Goal: Transaction & Acquisition: Purchase product/service

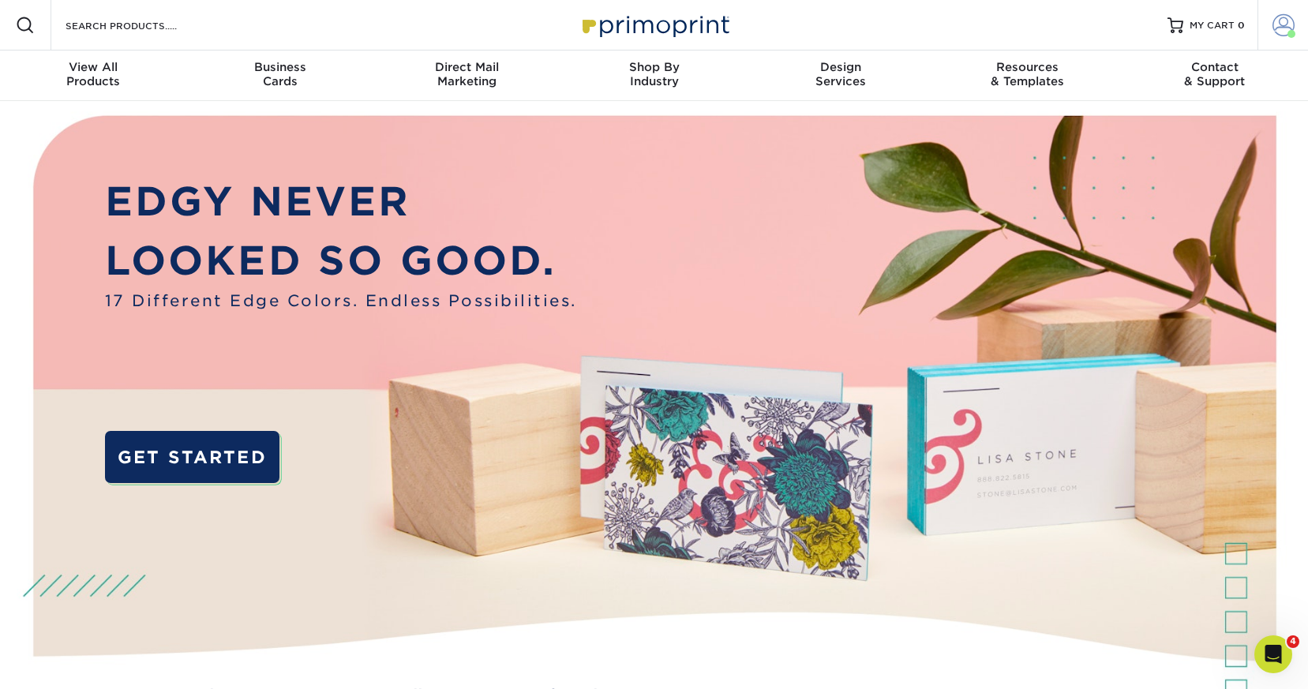
click at [1284, 25] on span at bounding box center [1283, 25] width 22 height 22
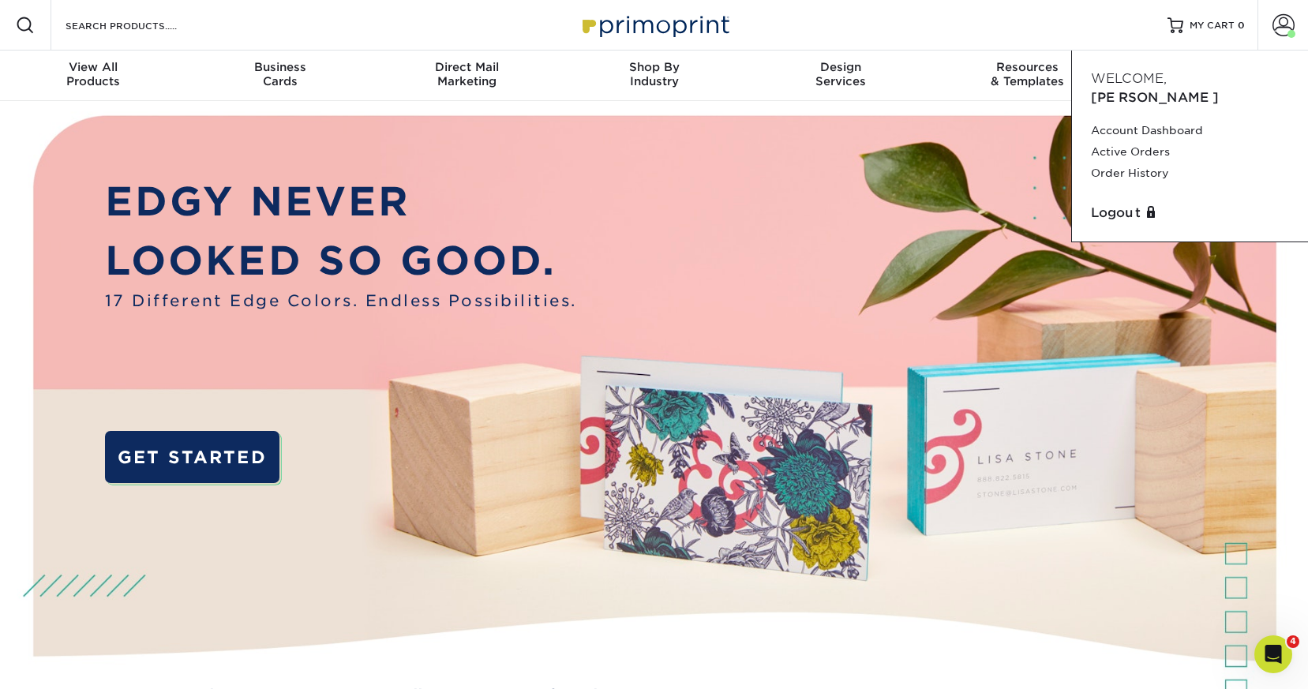
click at [1099, 29] on div "Resources Menu Search Products Account Welcome, Megan Account Dashboard Active …" at bounding box center [654, 25] width 1308 height 51
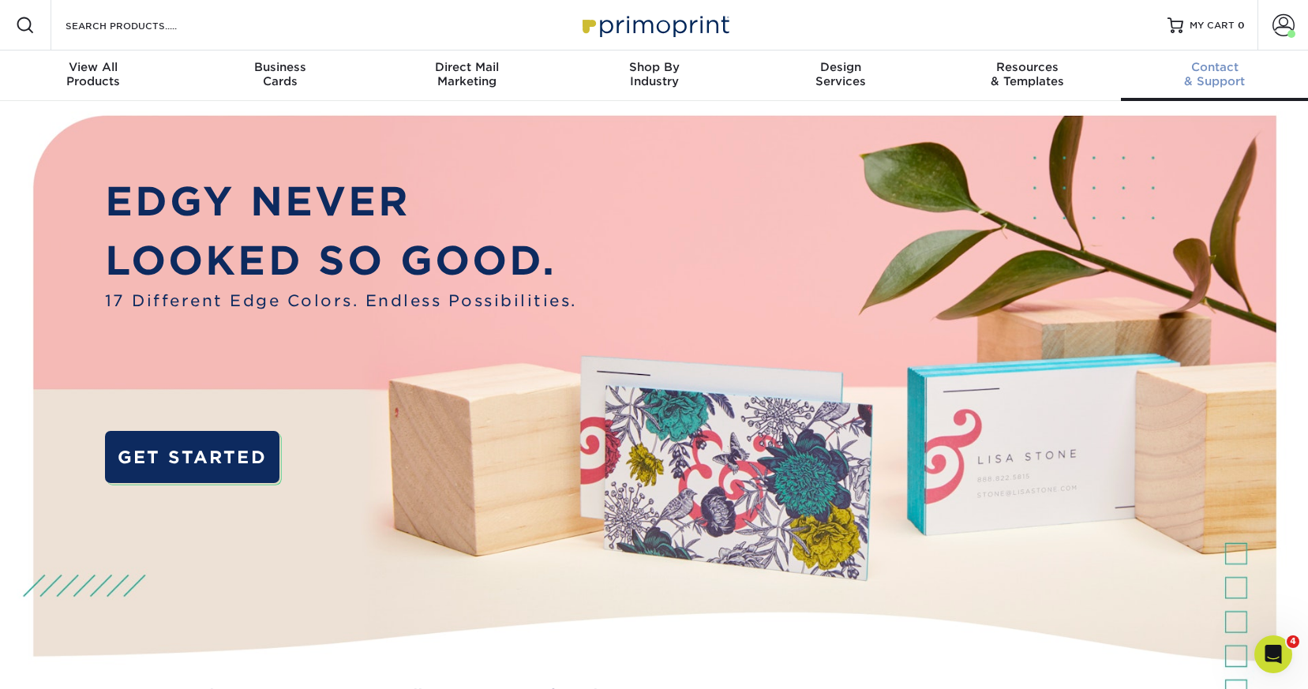
click at [1224, 75] on div "Contact & Support" at bounding box center [1214, 74] width 187 height 28
click at [1269, 651] on icon "Open Intercom Messenger" at bounding box center [1271, 652] width 26 height 26
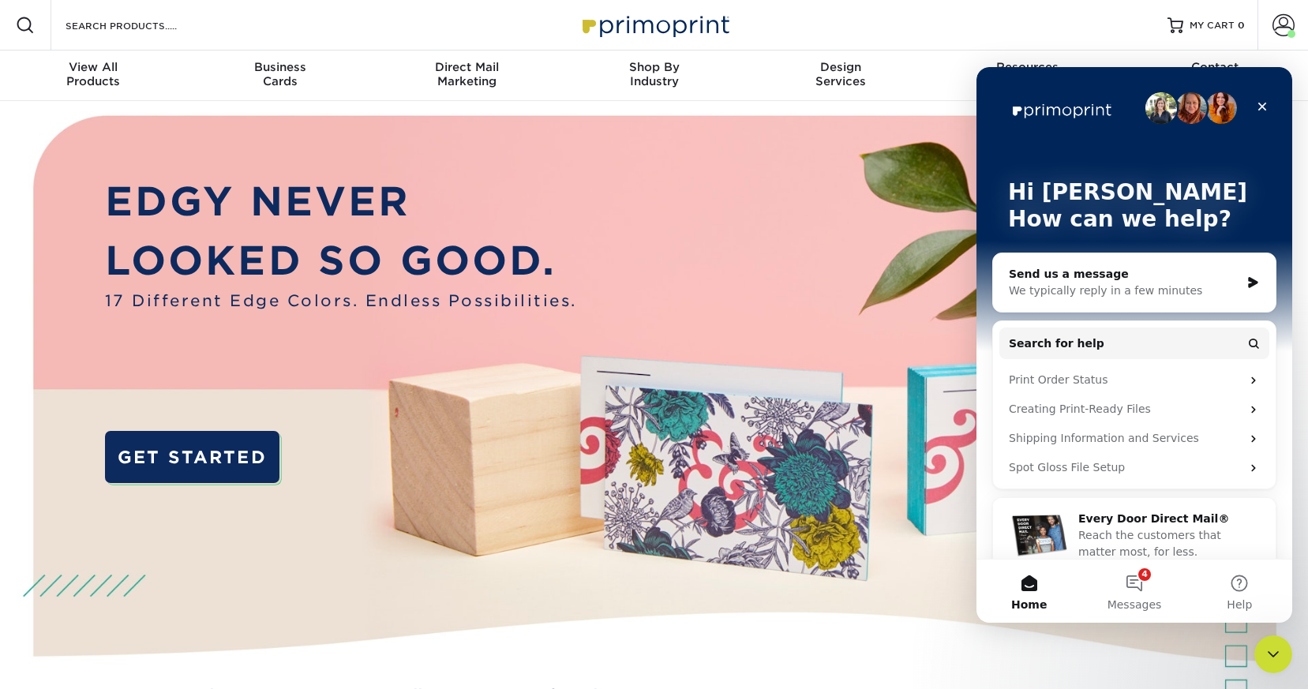
click at [1093, 286] on div "We typically reply in a few minutes" at bounding box center [1124, 291] width 231 height 17
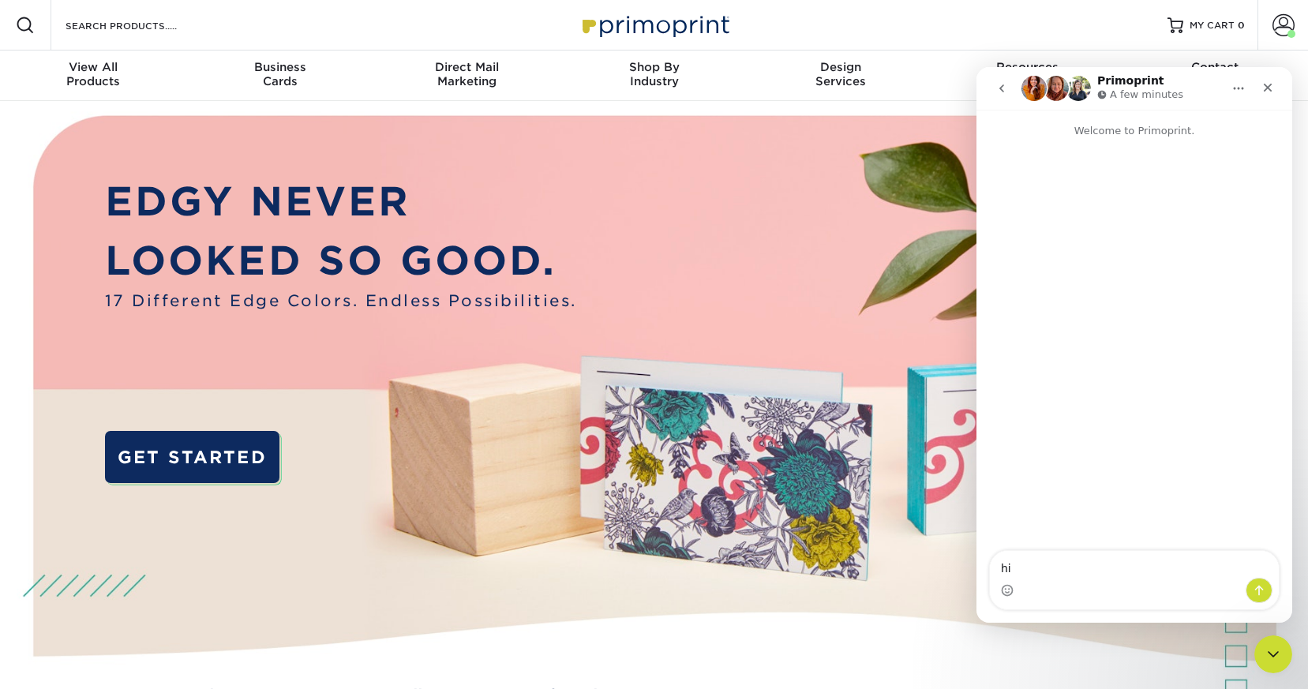
type textarea "h"
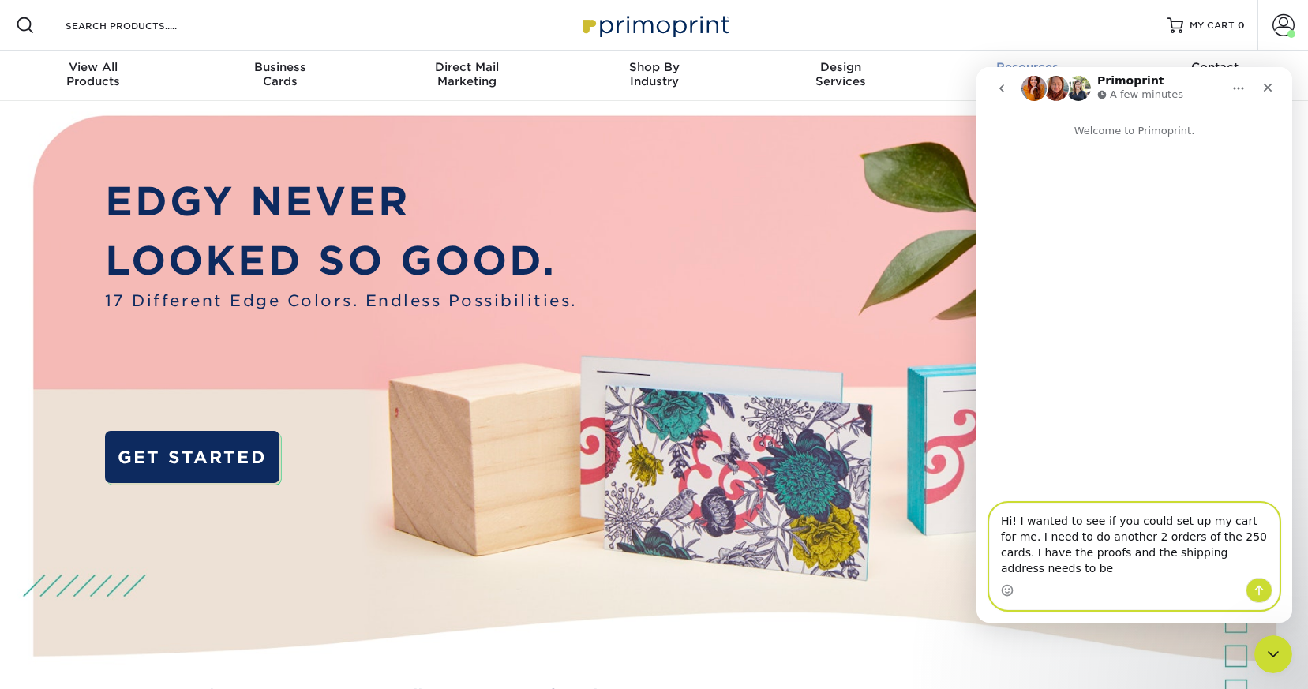
paste textarea "29891 Woodrow Lane, Suite 100 | Spanish Fort, AL"
type textarea "Hi! I wanted to see if you could set up my cart for me. I need to do another 2 …"
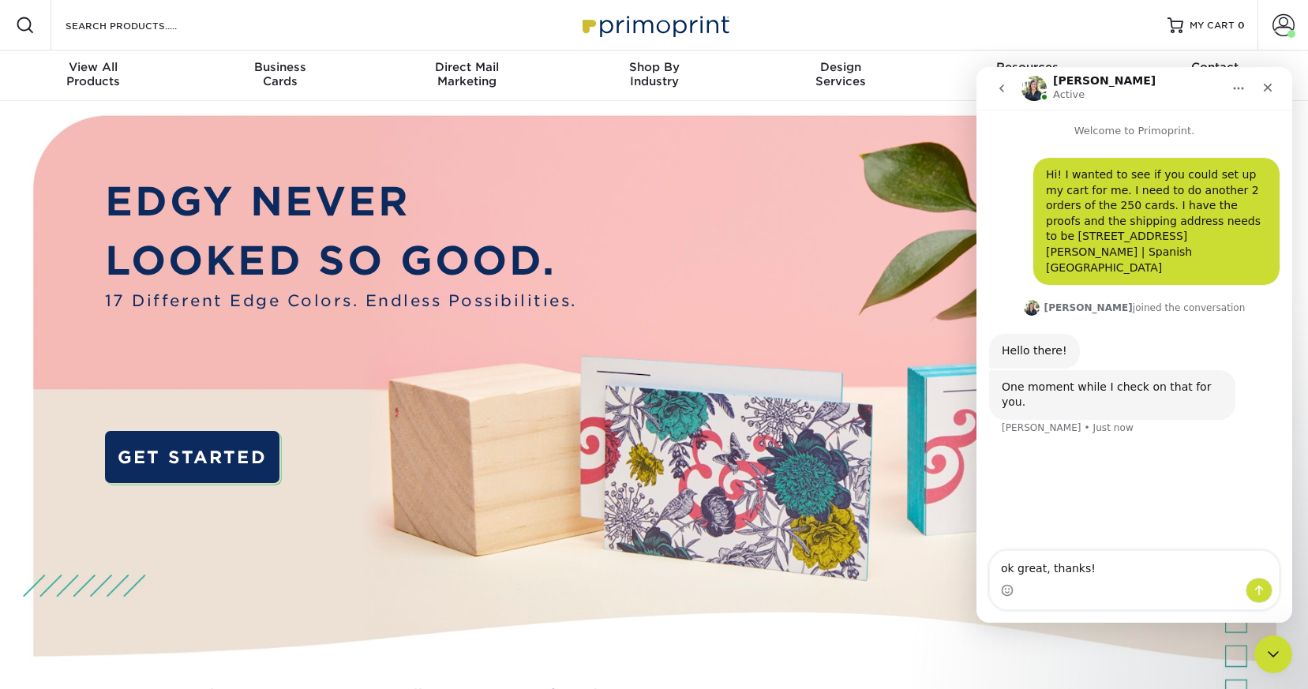
type textarea "ok great, thanks!"
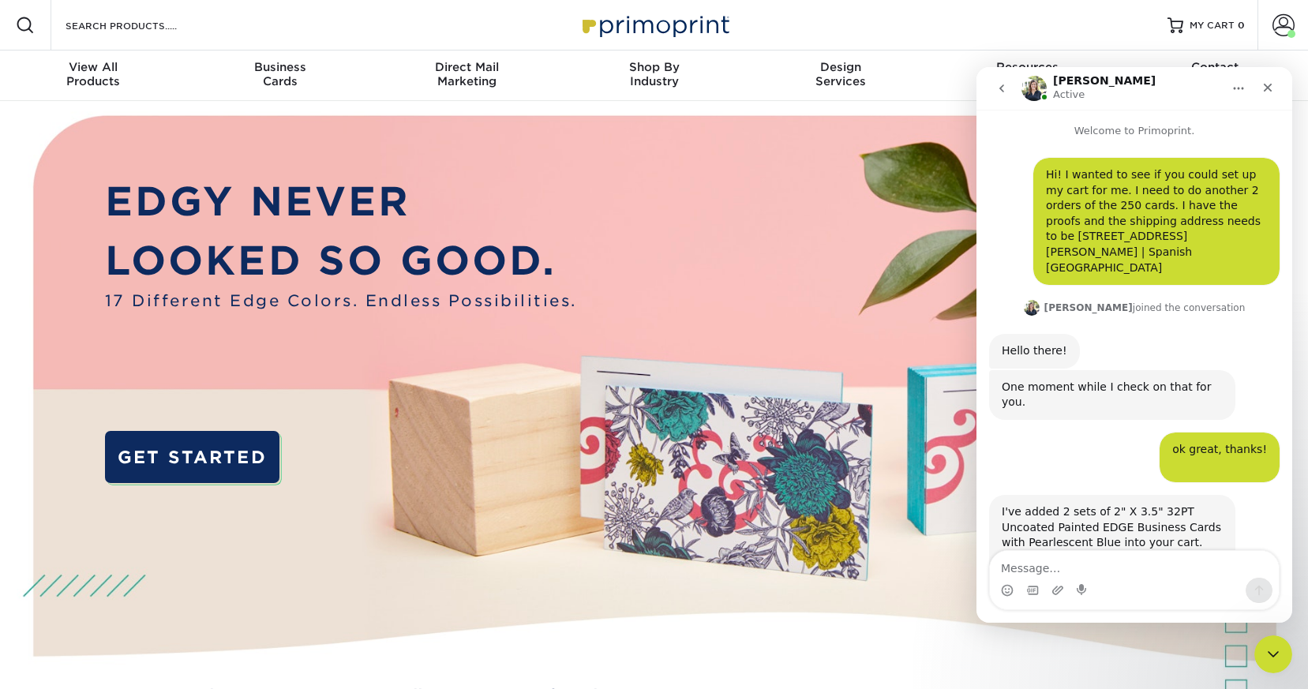
scroll to position [43, 0]
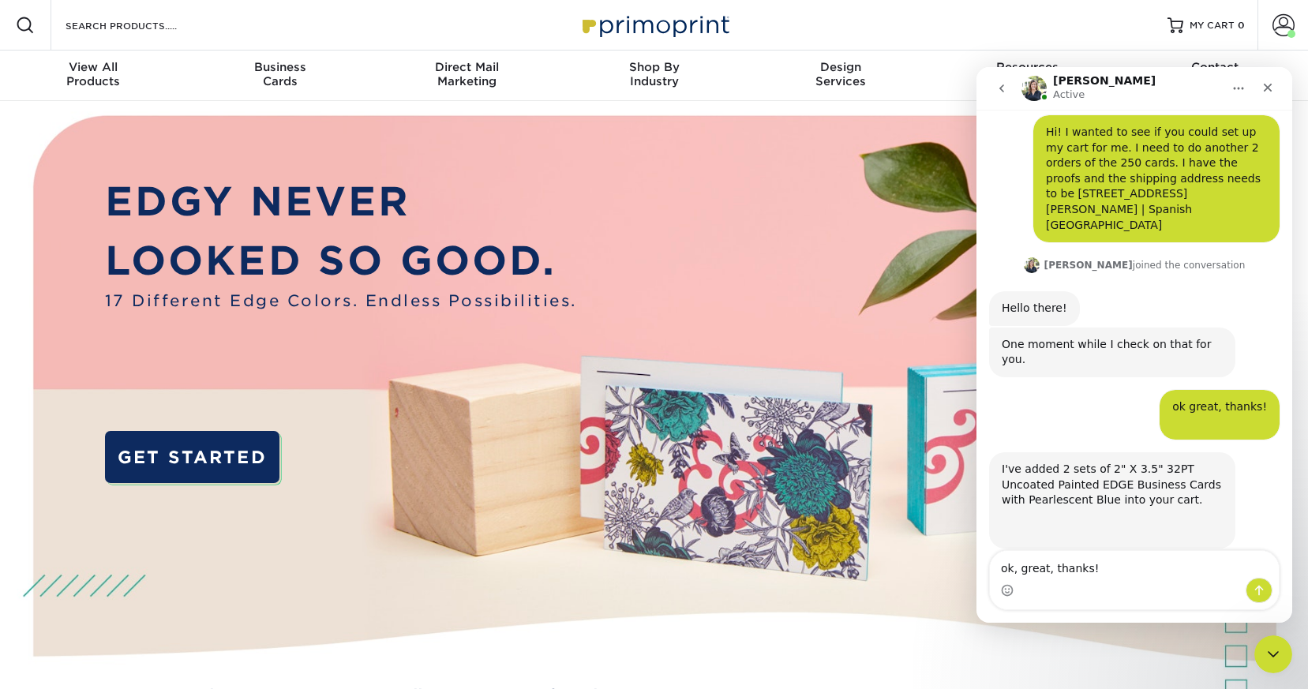
type textarea "ok, great, thanks!!"
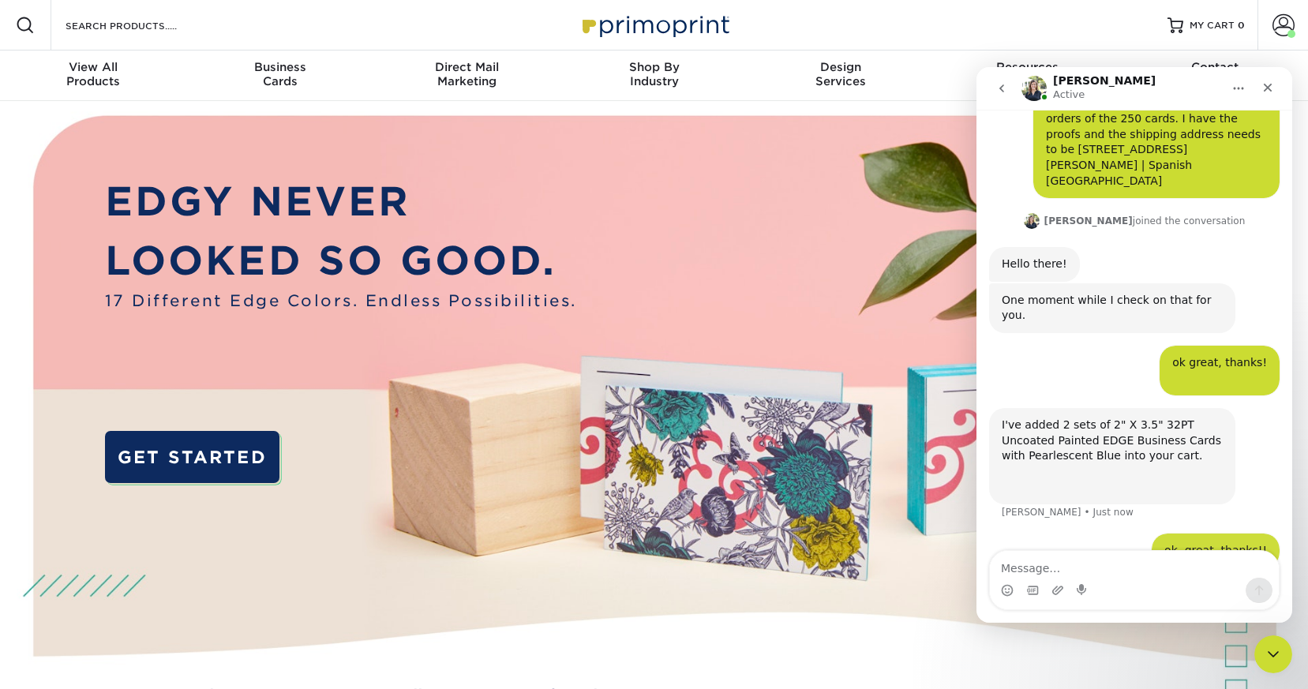
scroll to position [89, 0]
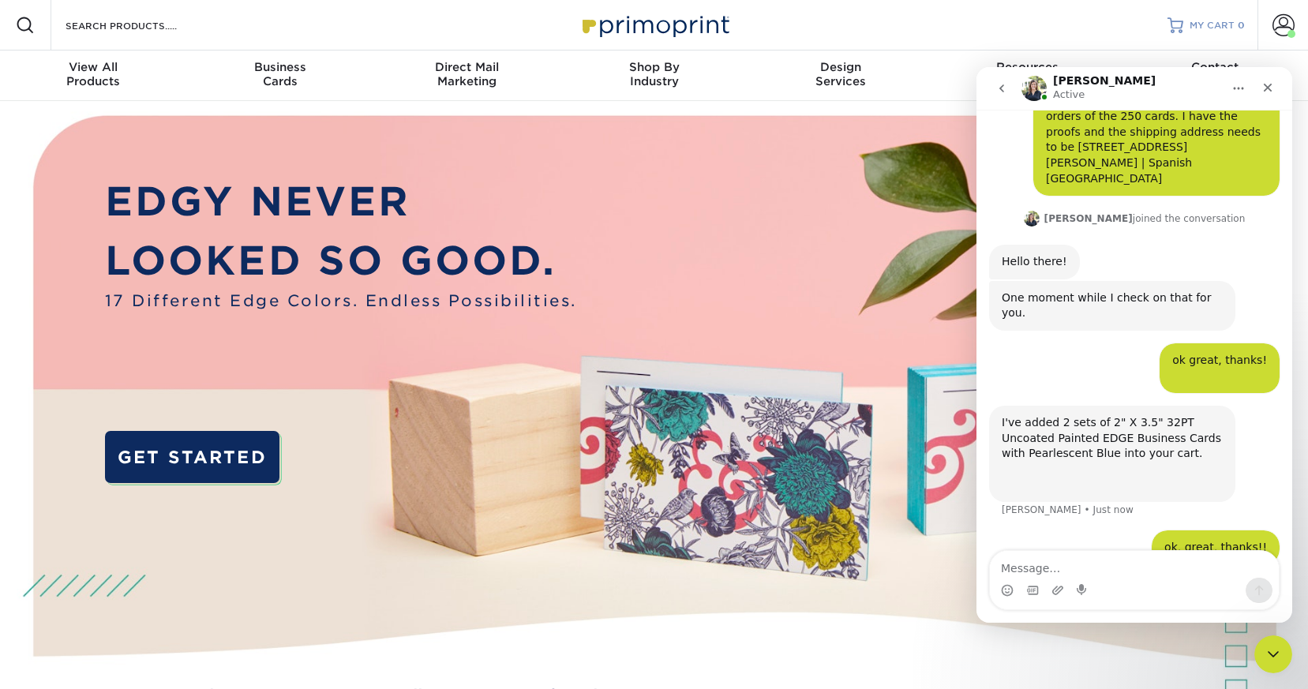
click at [1223, 22] on span "MY CART" at bounding box center [1212, 25] width 45 height 13
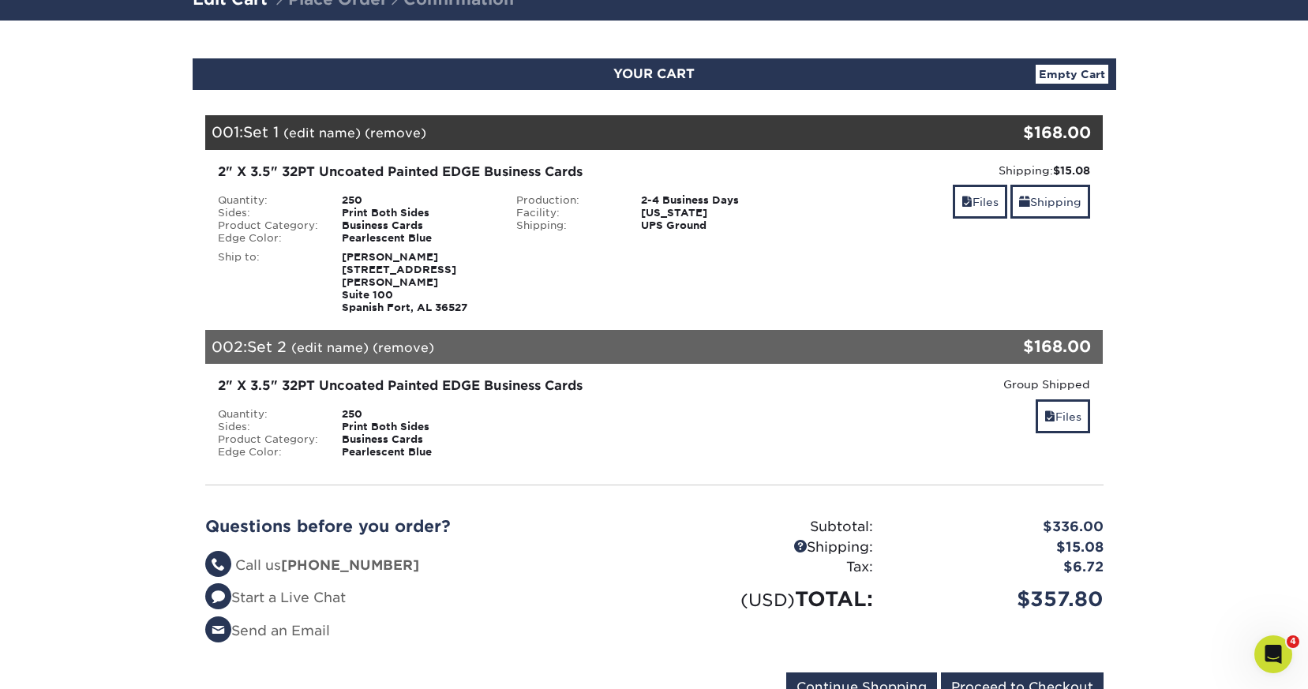
scroll to position [126, 0]
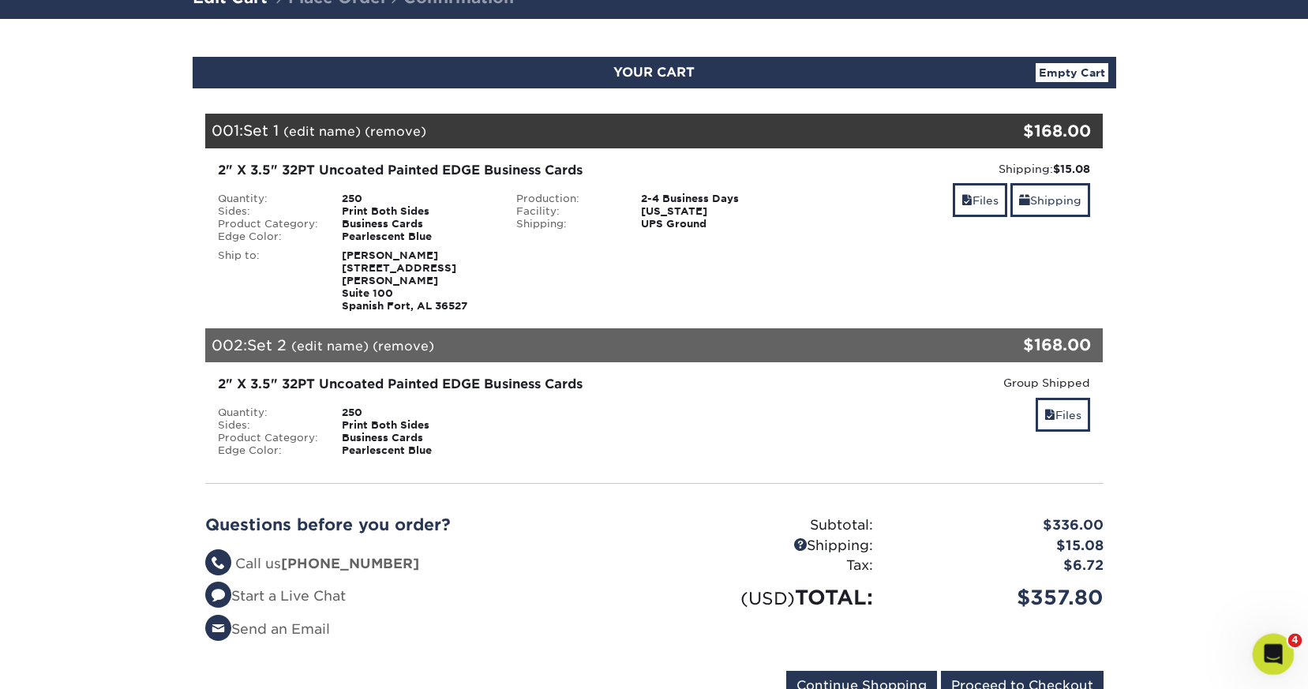
click at [1272, 643] on icon "Open Intercom Messenger" at bounding box center [1271, 652] width 26 height 26
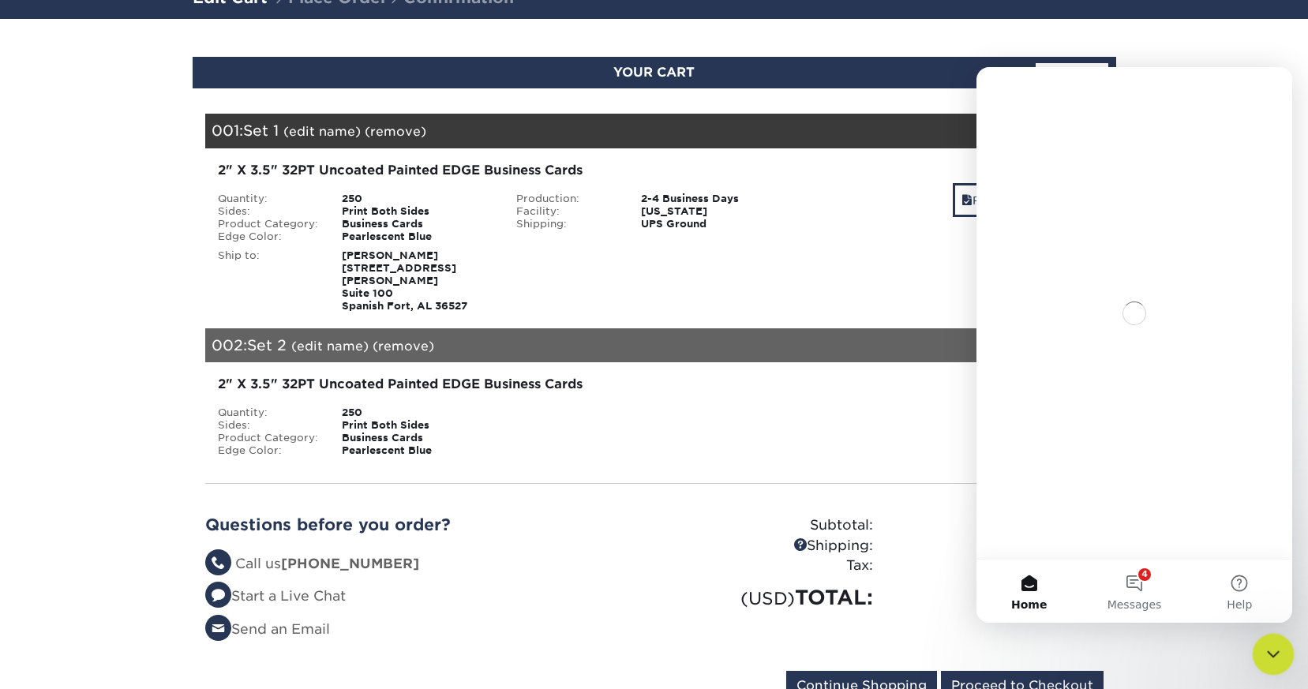
scroll to position [0, 0]
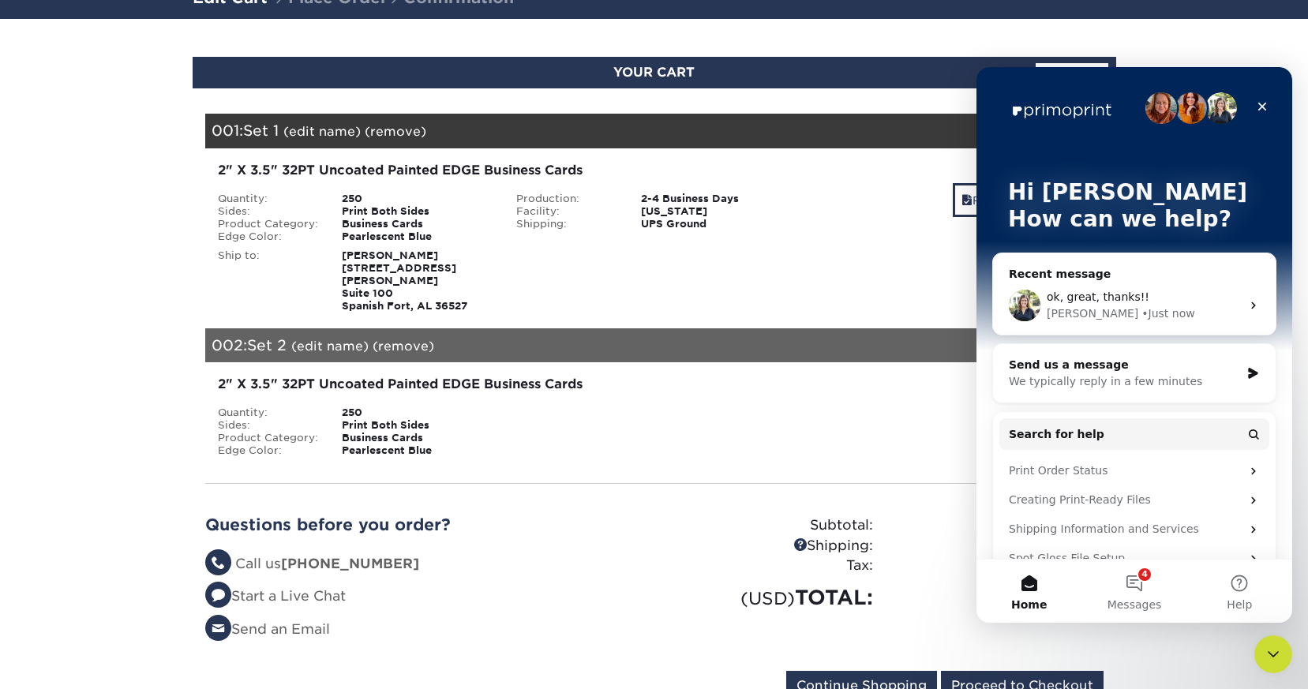
click at [1132, 309] on div "Irene • Just now" at bounding box center [1144, 313] width 194 height 17
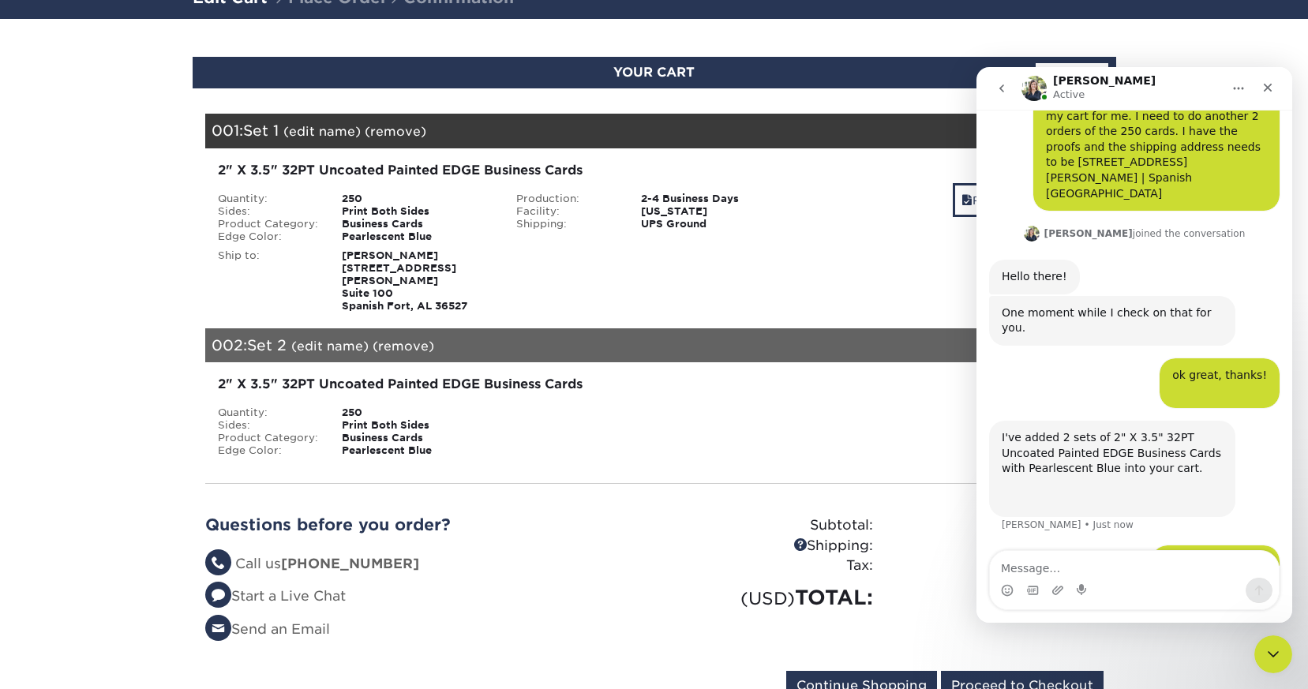
scroll to position [89, 0]
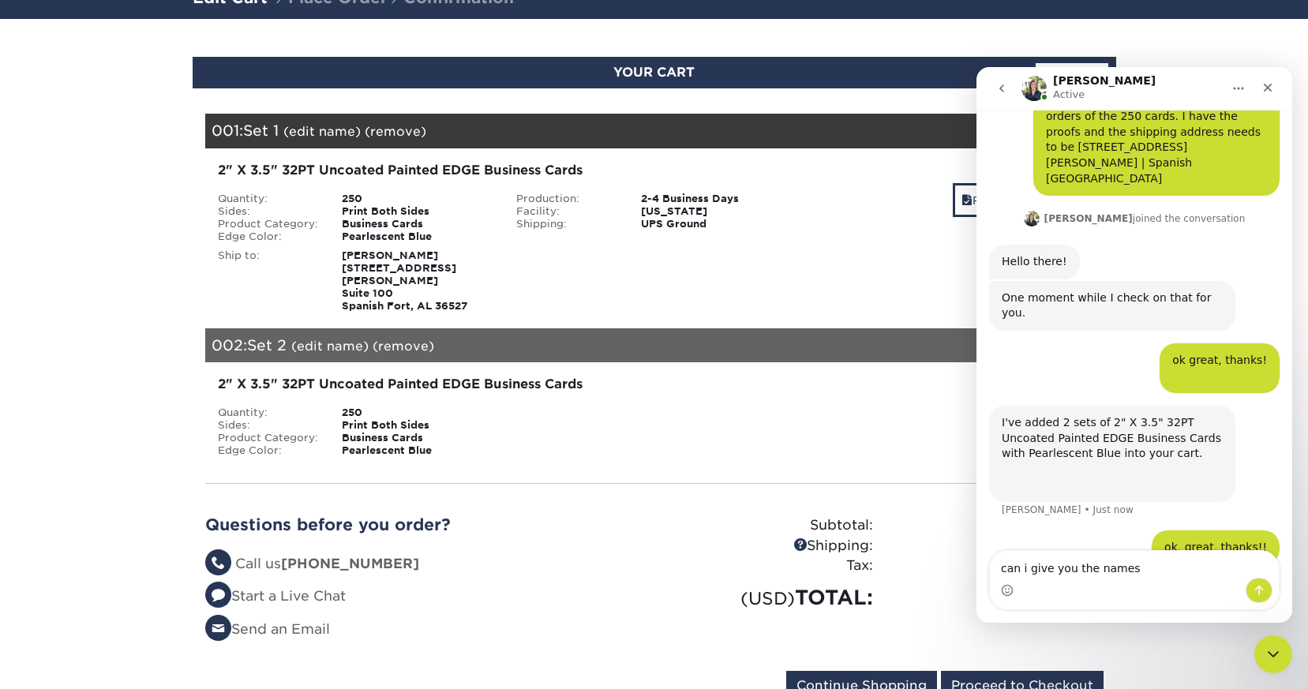
type textarea "can i give you the names?"
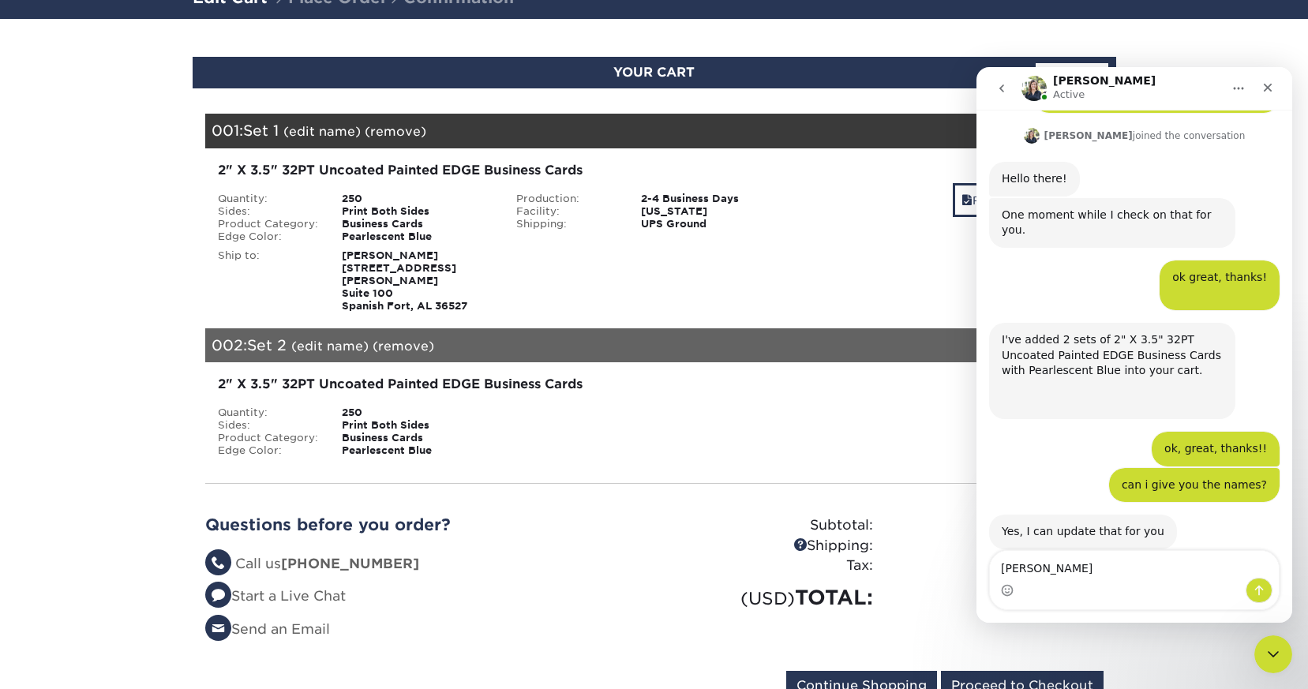
scroll to position [188, 0]
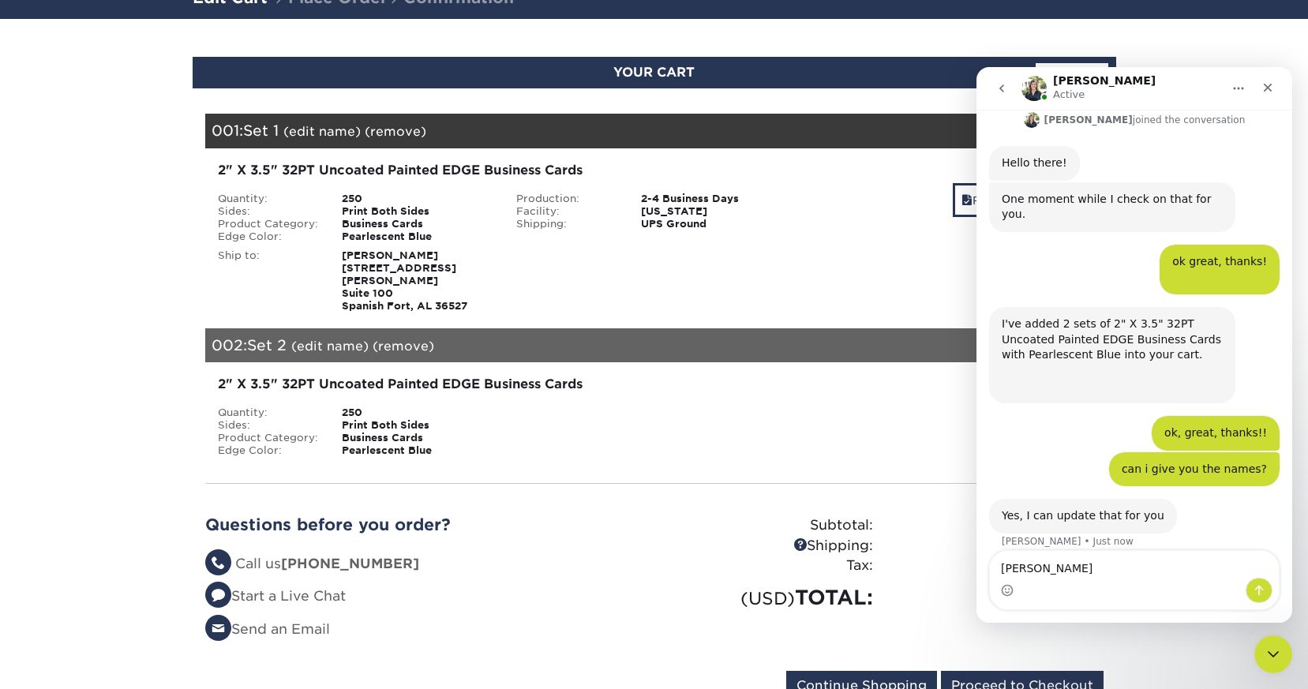
drag, startPoint x: 1065, startPoint y: 545, endPoint x: 1025, endPoint y: 546, distance: 39.5
click at [1025, 551] on textarea "Ron Peavy" at bounding box center [1134, 564] width 289 height 27
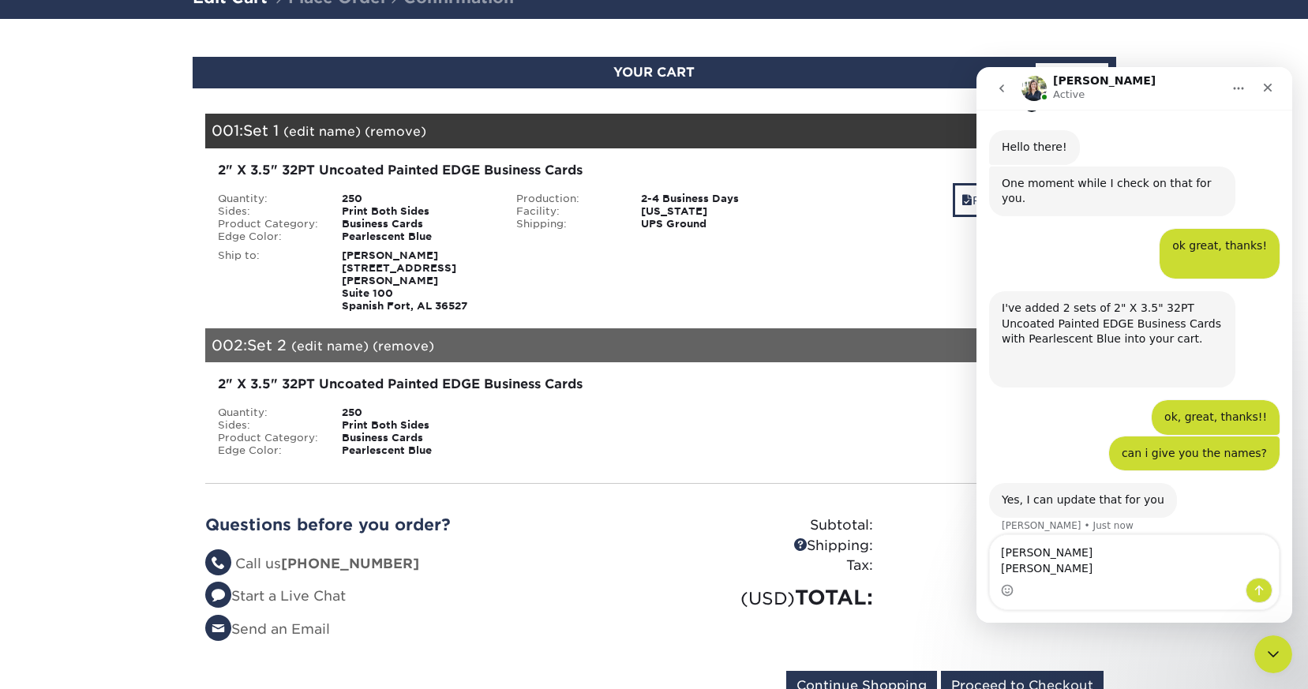
type textarea "Ron Bays Todd Boyles"
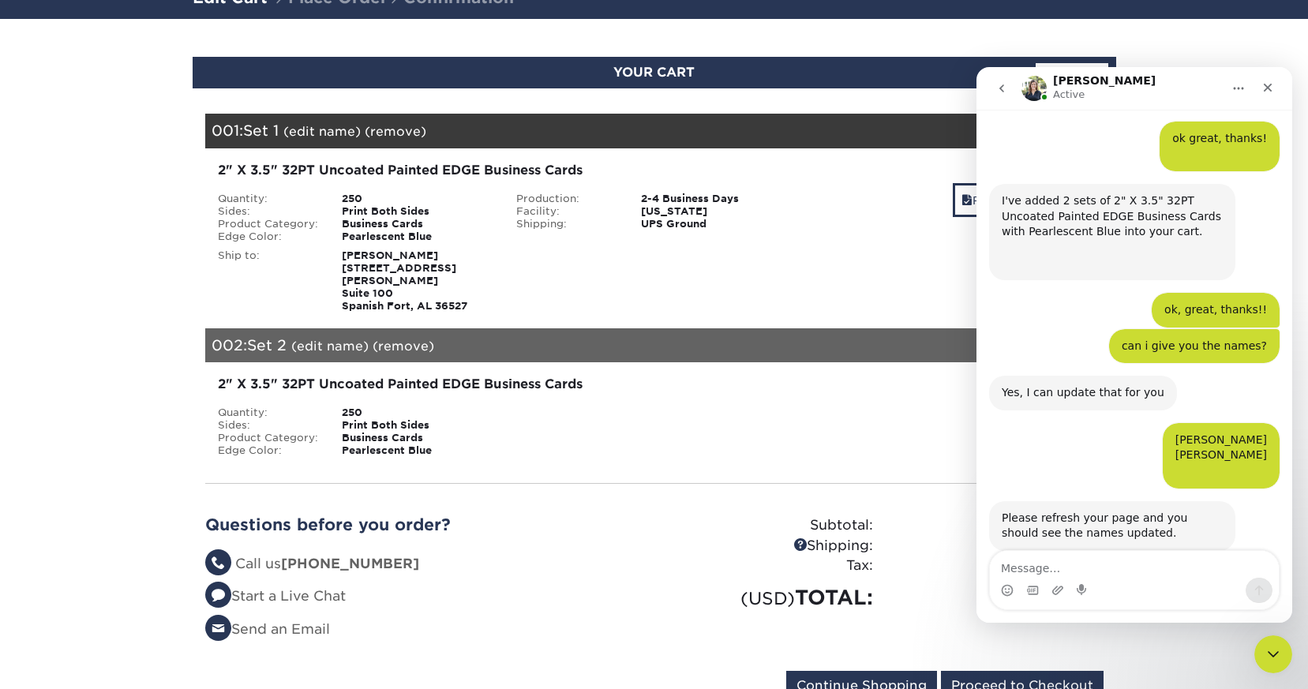
scroll to position [313, 0]
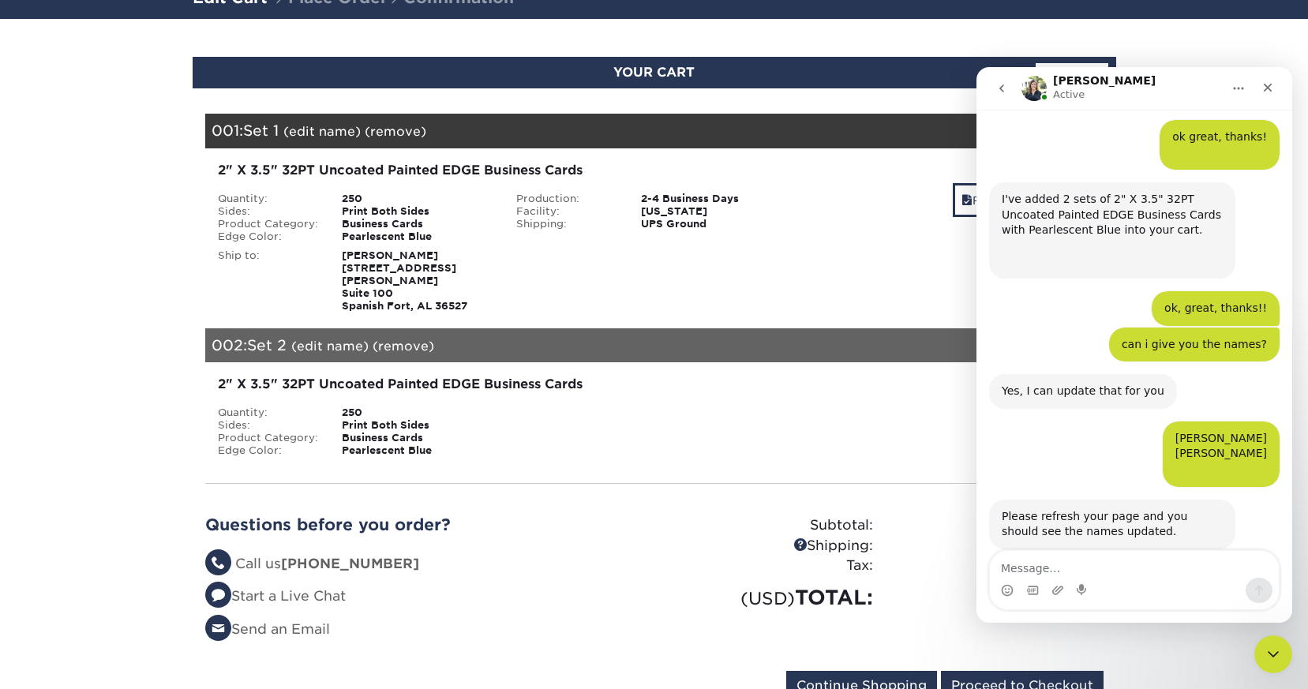
click at [1219, 43] on section "YOUR CART Empty Cart Your Cart is Empty View Account Active Orders Order Histor…" at bounding box center [654, 388] width 1308 height 739
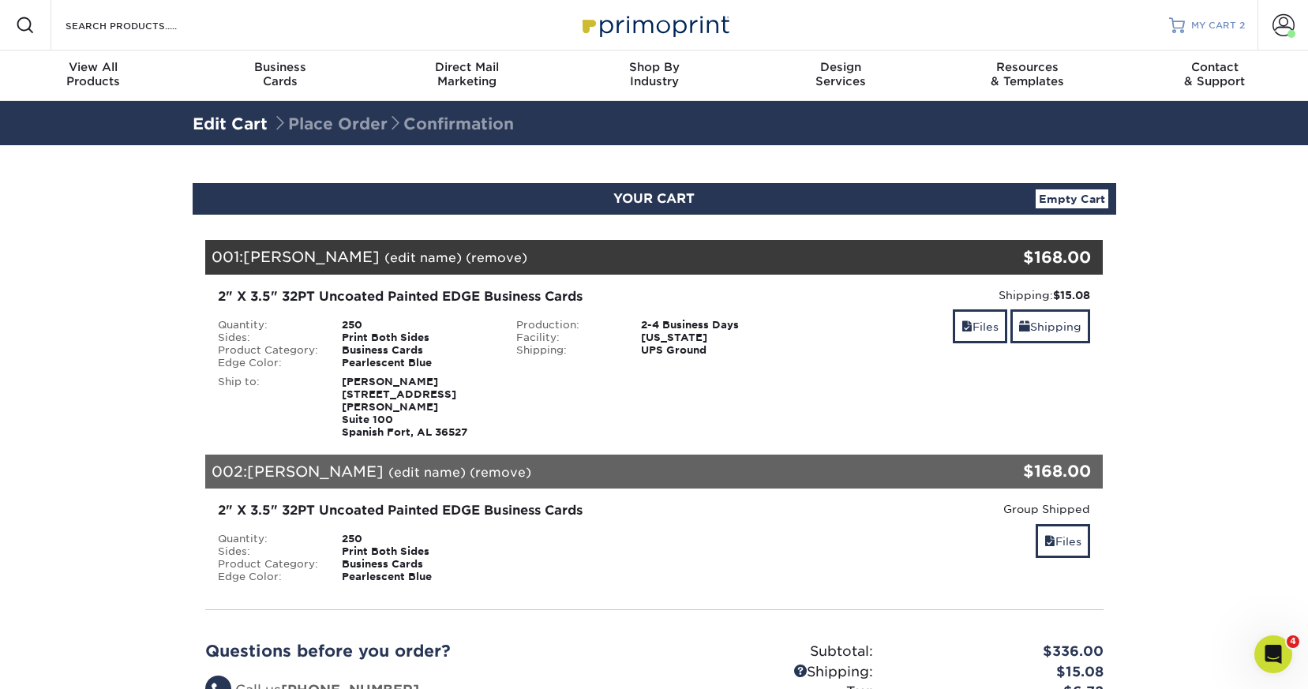
click at [1225, 24] on span "MY CART" at bounding box center [1213, 25] width 45 height 13
click at [1235, 23] on span "MY CART" at bounding box center [1213, 25] width 45 height 13
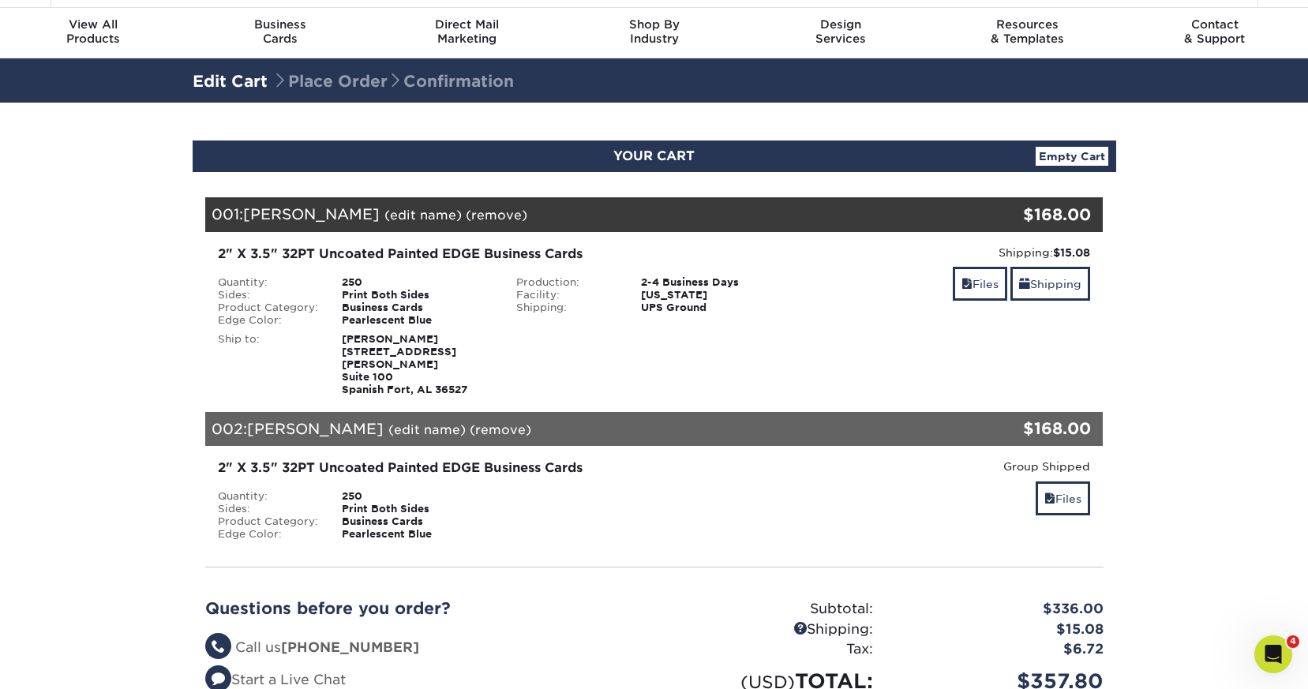
scroll to position [43, 0]
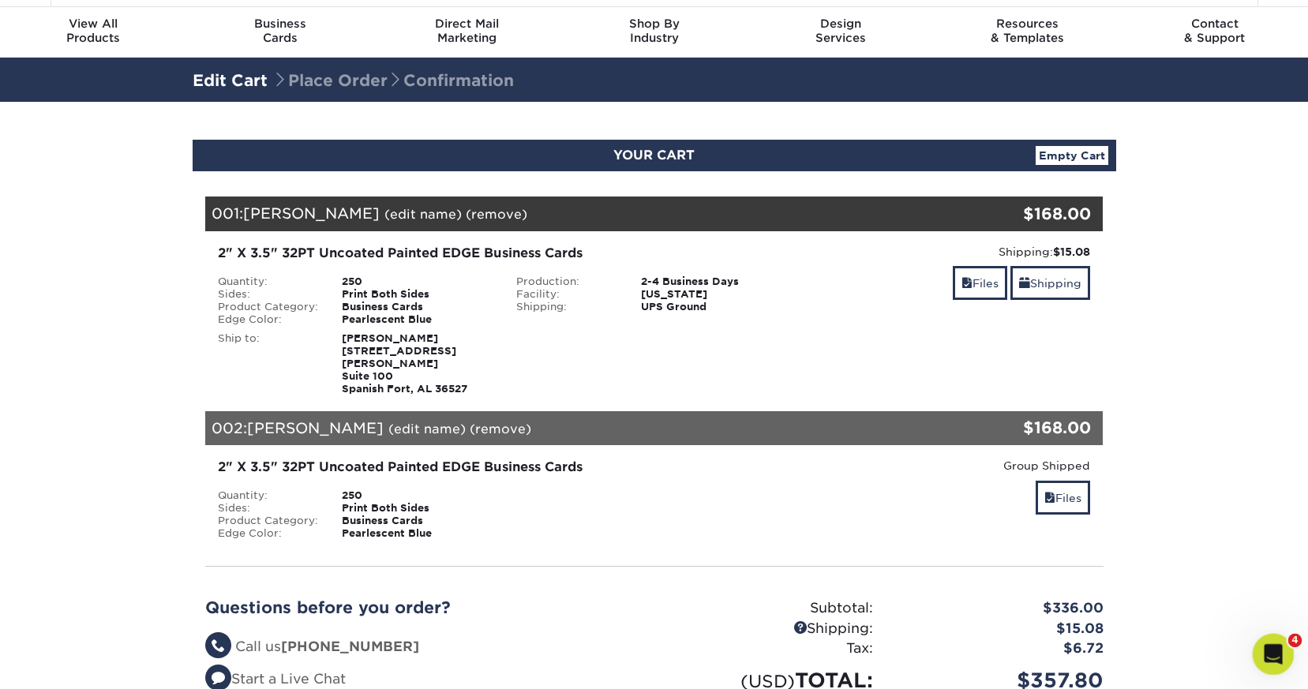
click at [1265, 654] on icon "Open Intercom Messenger" at bounding box center [1271, 652] width 26 height 26
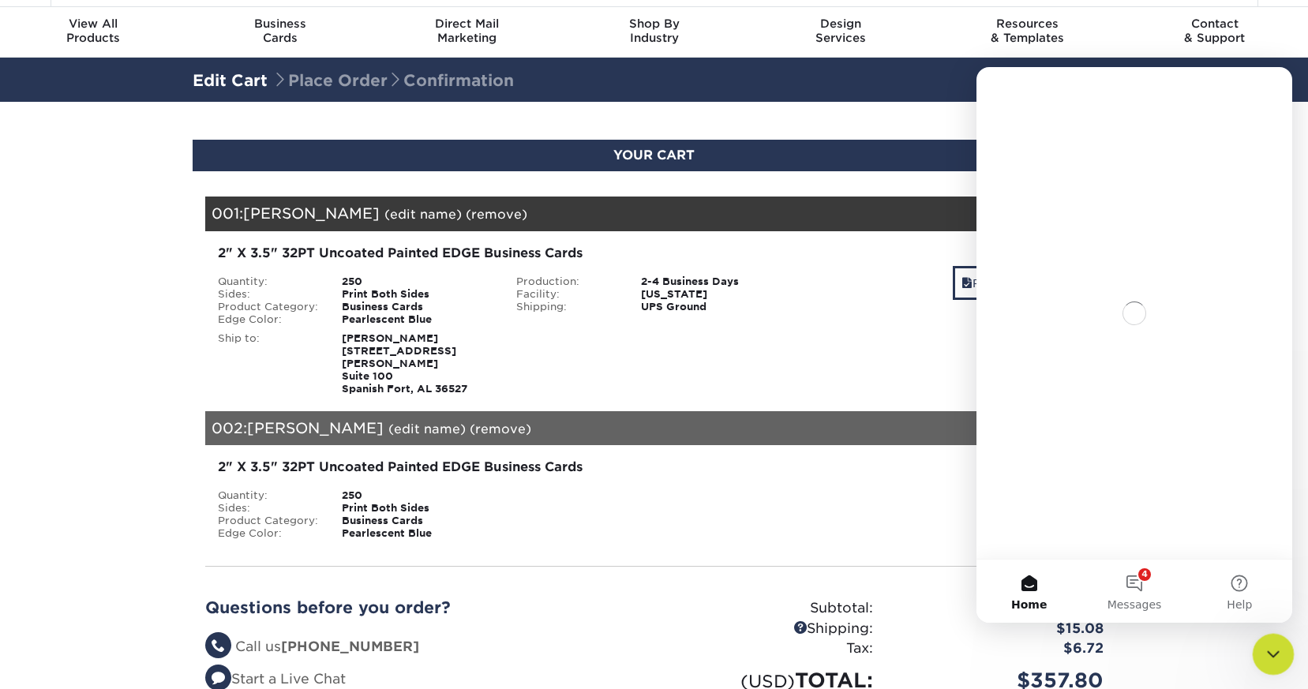
scroll to position [0, 0]
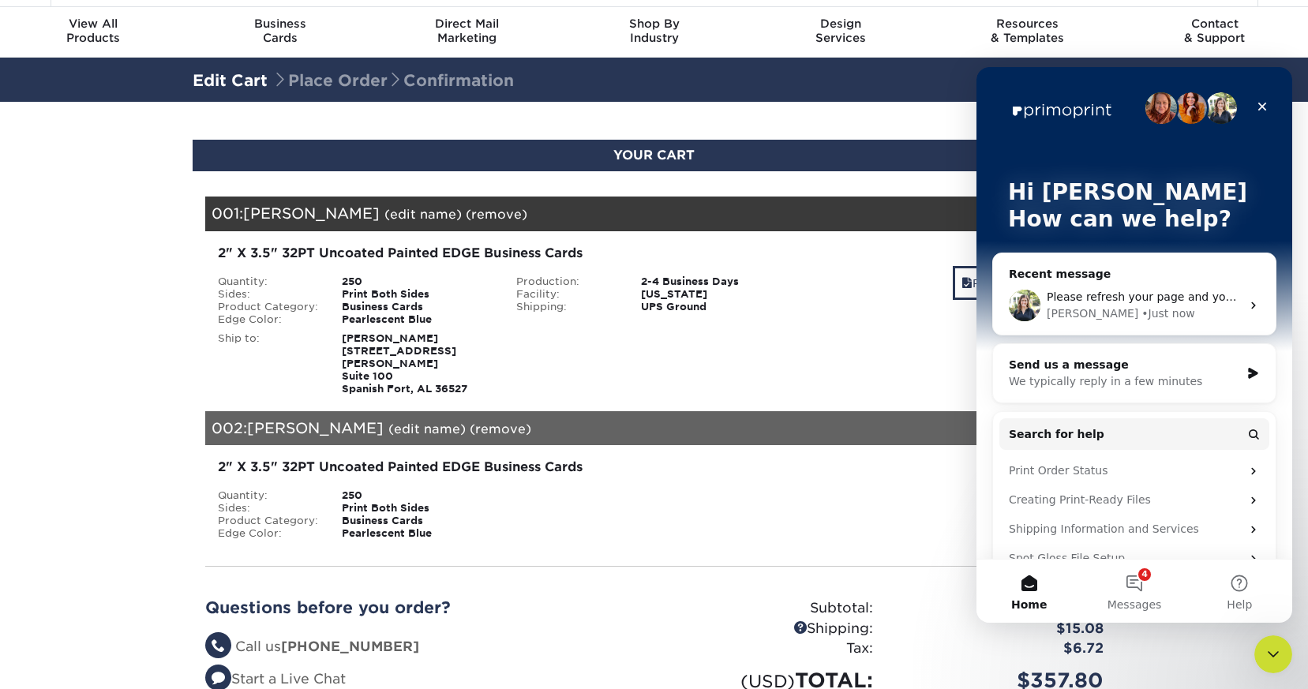
click at [1121, 302] on span "Please refresh your page and you should see the names updated." at bounding box center [1229, 296] width 364 height 13
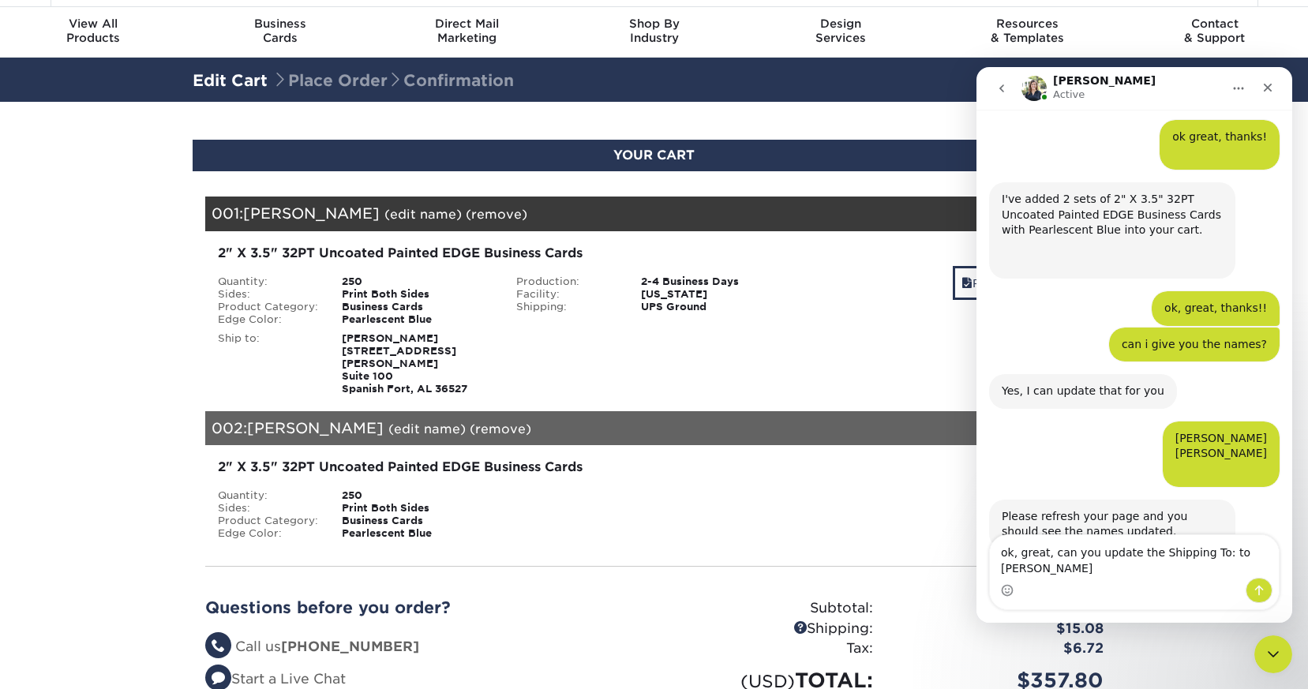
scroll to position [328, 0]
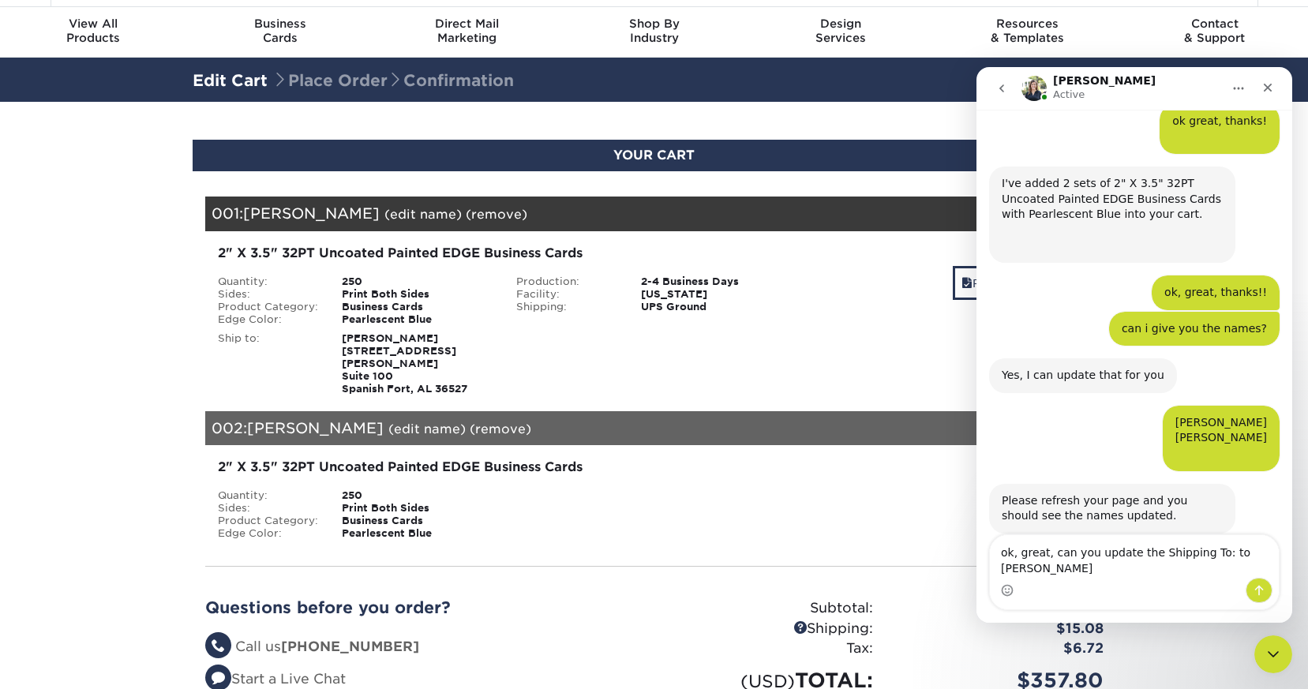
type textarea "ok, great, can you update the Shipping To: to Holly Mattevi?"
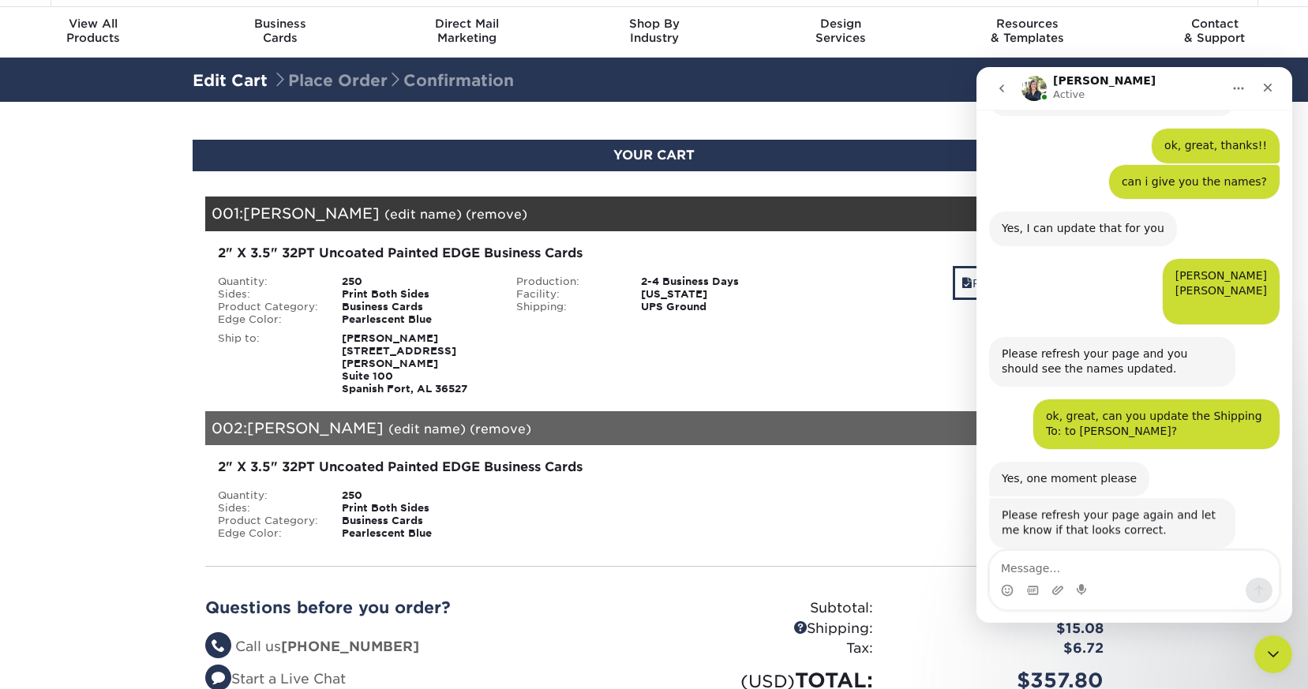
scroll to position [474, 0]
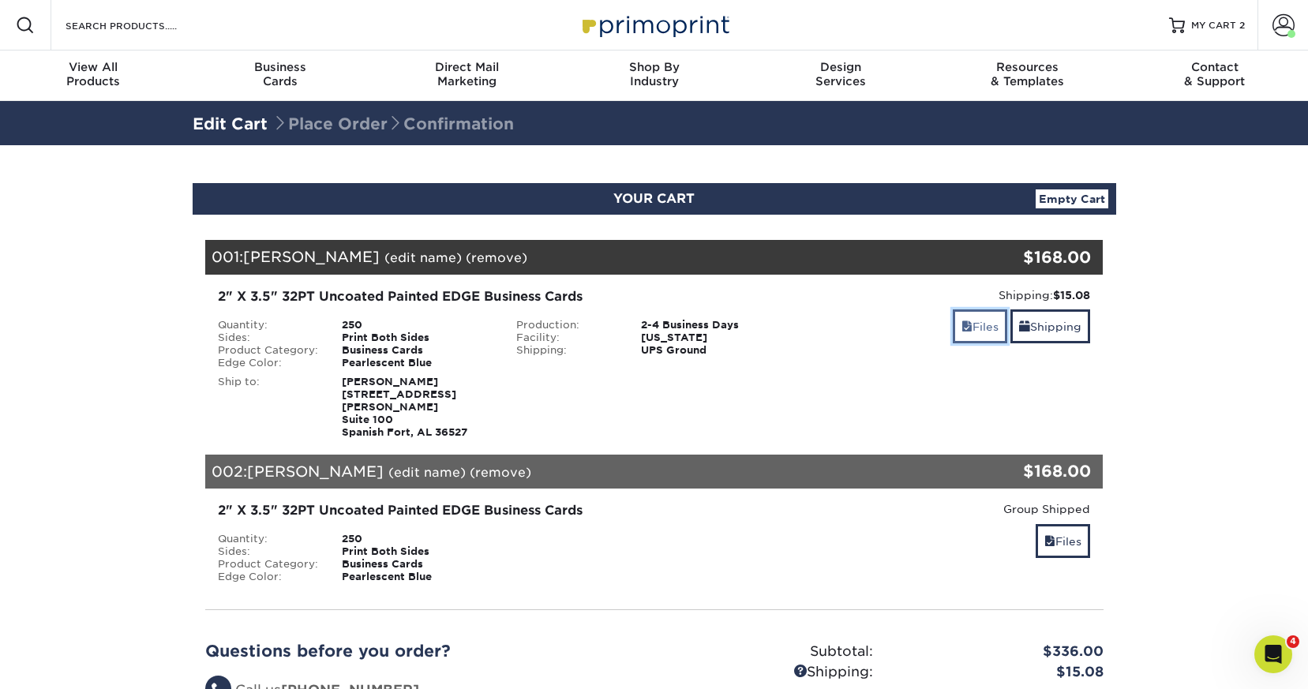
click at [984, 327] on link "Files" at bounding box center [980, 326] width 54 height 34
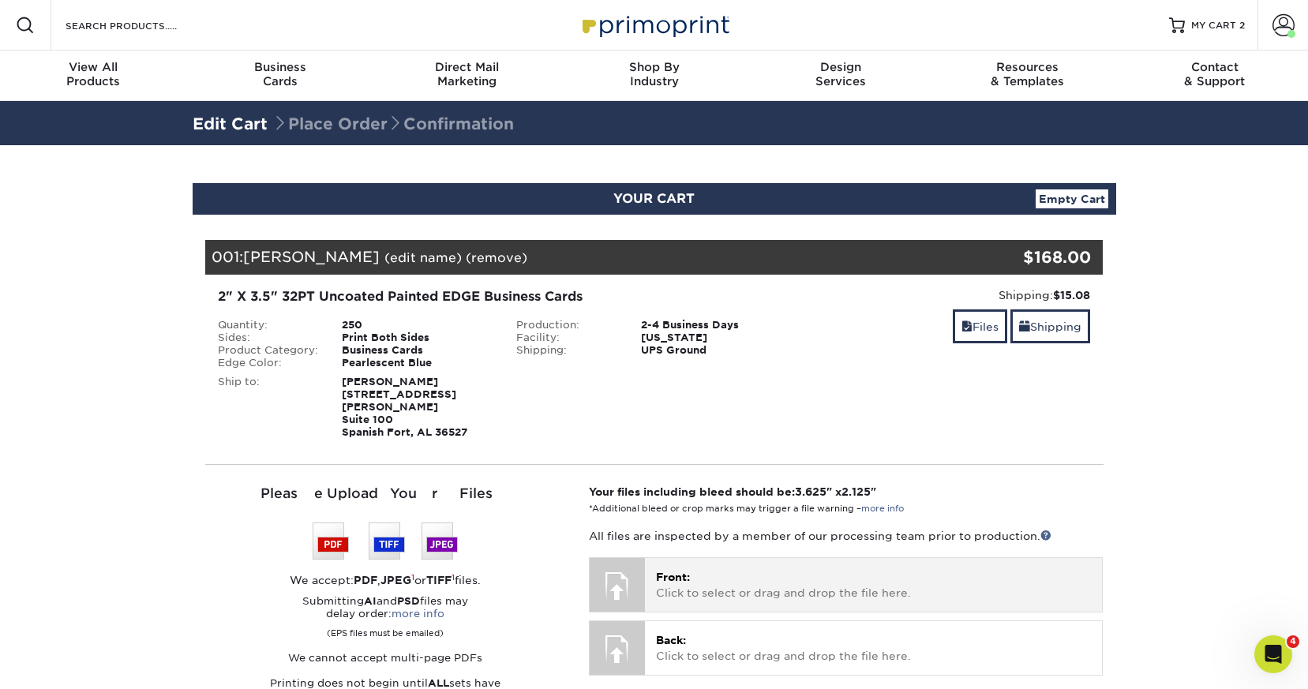
click at [695, 569] on p "Front: Click to select or drag and drop the file here." at bounding box center [873, 585] width 435 height 32
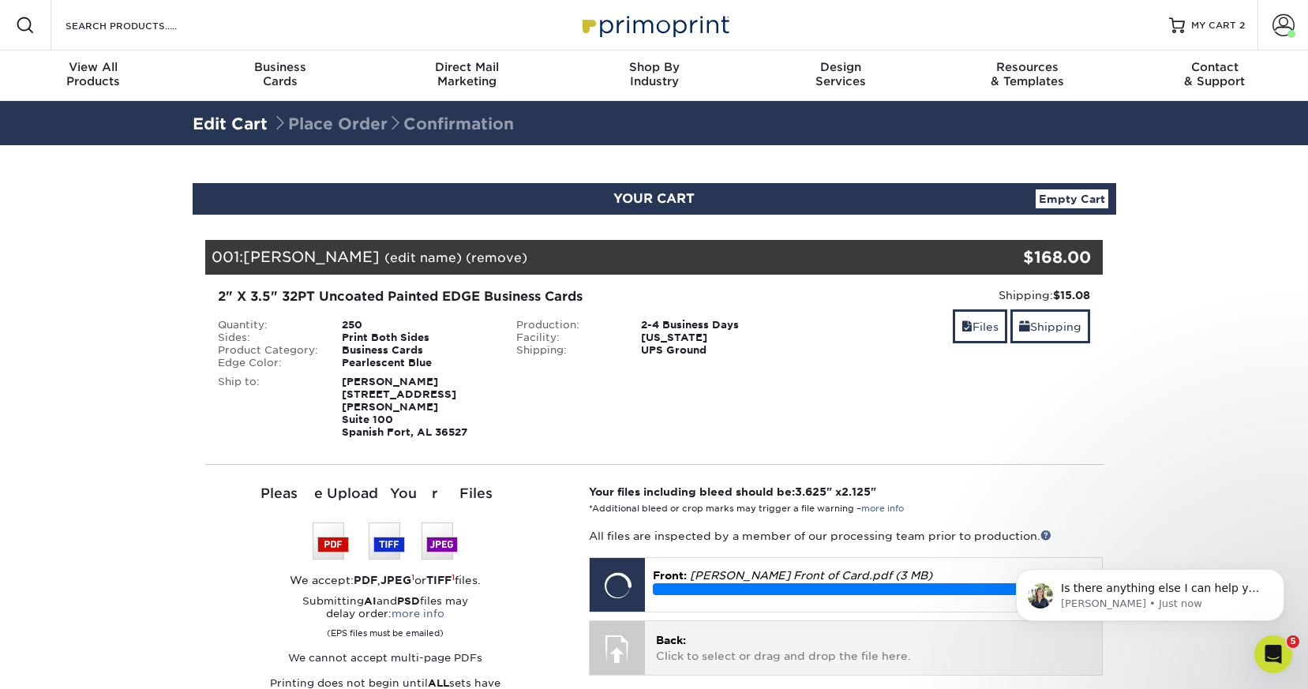
click at [710, 633] on p "Back: Click to select or drag and drop the file here." at bounding box center [873, 648] width 435 height 32
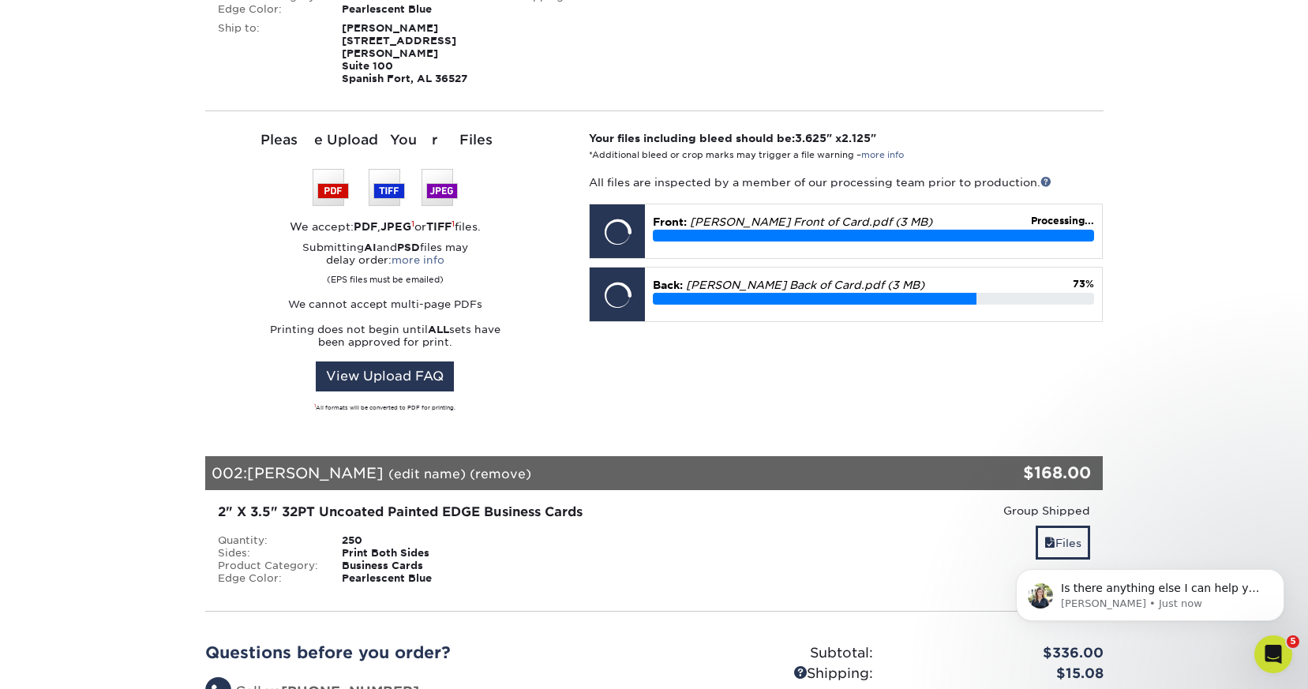
scroll to position [410, 0]
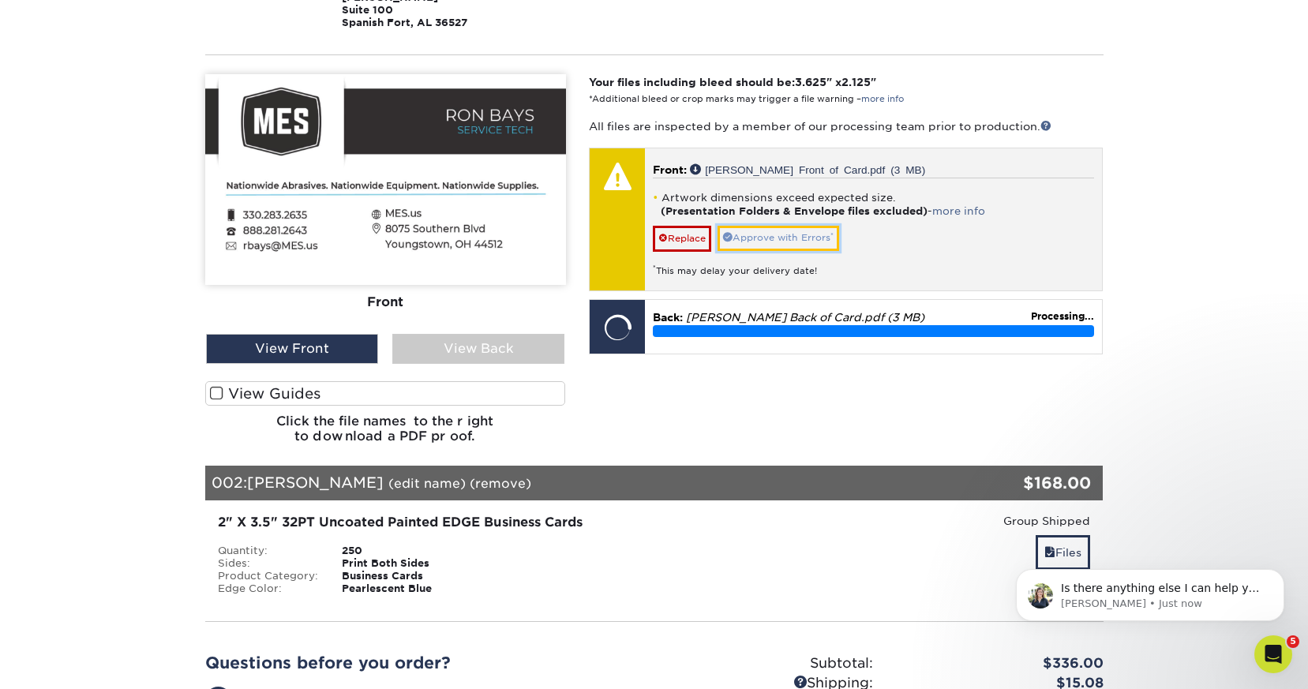
click at [759, 228] on link "Approve with Errors *" at bounding box center [779, 238] width 122 height 24
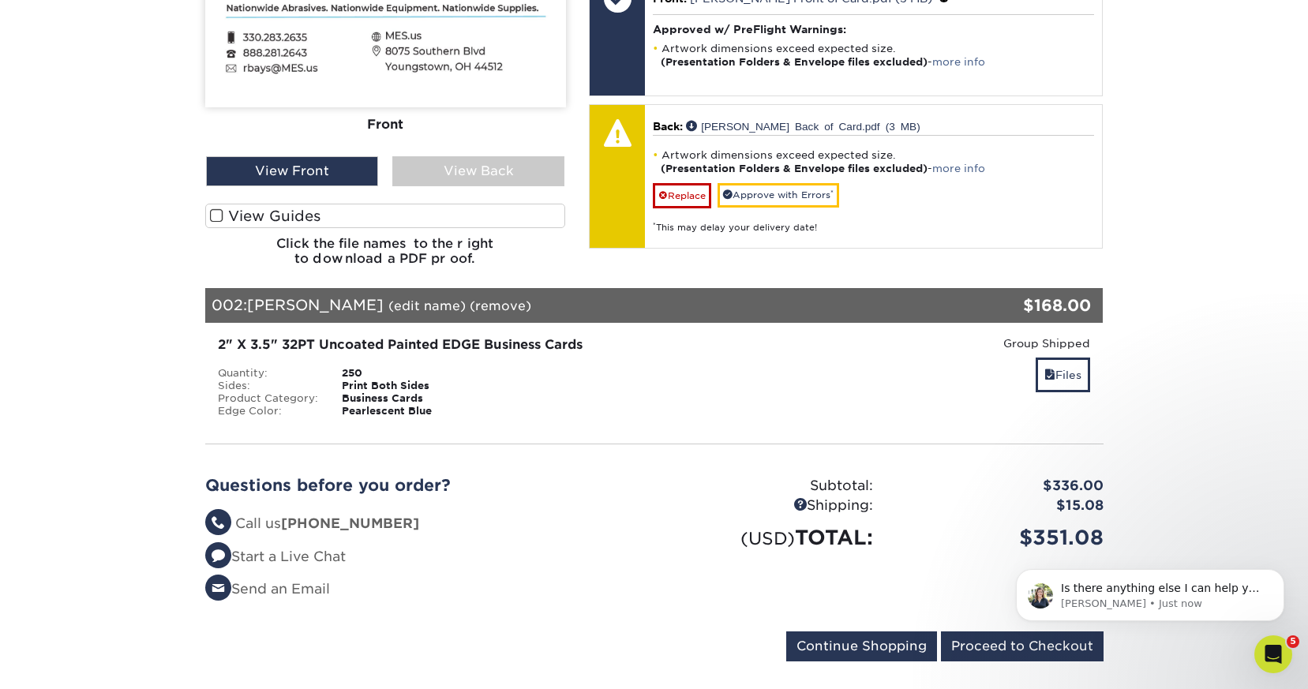
scroll to position [594, 0]
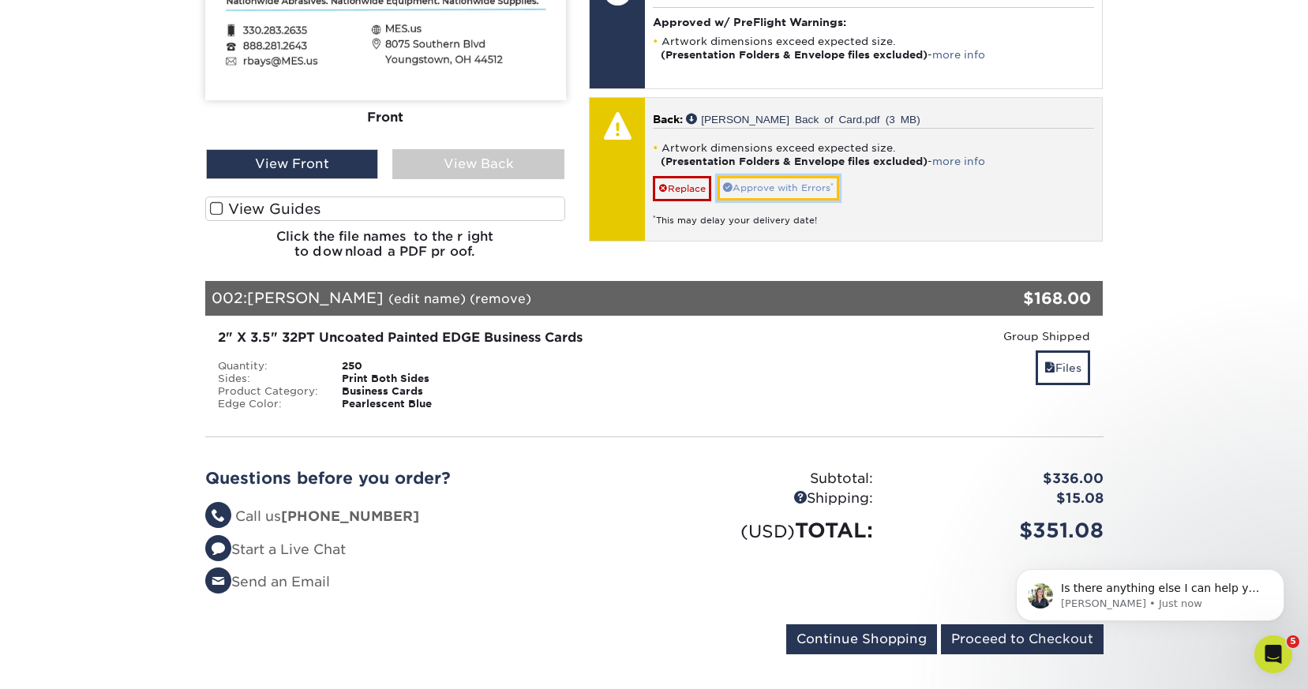
click at [760, 178] on link "Approve with Errors *" at bounding box center [779, 188] width 122 height 24
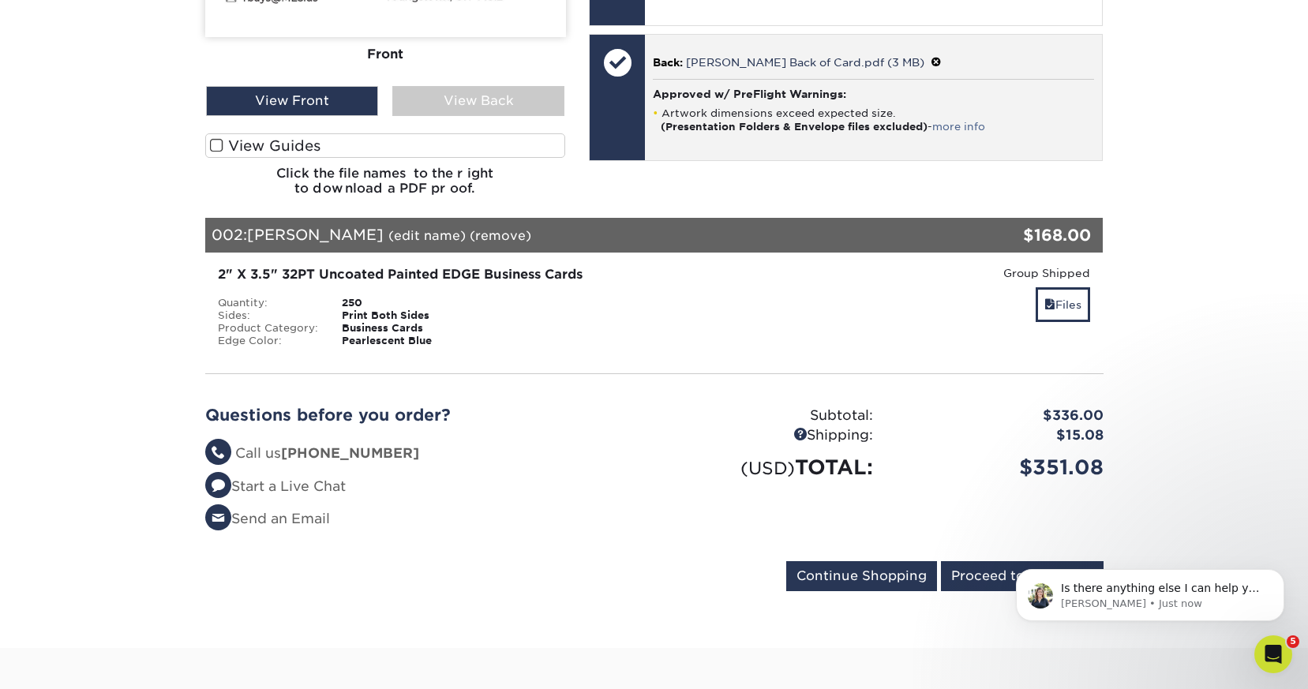
scroll to position [651, 0]
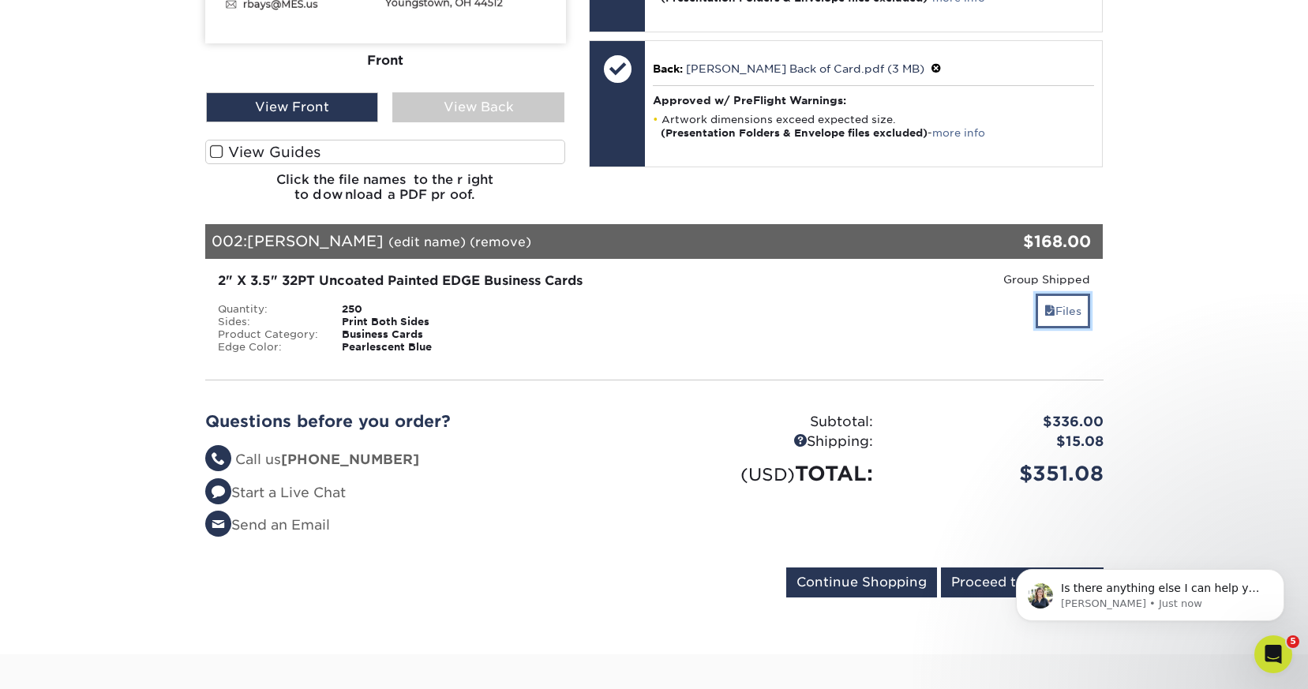
click at [1055, 302] on link "Files" at bounding box center [1063, 311] width 54 height 34
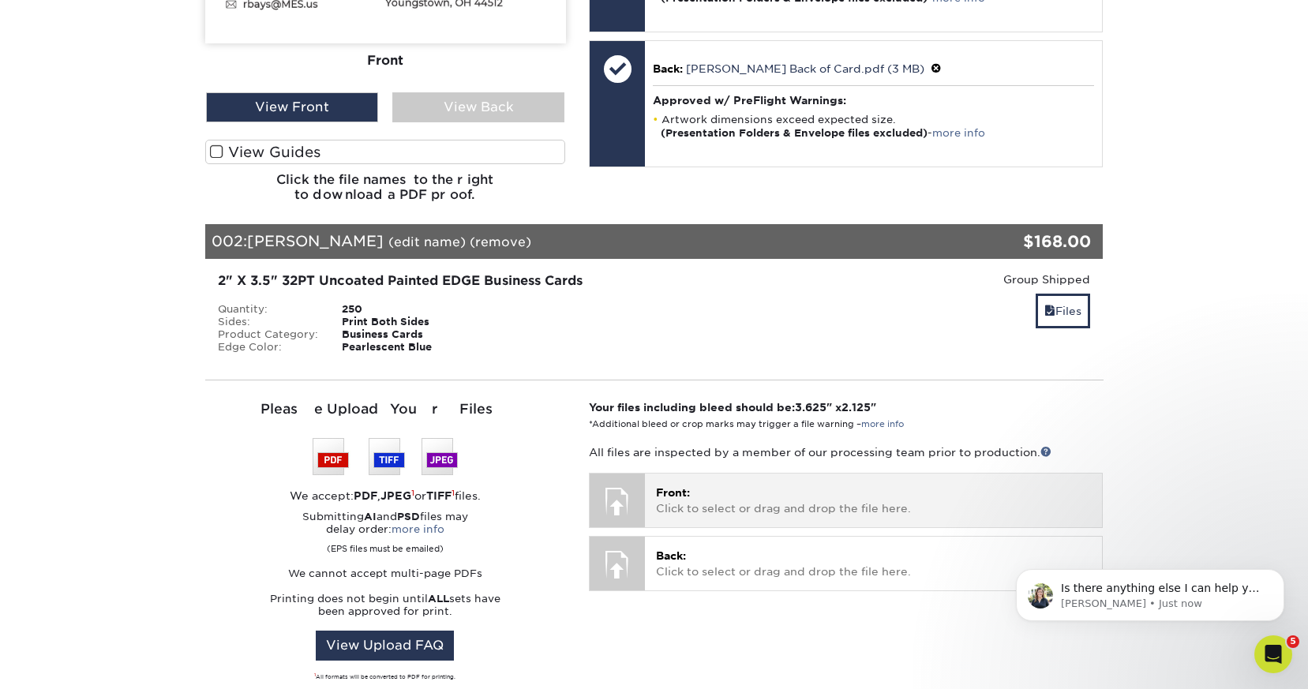
click at [710, 493] on p "Front: Click to select or drag and drop the file here." at bounding box center [873, 501] width 435 height 32
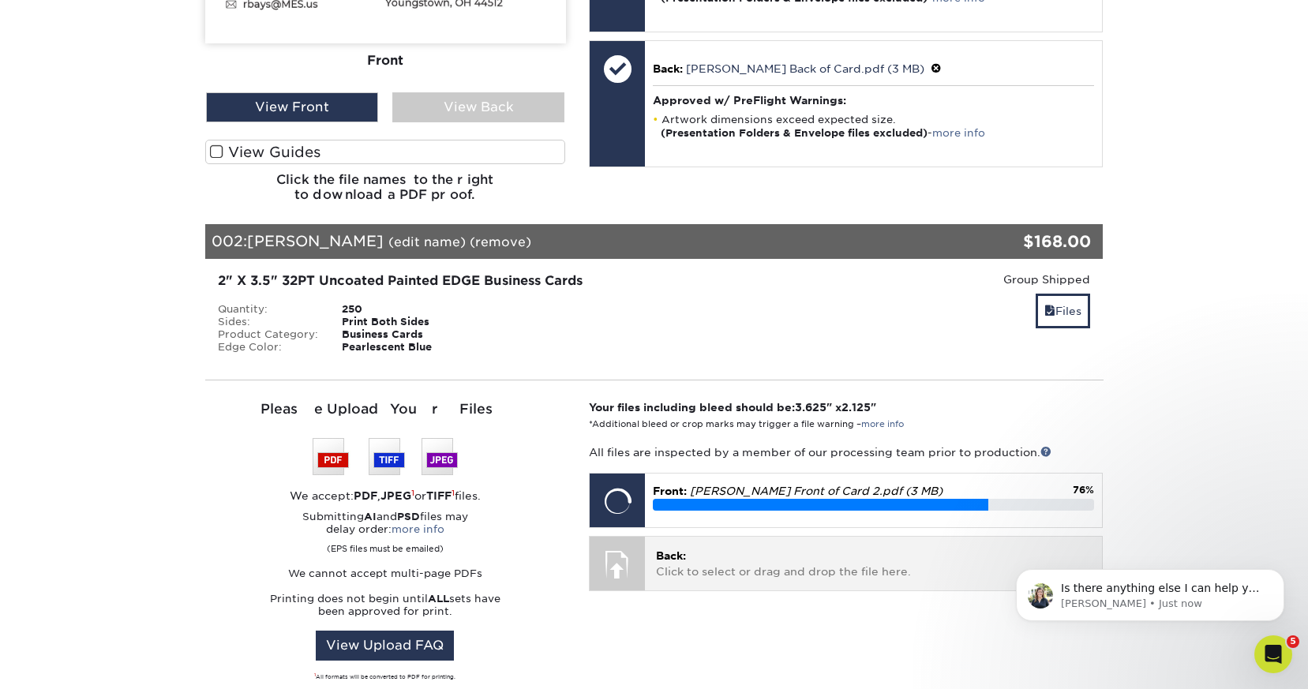
click at [745, 549] on p "Back: Click to select or drag and drop the file here." at bounding box center [873, 564] width 435 height 32
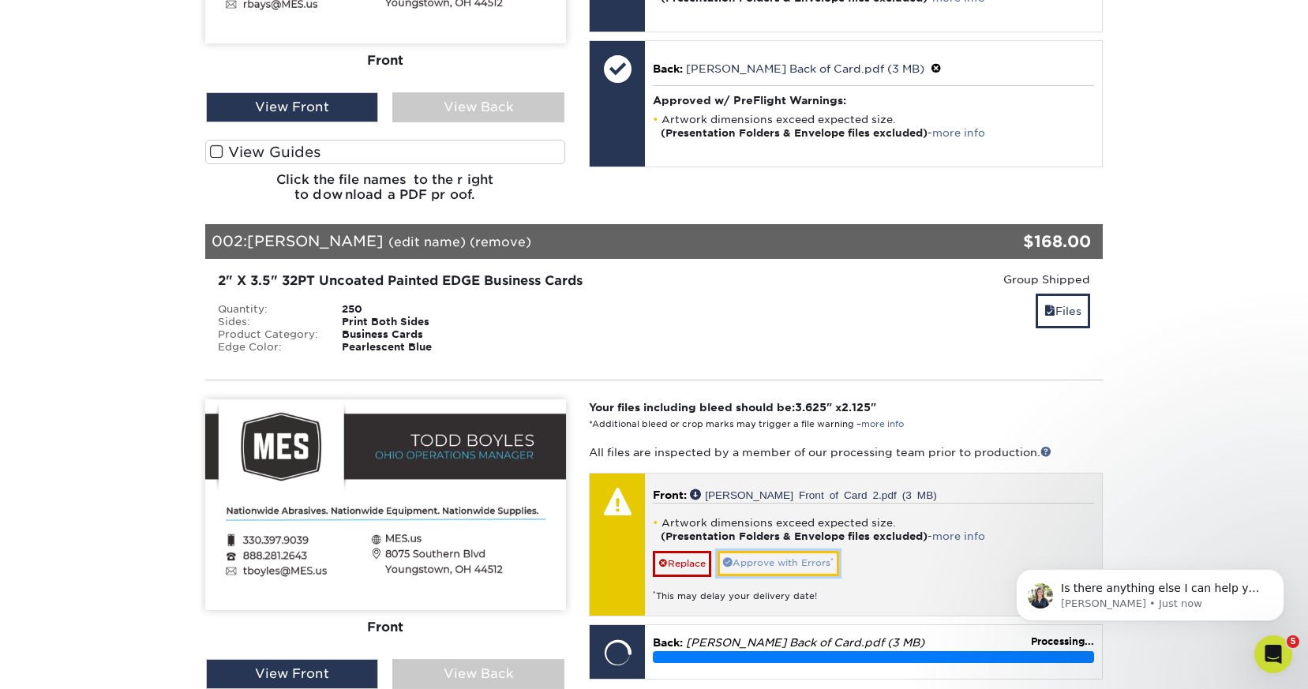
click at [793, 554] on link "Approve with Errors *" at bounding box center [779, 563] width 122 height 24
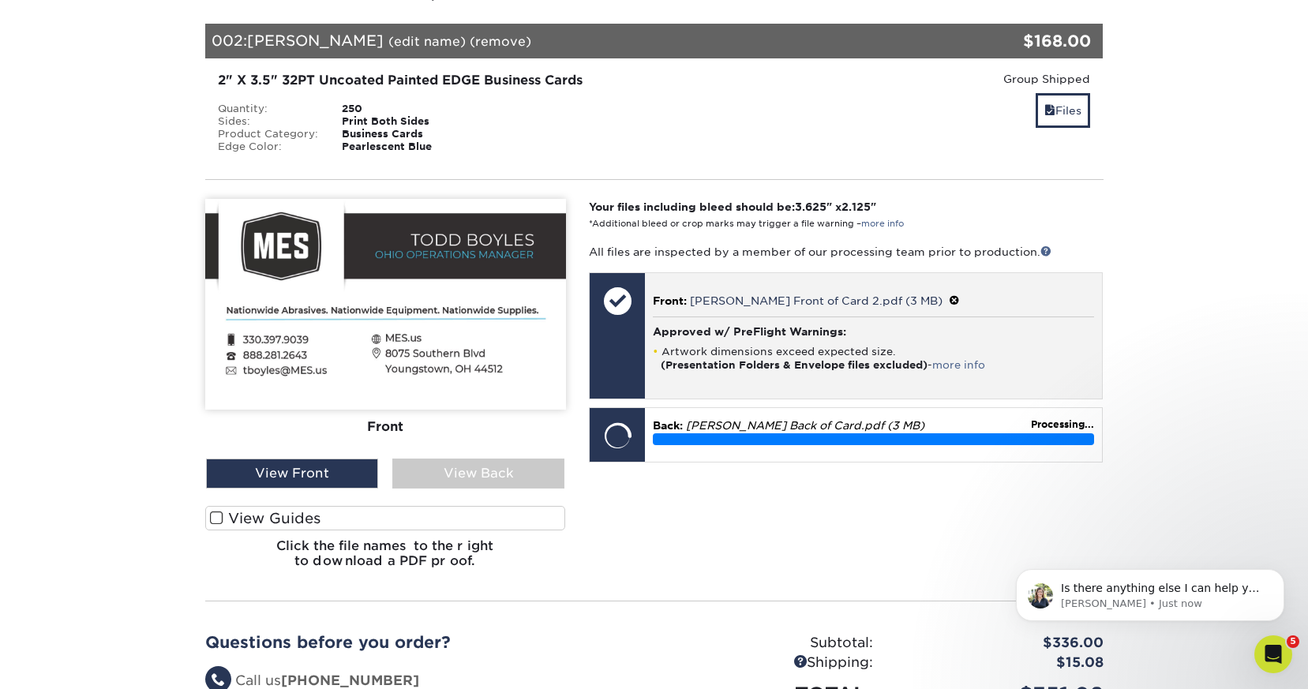
scroll to position [853, 0]
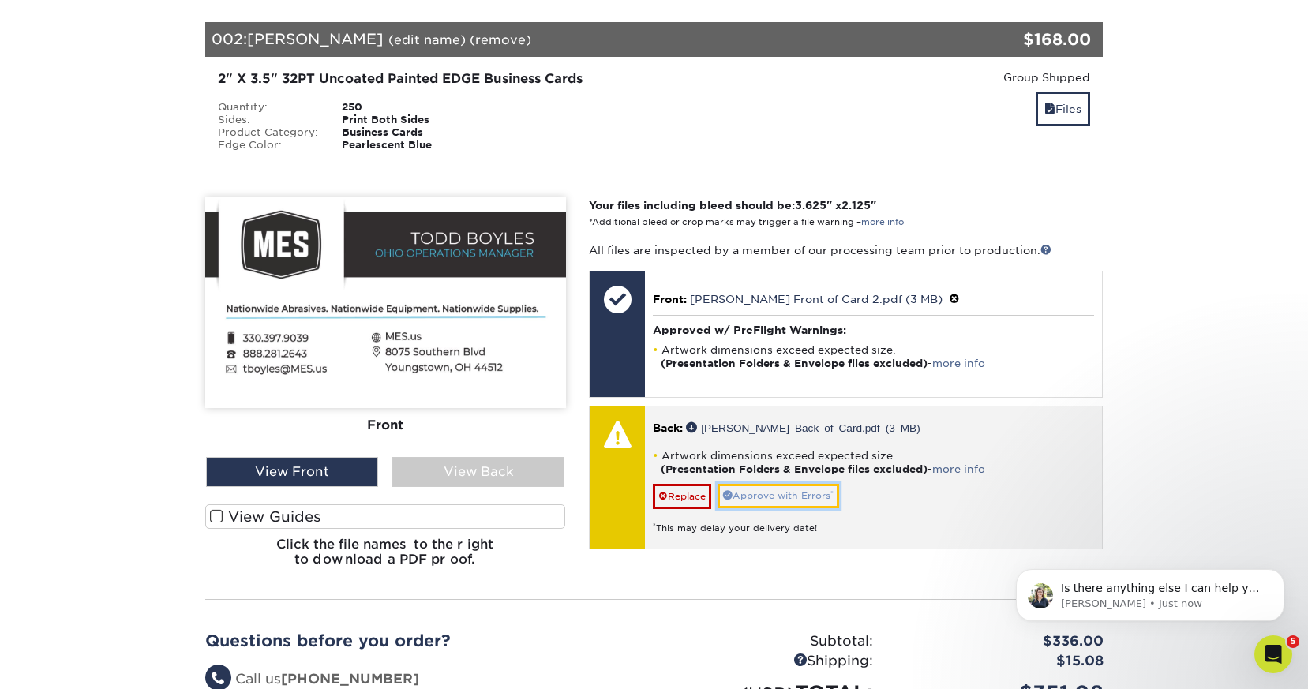
click at [769, 486] on link "Approve with Errors *" at bounding box center [779, 496] width 122 height 24
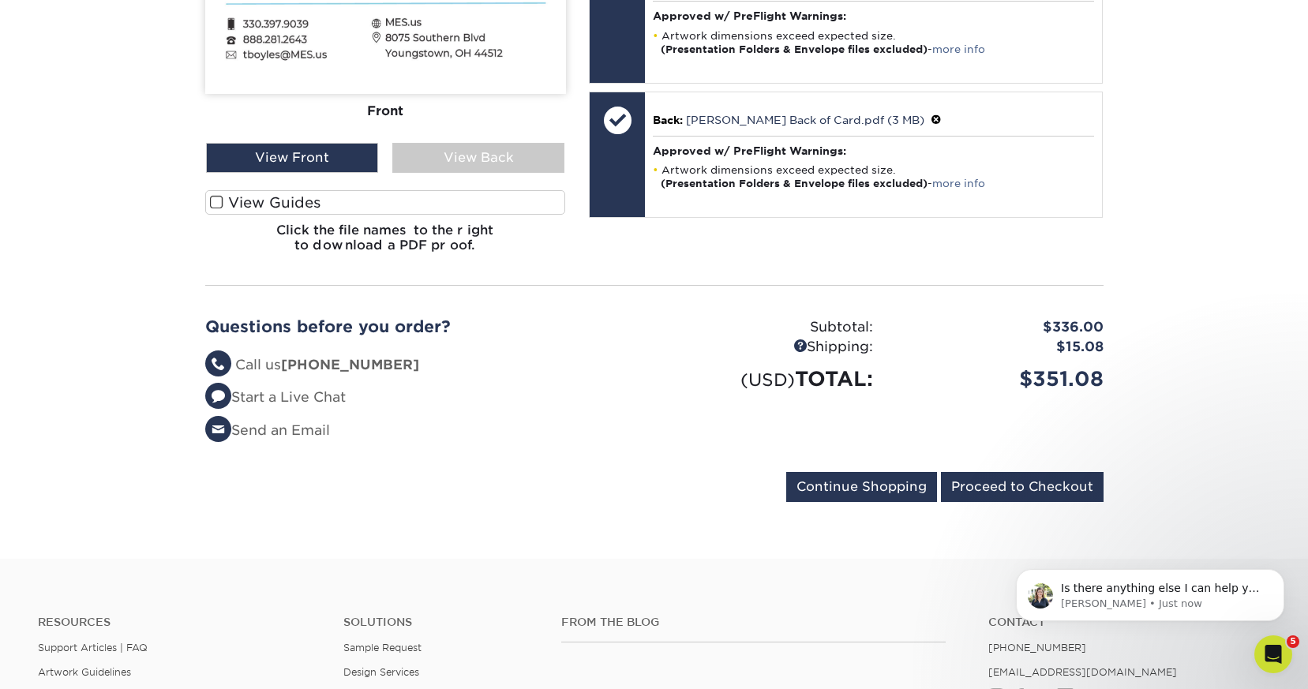
scroll to position [1216, 0]
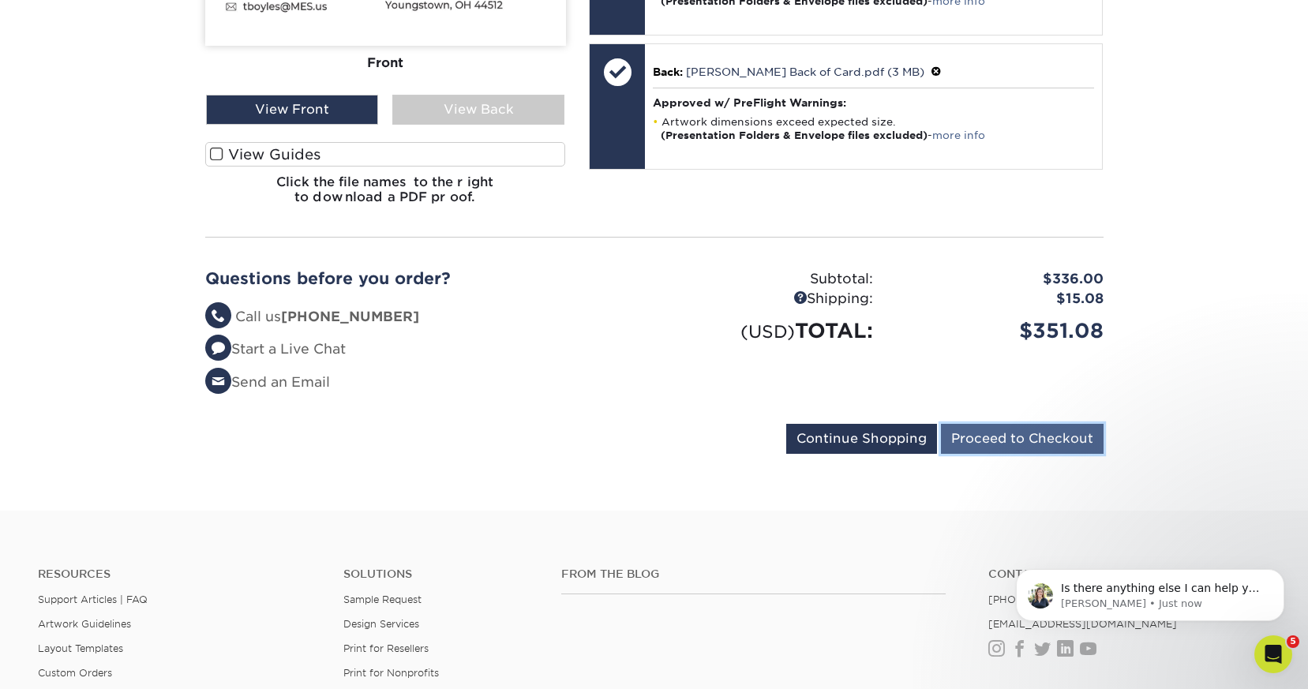
click at [993, 426] on input "Proceed to Checkout" at bounding box center [1022, 439] width 163 height 30
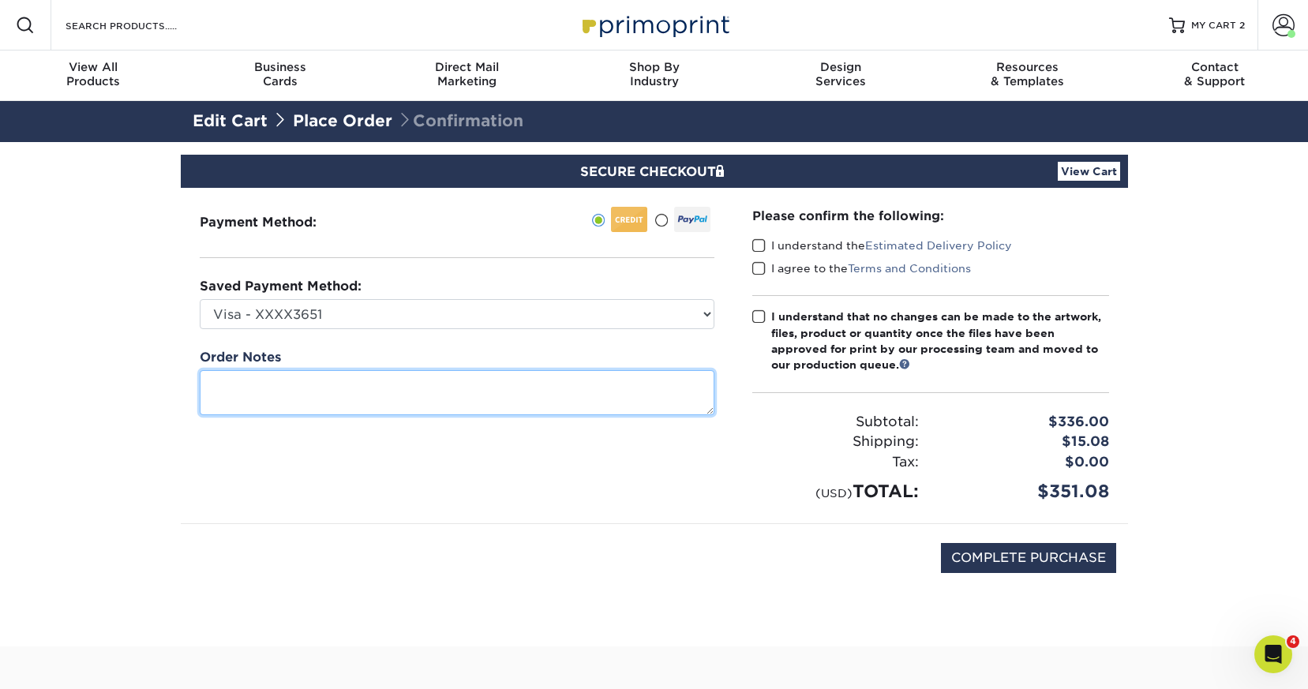
click at [427, 401] on textarea at bounding box center [457, 392] width 515 height 45
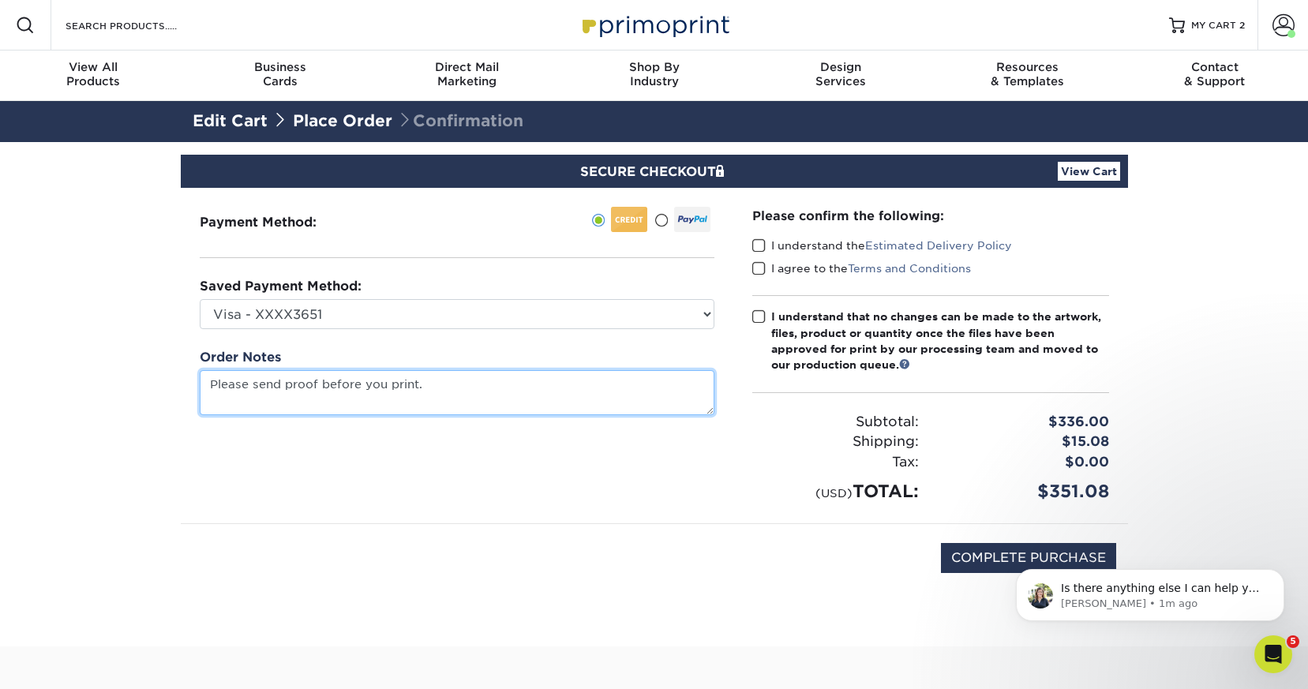
type textarea "Please send proof before you print."
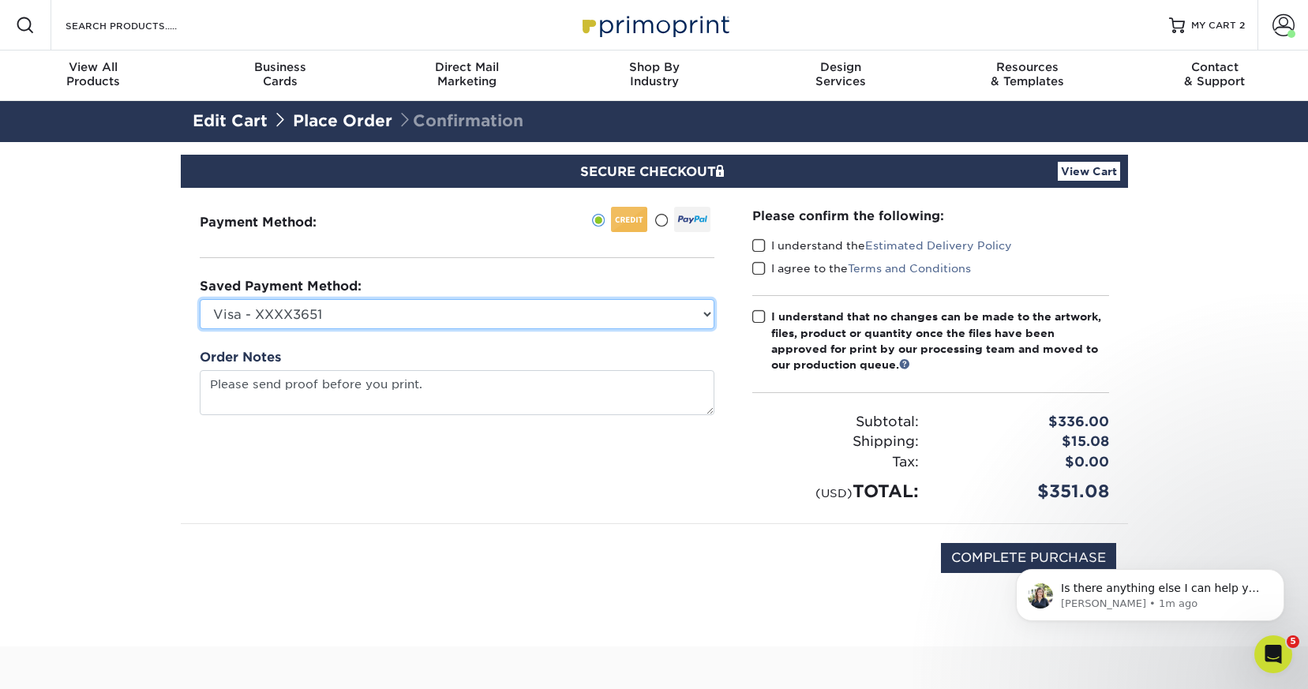
click at [545, 317] on select "Visa - XXXX3651 Visa - XXXX3651 American Express - XXXX1247 New Credit Card" at bounding box center [457, 314] width 515 height 30
select select "74574"
click at [200, 299] on select "Visa - XXXX3651 Visa - XXXX3651 American Express - XXXX1247 New Credit Card" at bounding box center [457, 314] width 515 height 30
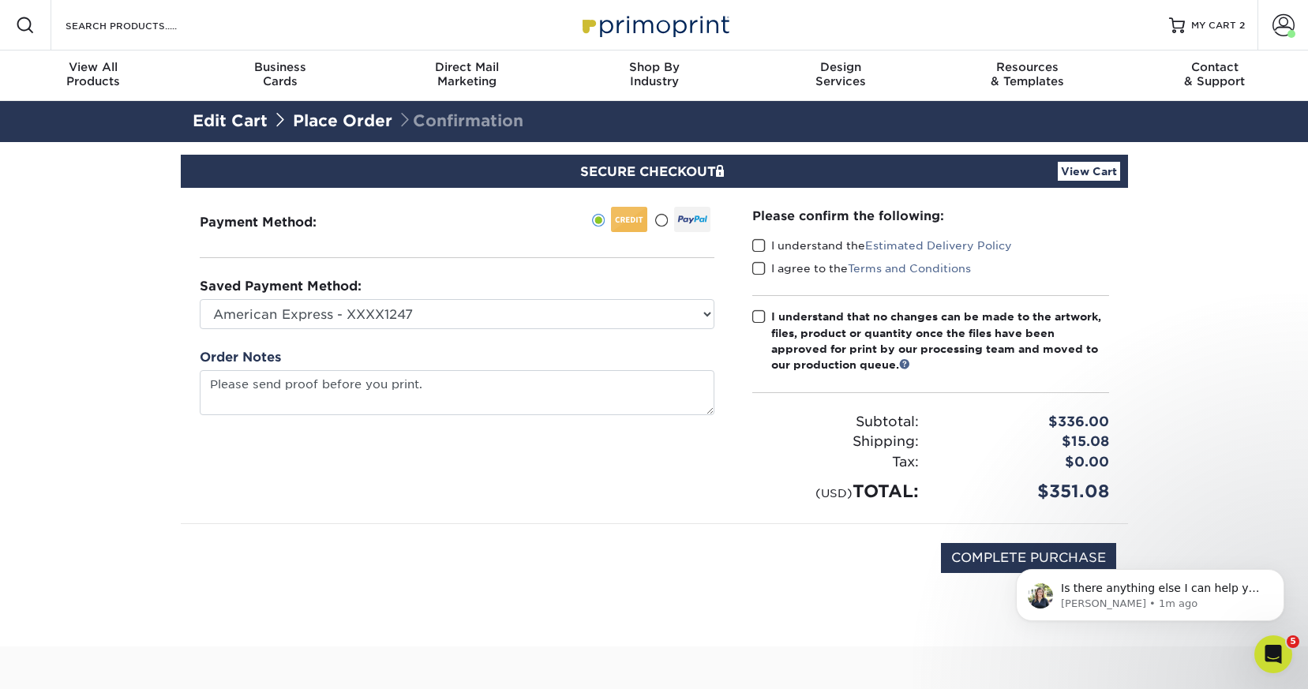
click at [418, 497] on div "Payment Method:" at bounding box center [457, 355] width 553 height 335
click at [1008, 556] on div "Is there anything else I can help you with at the moment? Irene • 1m ago" at bounding box center [1150, 522] width 290 height 197
click at [759, 313] on span at bounding box center [758, 316] width 13 height 15
click at [0, 0] on input "I understand that no changes can be made to the artwork, files, product or quan…" at bounding box center [0, 0] width 0 height 0
click at [756, 242] on span at bounding box center [758, 245] width 13 height 15
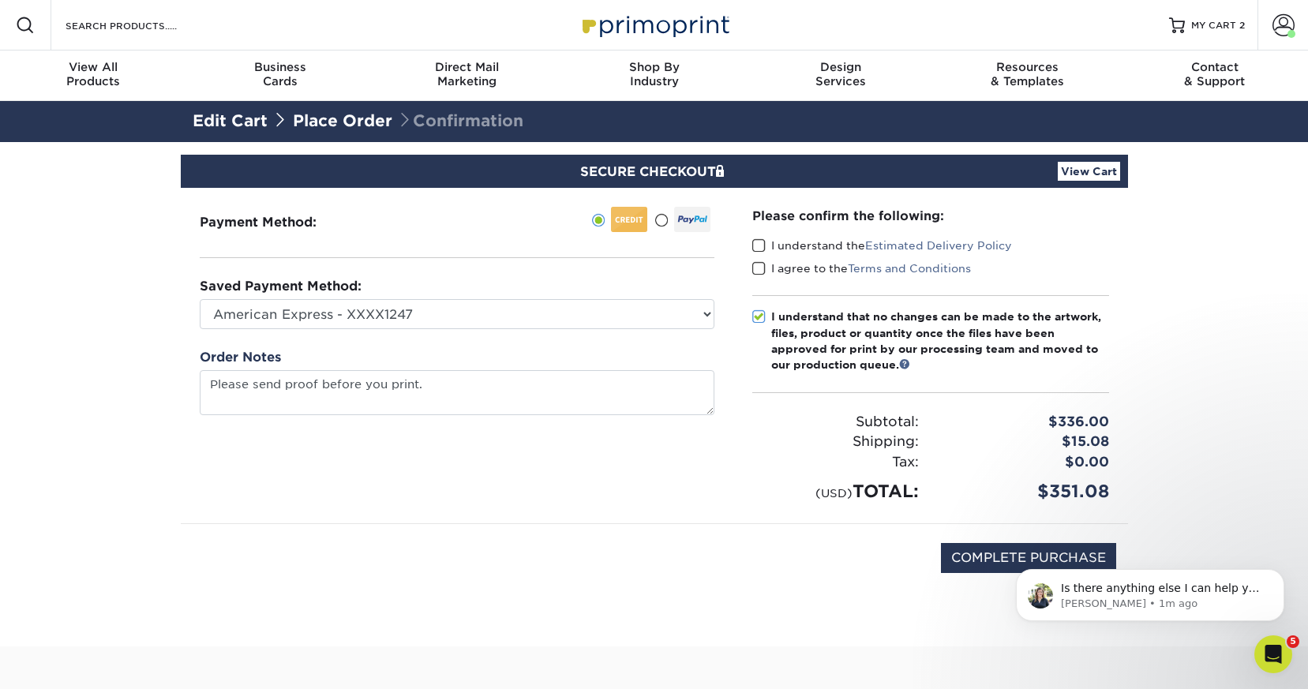
click at [0, 0] on input "I understand the Estimated Delivery Policy" at bounding box center [0, 0] width 0 height 0
click at [759, 266] on span at bounding box center [758, 268] width 13 height 15
click at [0, 0] on input "I agree to the Terms and Conditions" at bounding box center [0, 0] width 0 height 0
click at [964, 556] on input "COMPLETE PURCHASE" at bounding box center [1028, 558] width 175 height 30
type input "PROCESSING, PLEASE WAIT..."
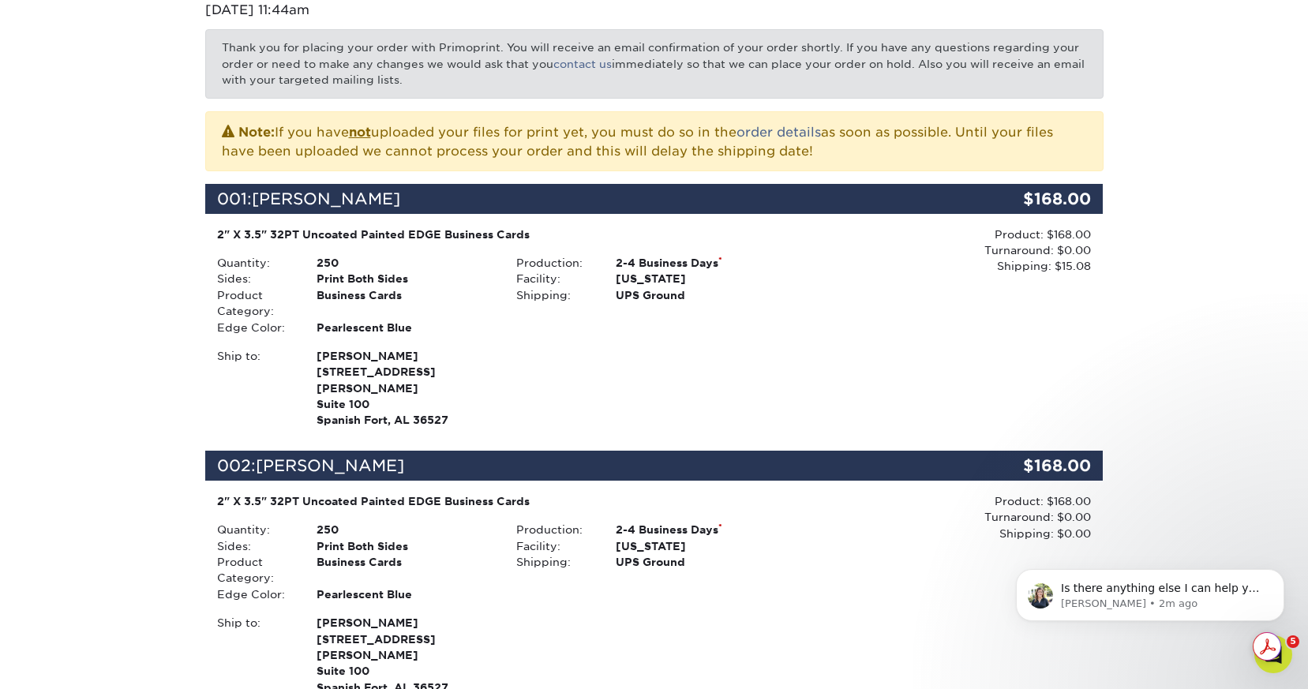
scroll to position [239, 0]
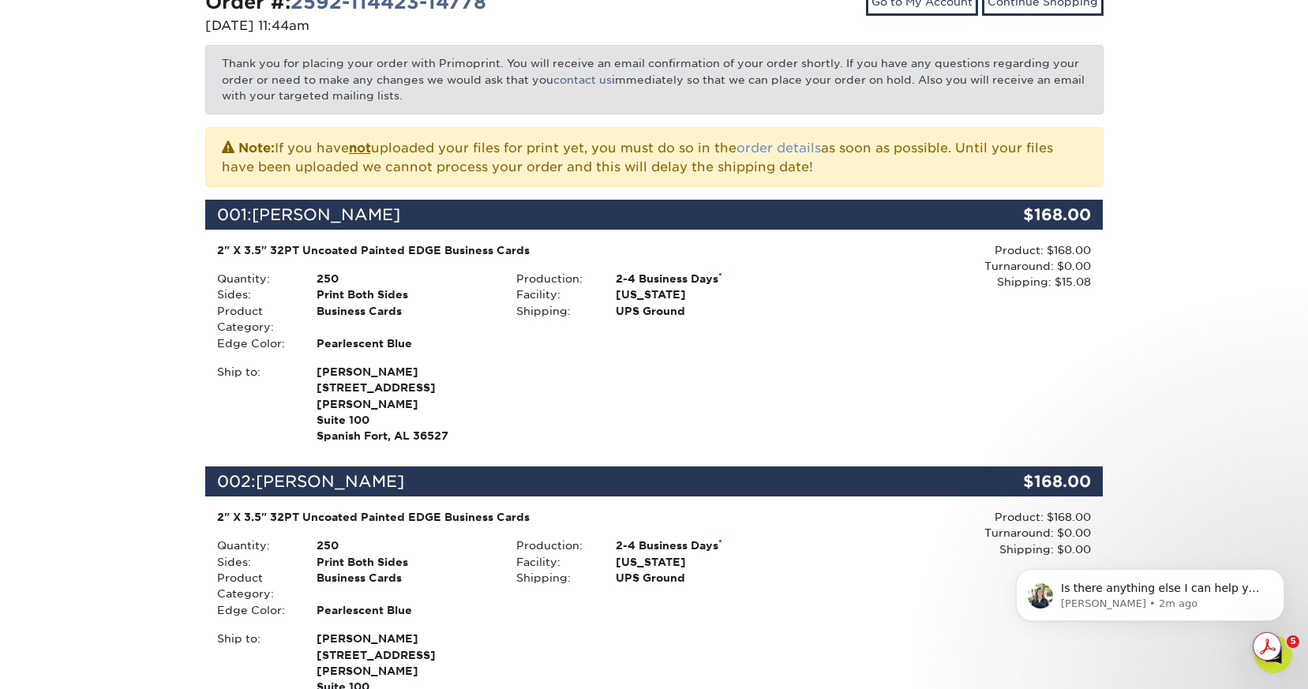
click at [783, 148] on link "order details" at bounding box center [779, 148] width 84 height 15
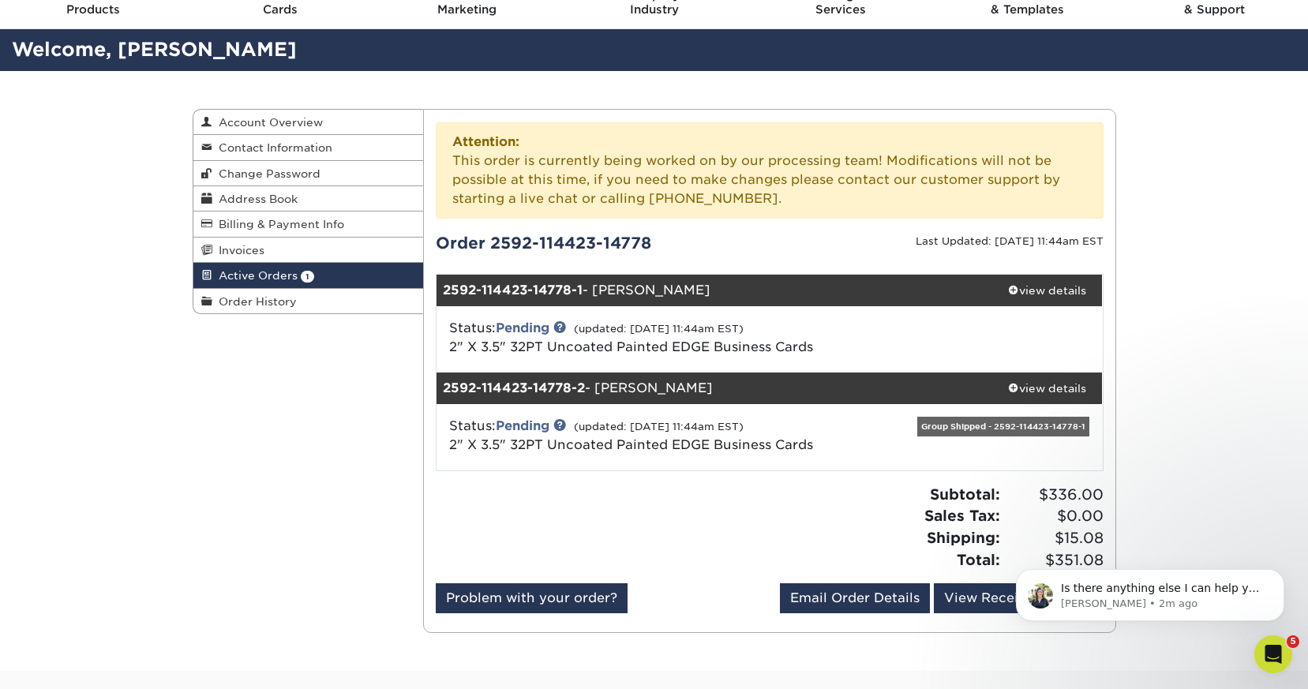
scroll to position [71, 0]
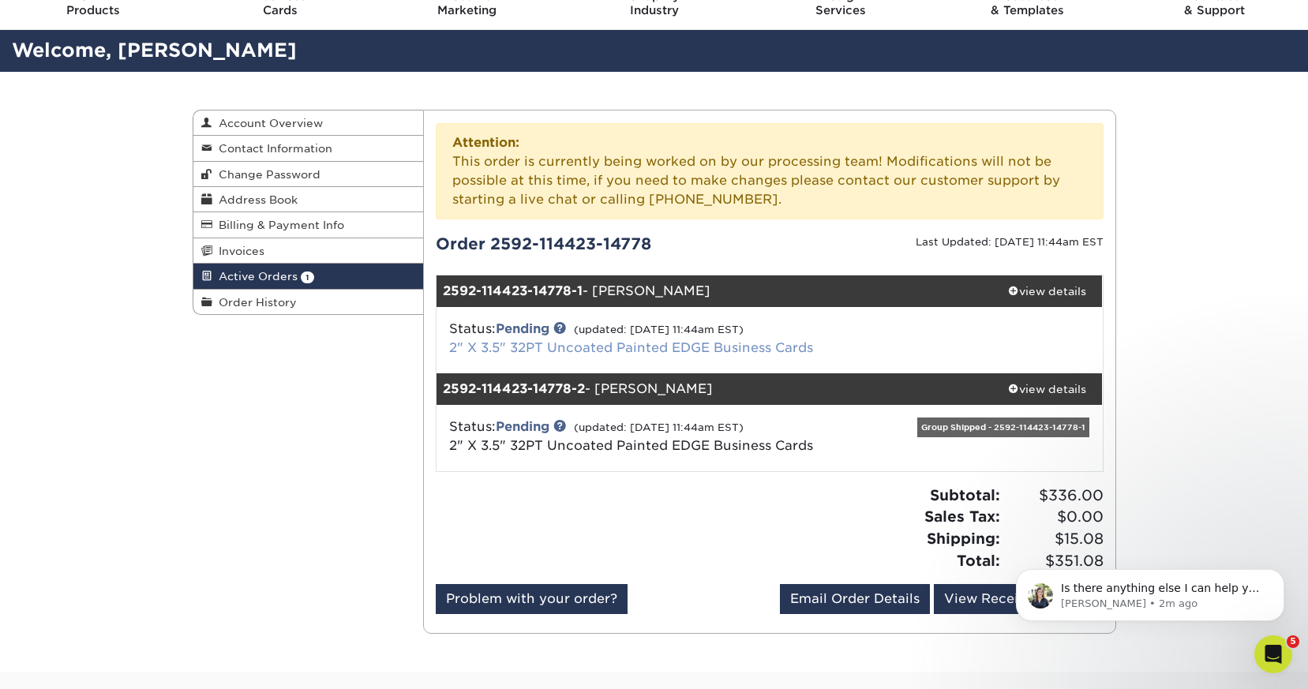
click at [756, 347] on link "2" X 3.5" 32PT Uncoated Painted EDGE Business Cards" at bounding box center [631, 347] width 364 height 15
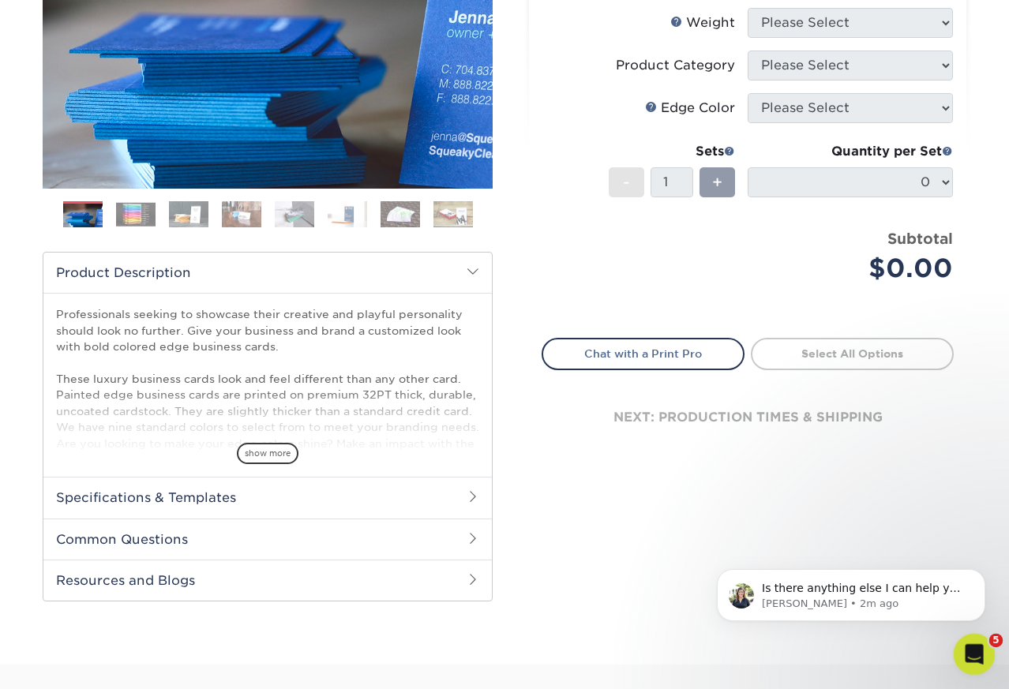
click at [985, 655] on div "Open Intercom Messenger" at bounding box center [972, 652] width 52 height 52
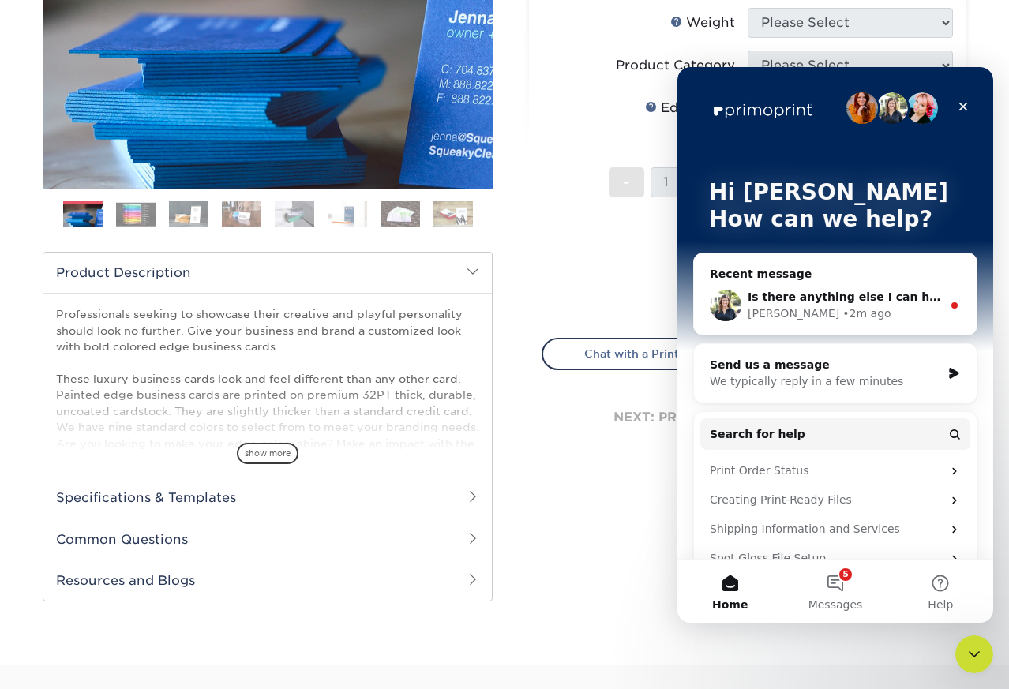
click at [849, 298] on span "Is there anything else I can help you with at the moment?" at bounding box center [929, 296] width 362 height 13
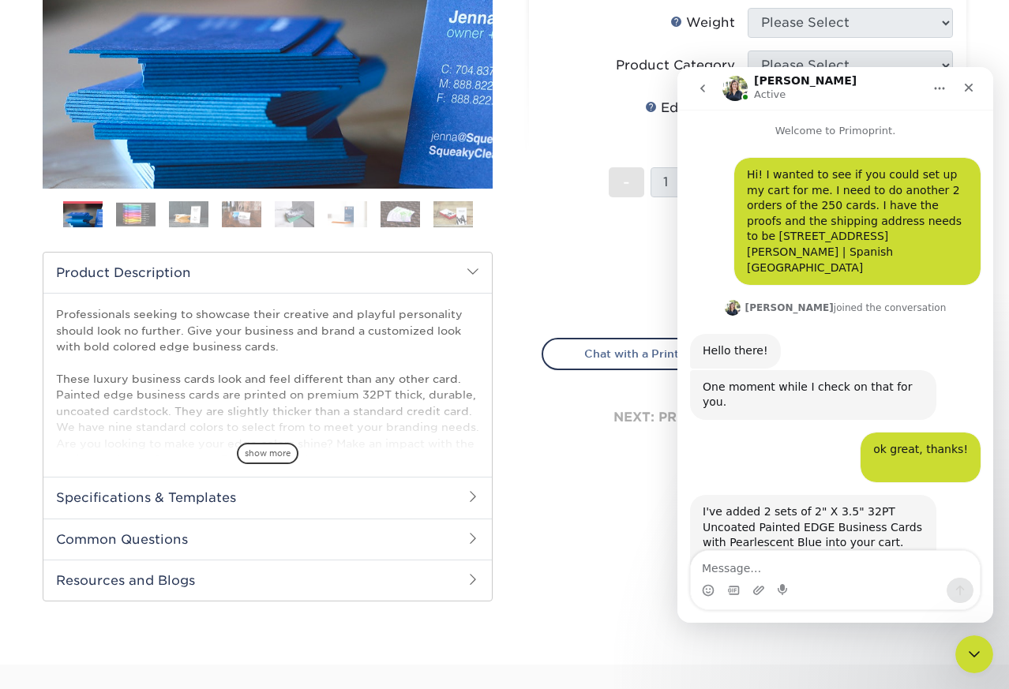
scroll to position [47, 0]
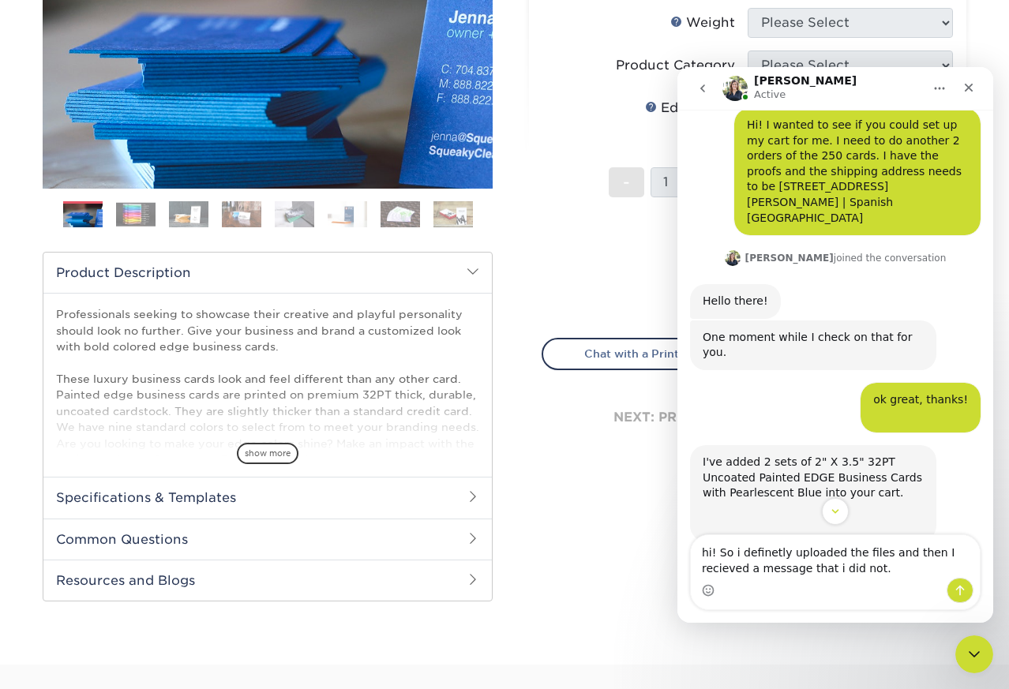
type textarea "hi! So i definetly uploaded the files and then I recieved a message that i did …"
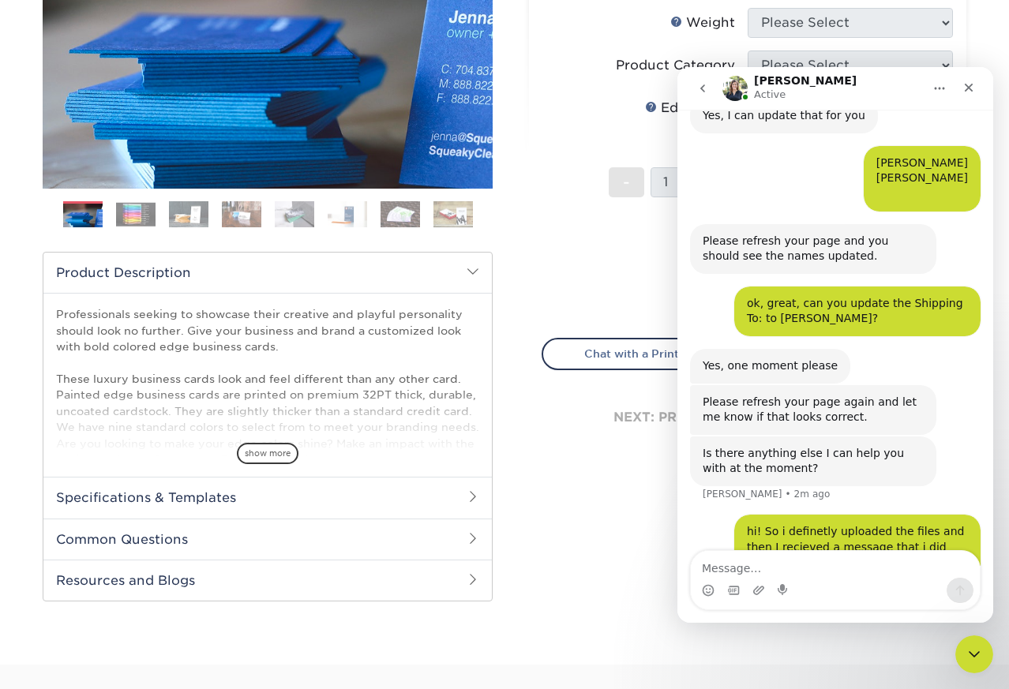
scroll to position [588, 0]
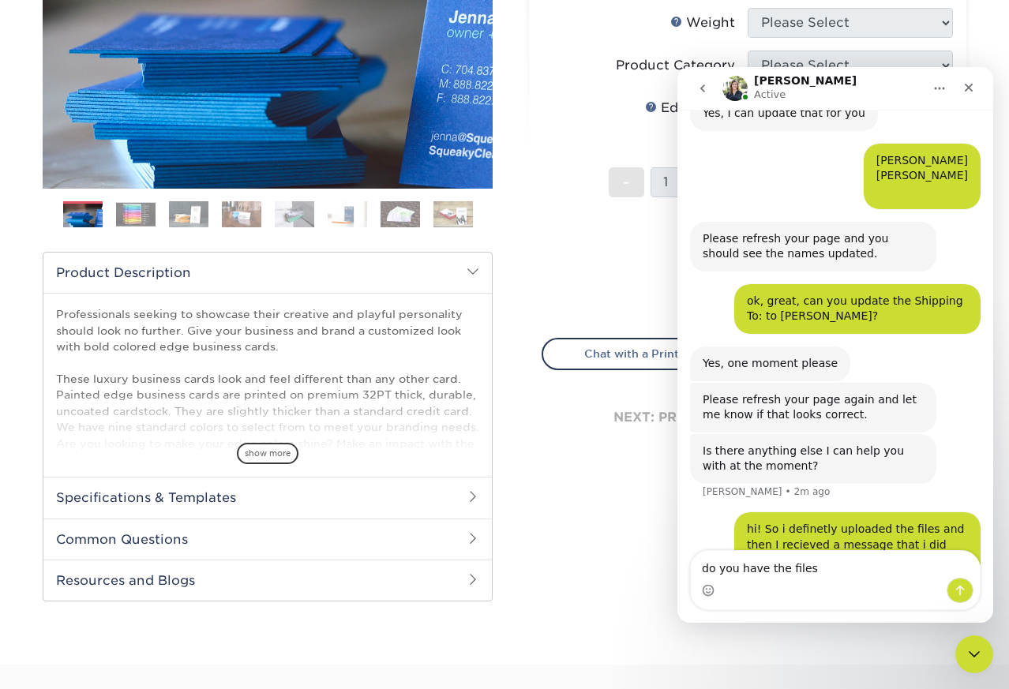
type textarea "do you have the files?"
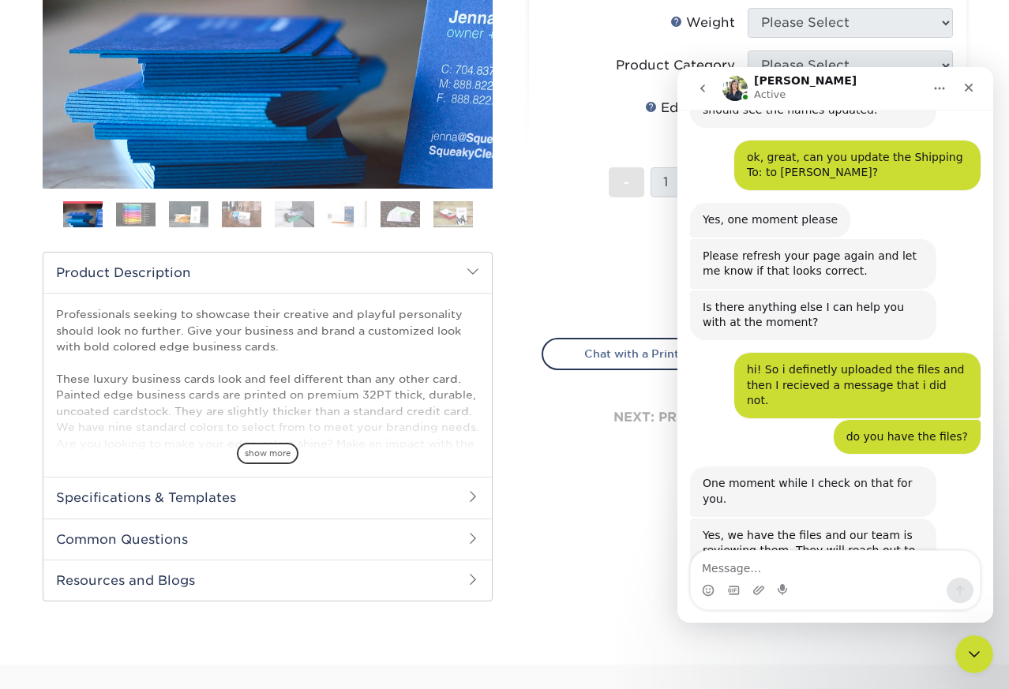
scroll to position [738, 0]
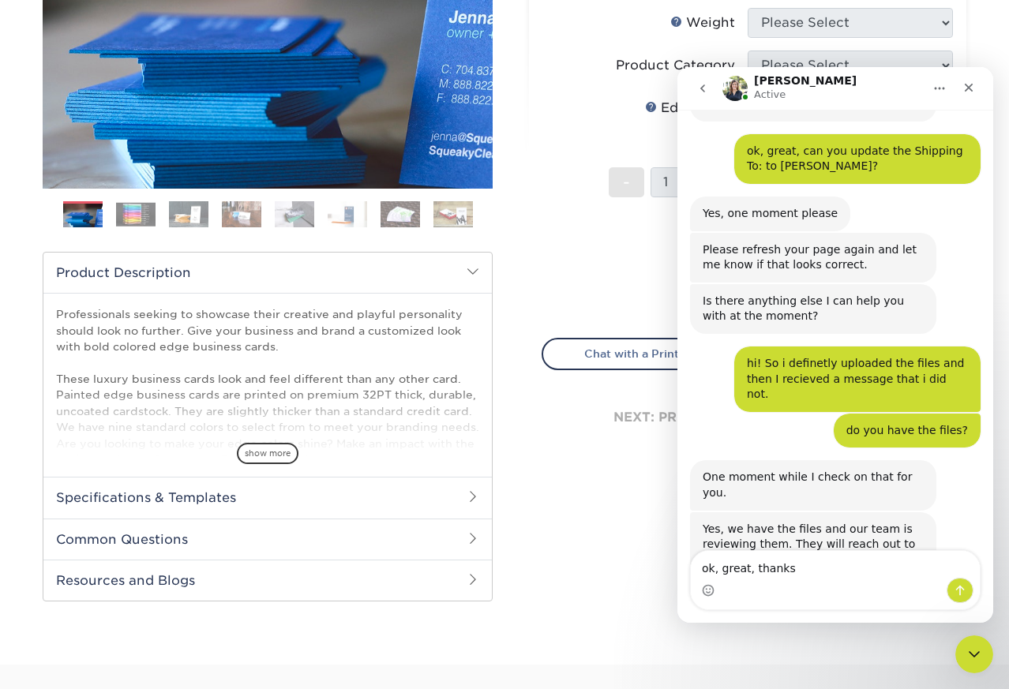
type textarea "ok, great, thanks!"
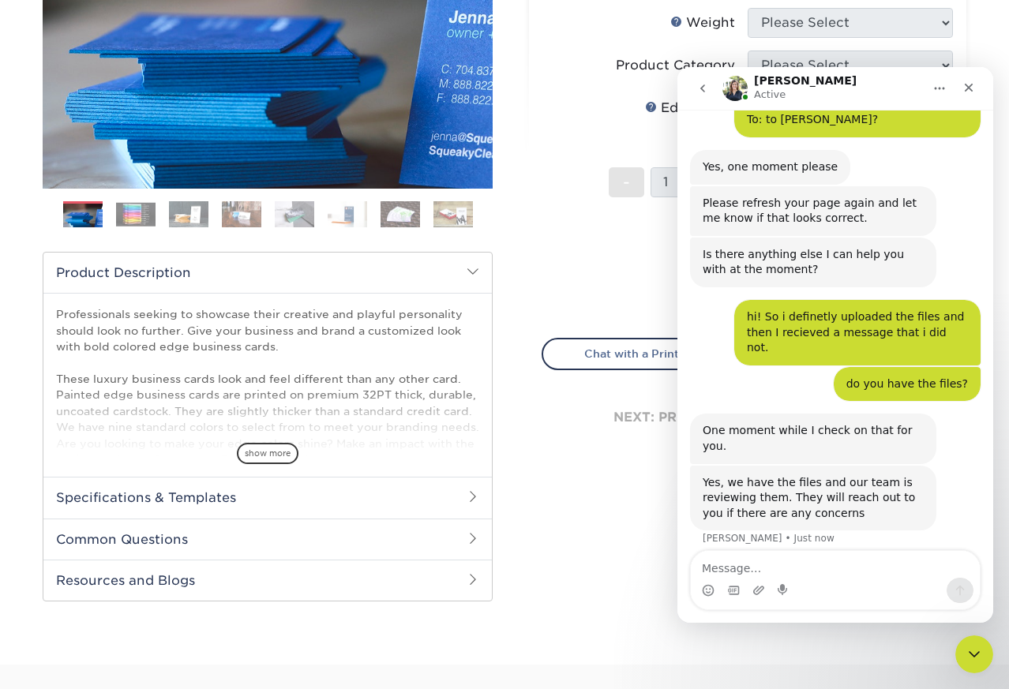
click at [596, 519] on div "Select your options: Sizes Help Sizes Please Select 2" x 3.5" - Standard" at bounding box center [741, 236] width 474 height 767
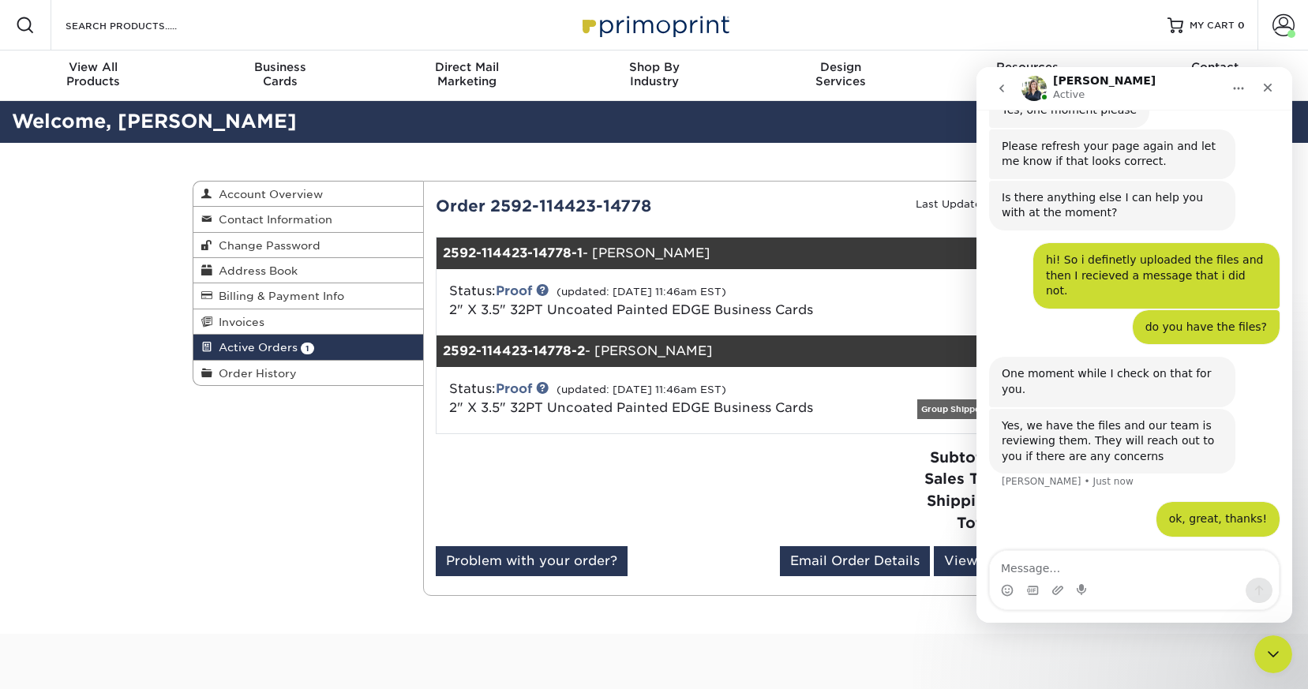
scroll to position [845, 0]
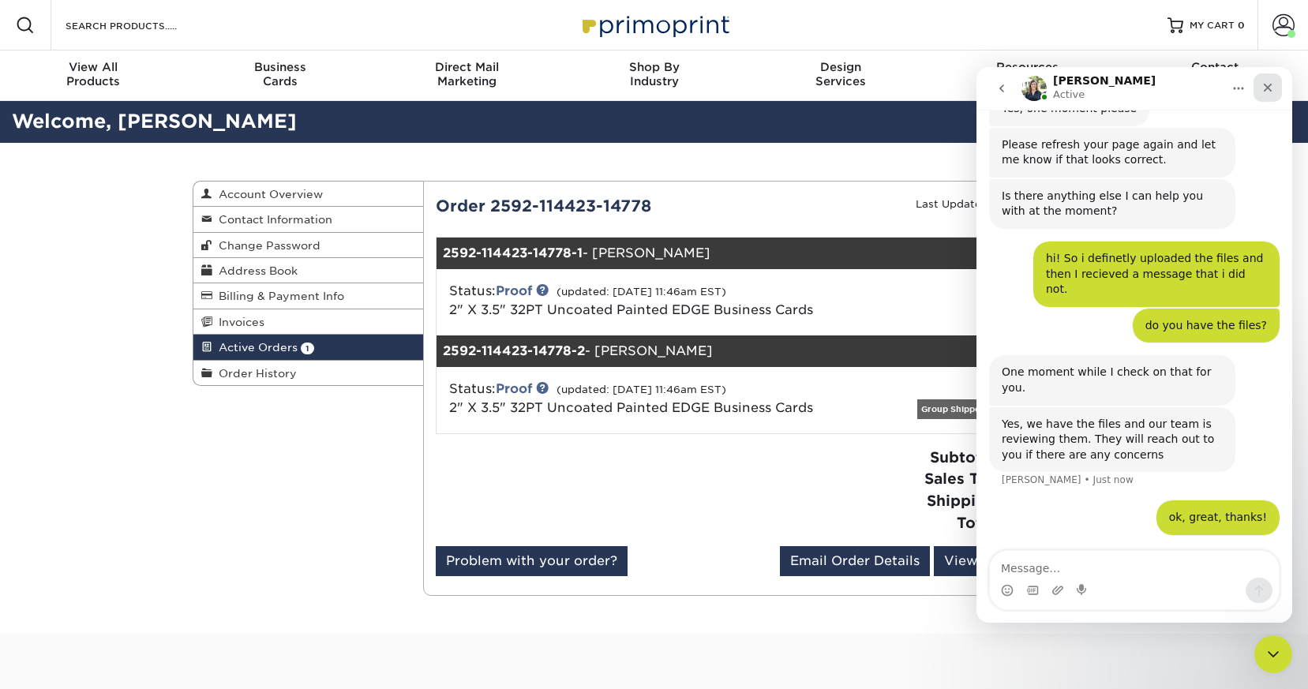
click at [1265, 87] on icon "Close" at bounding box center [1267, 87] width 13 height 13
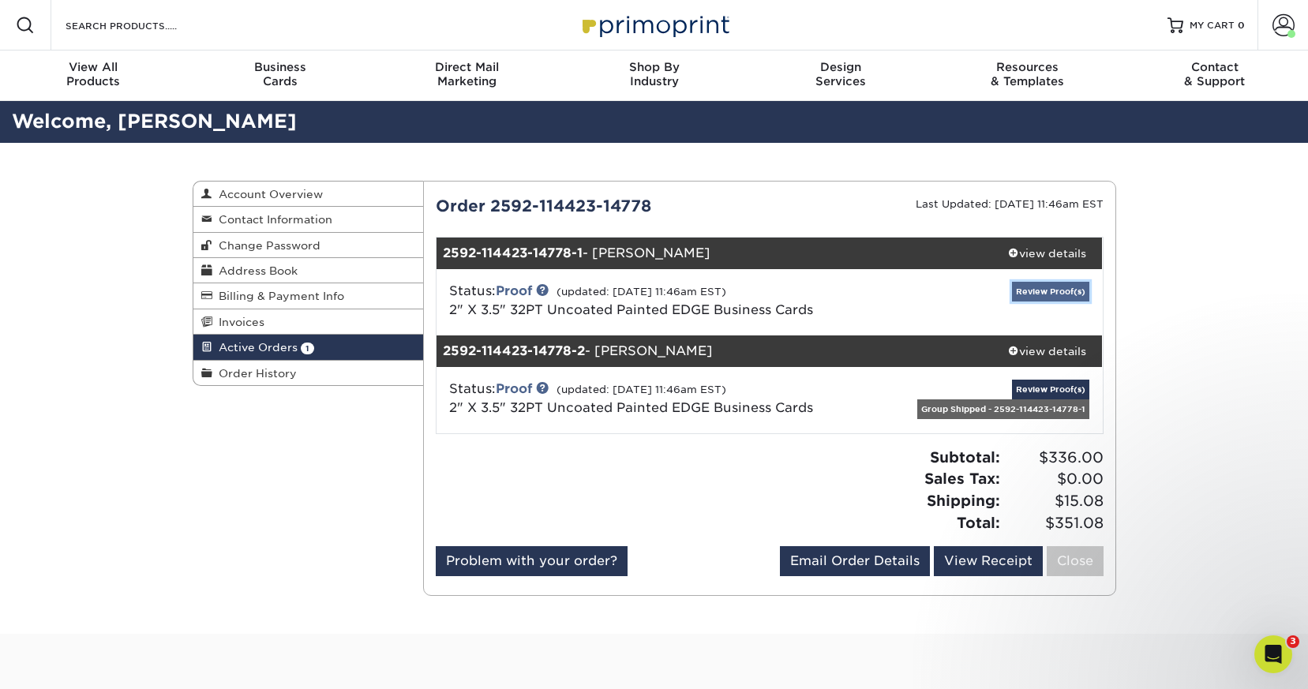
click at [1047, 288] on link "Review Proof(s)" at bounding box center [1050, 292] width 77 height 20
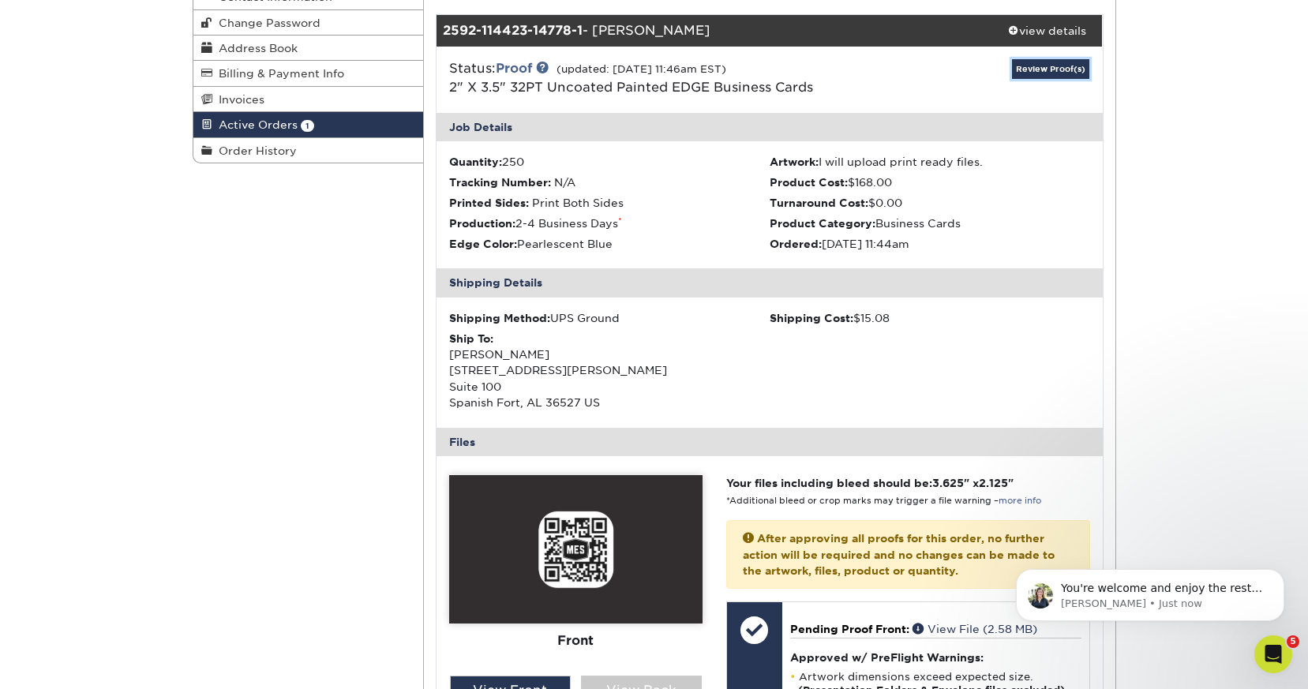
scroll to position [848, 0]
click at [1164, 594] on p "You're welcome and enjoy the rest of your day!" at bounding box center [1163, 589] width 204 height 16
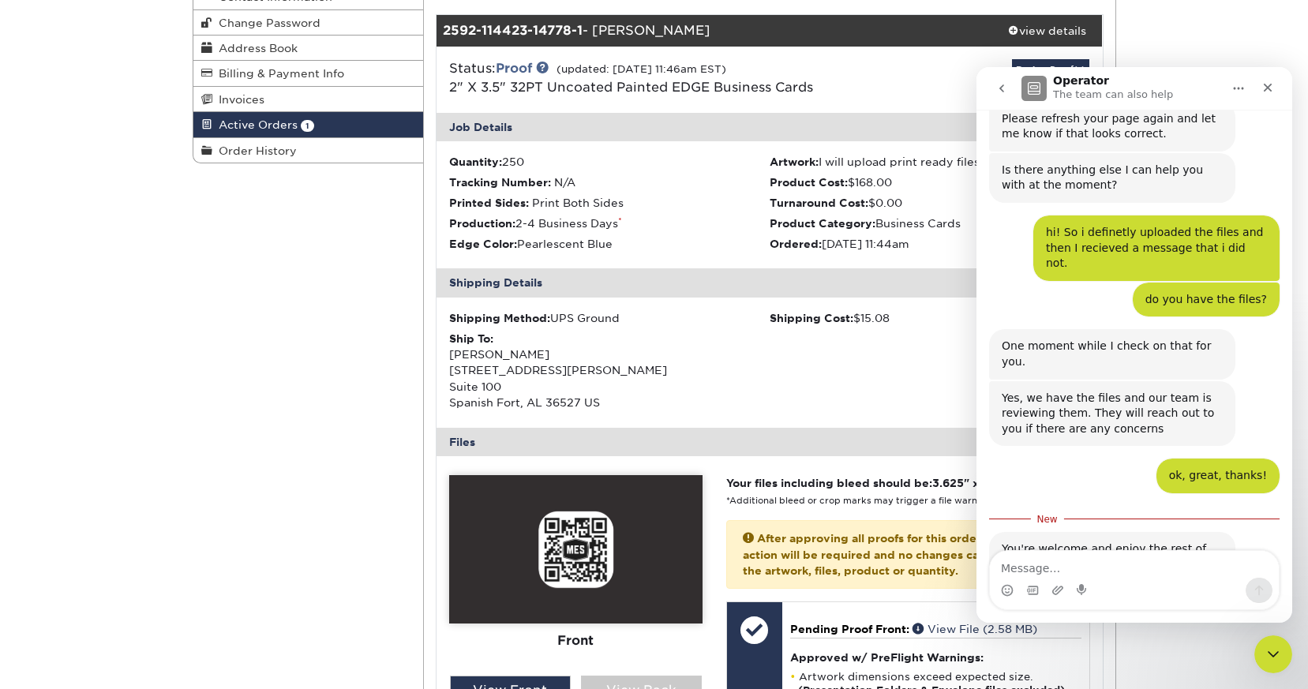
scroll to position [874, 0]
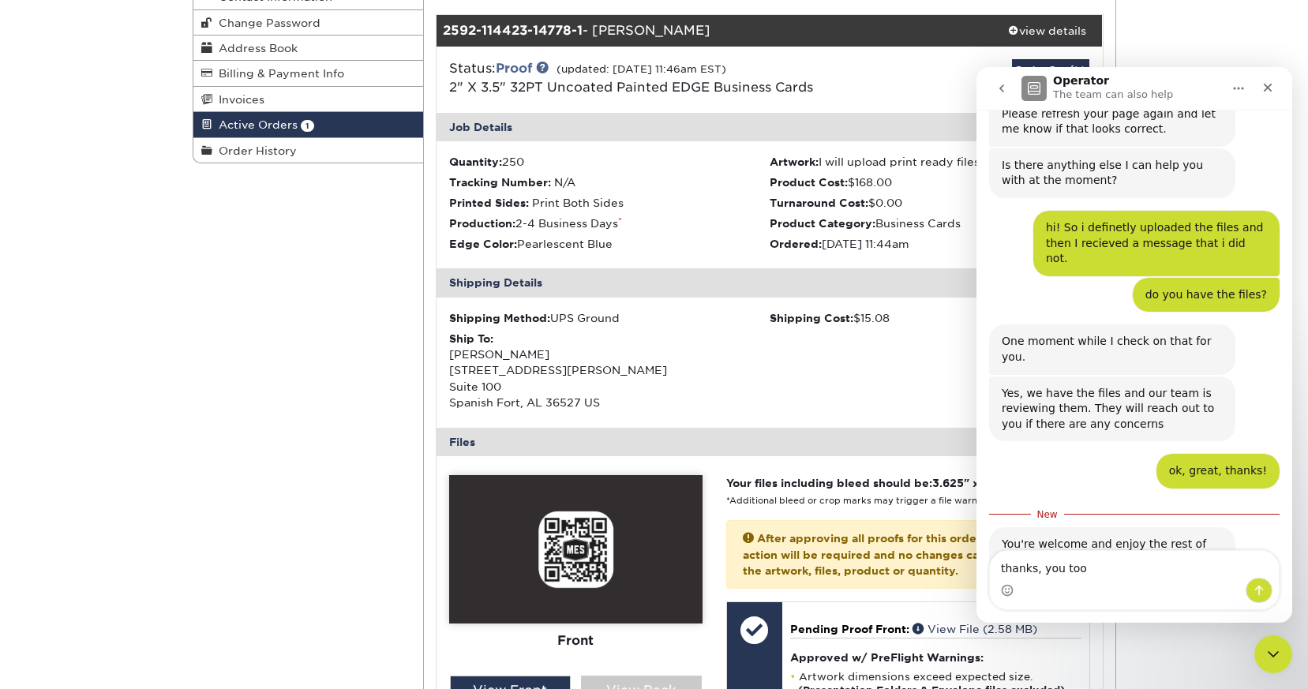
type textarea "thanks, you too!"
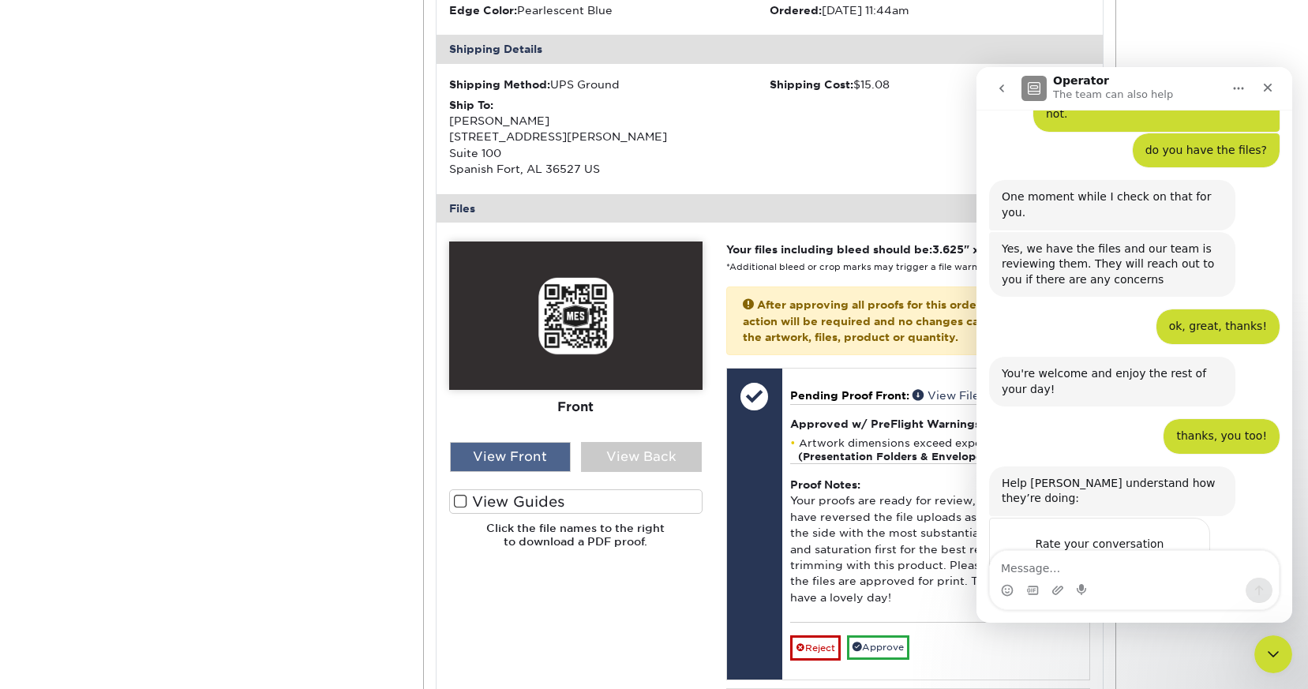
scroll to position [1021, 0]
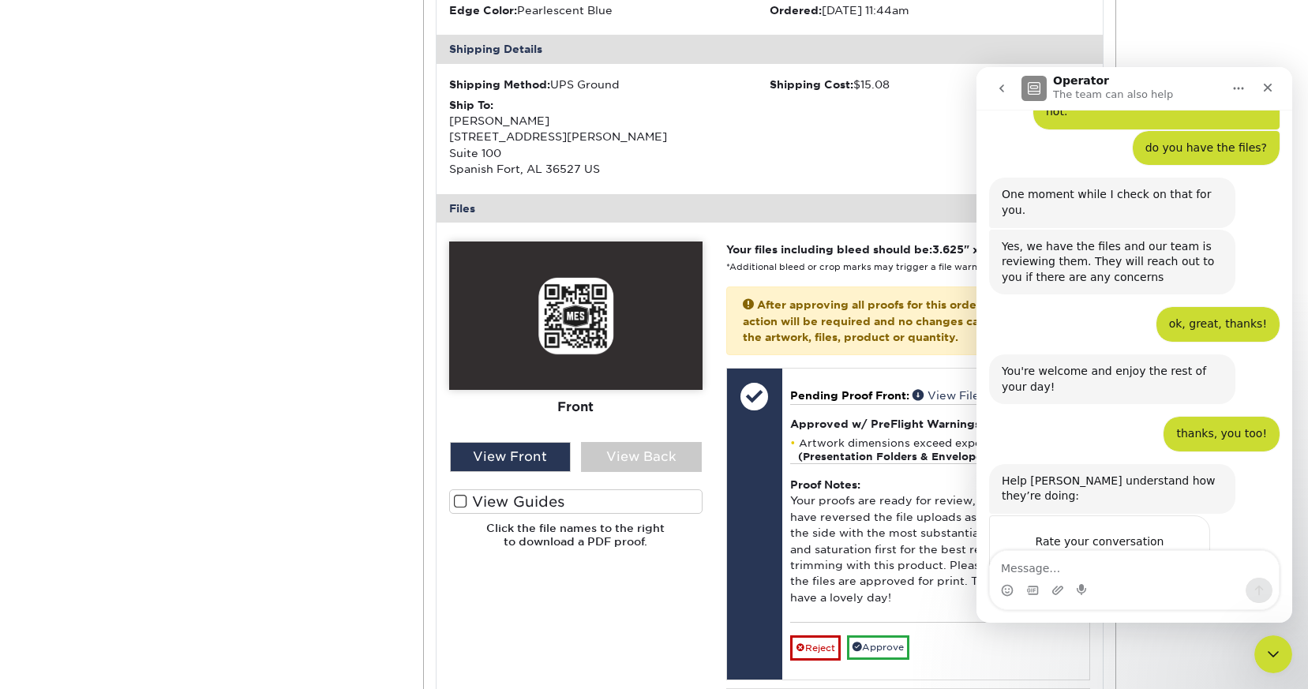
click at [1130, 559] on span "Great" at bounding box center [1137, 573] width 28 height 28
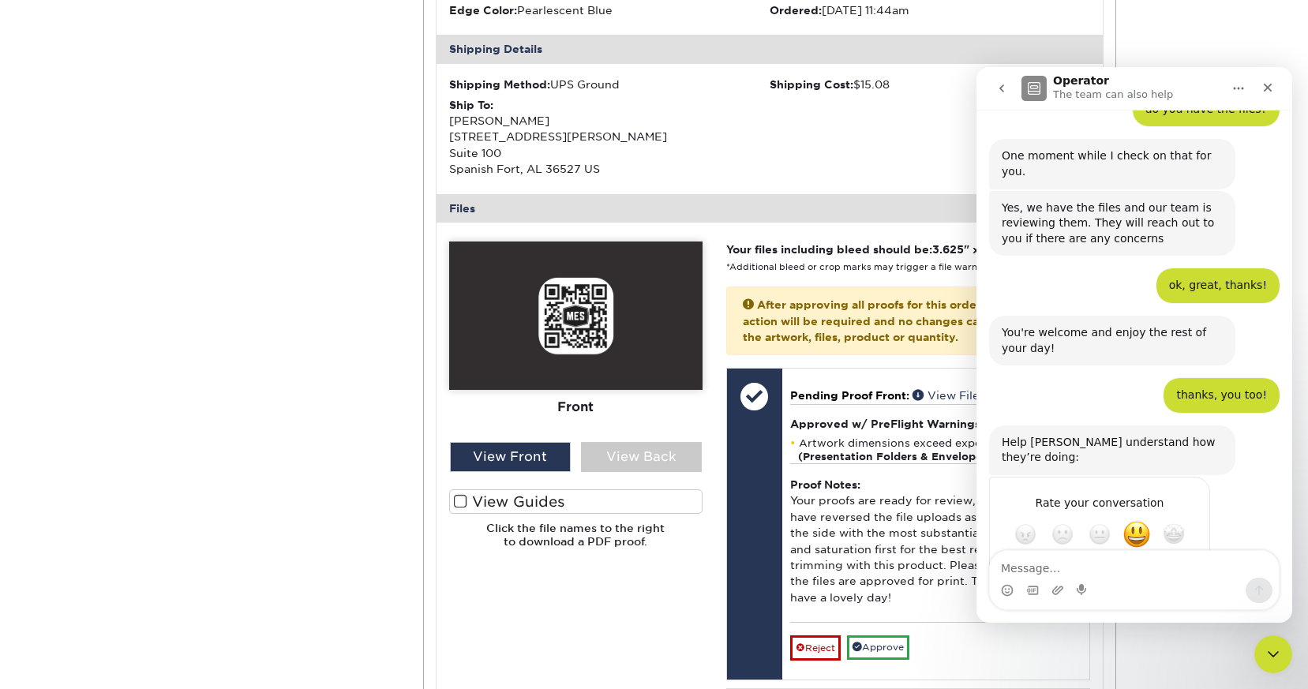
scroll to position [1063, 0]
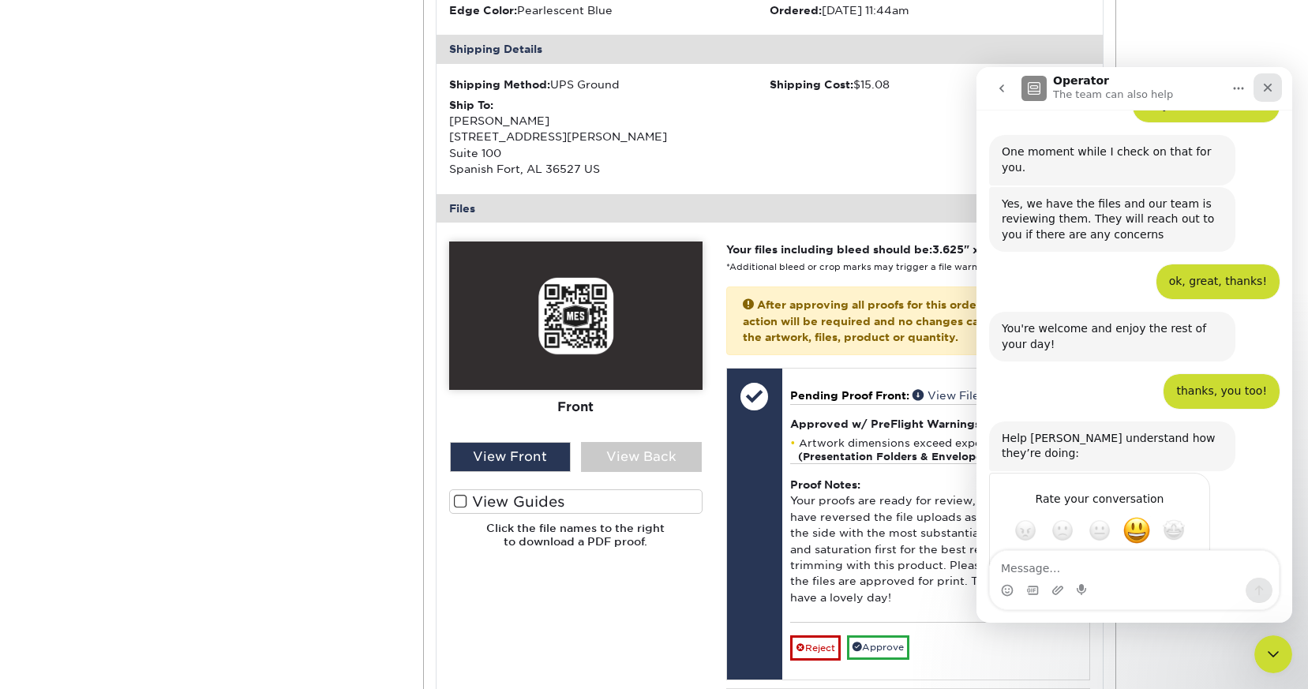
click at [1262, 95] on div "Close" at bounding box center [1268, 87] width 28 height 28
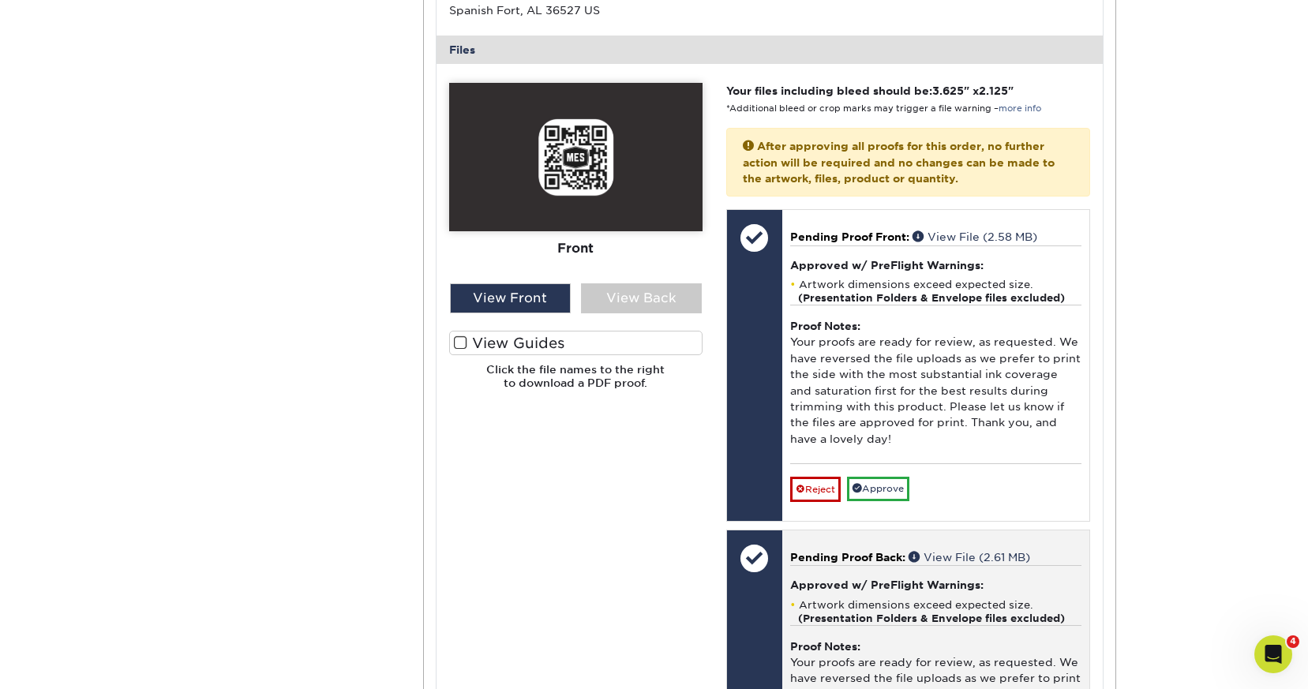
scroll to position [579, 0]
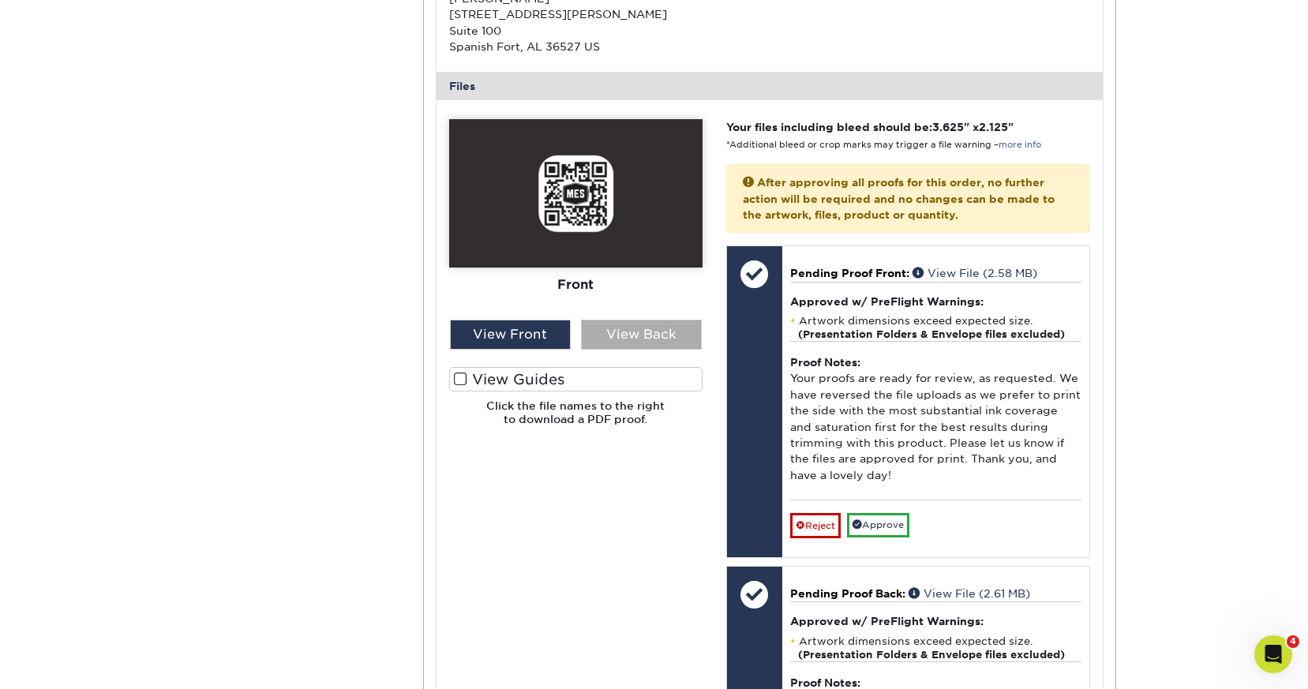
click at [656, 342] on div "View Back" at bounding box center [641, 335] width 121 height 30
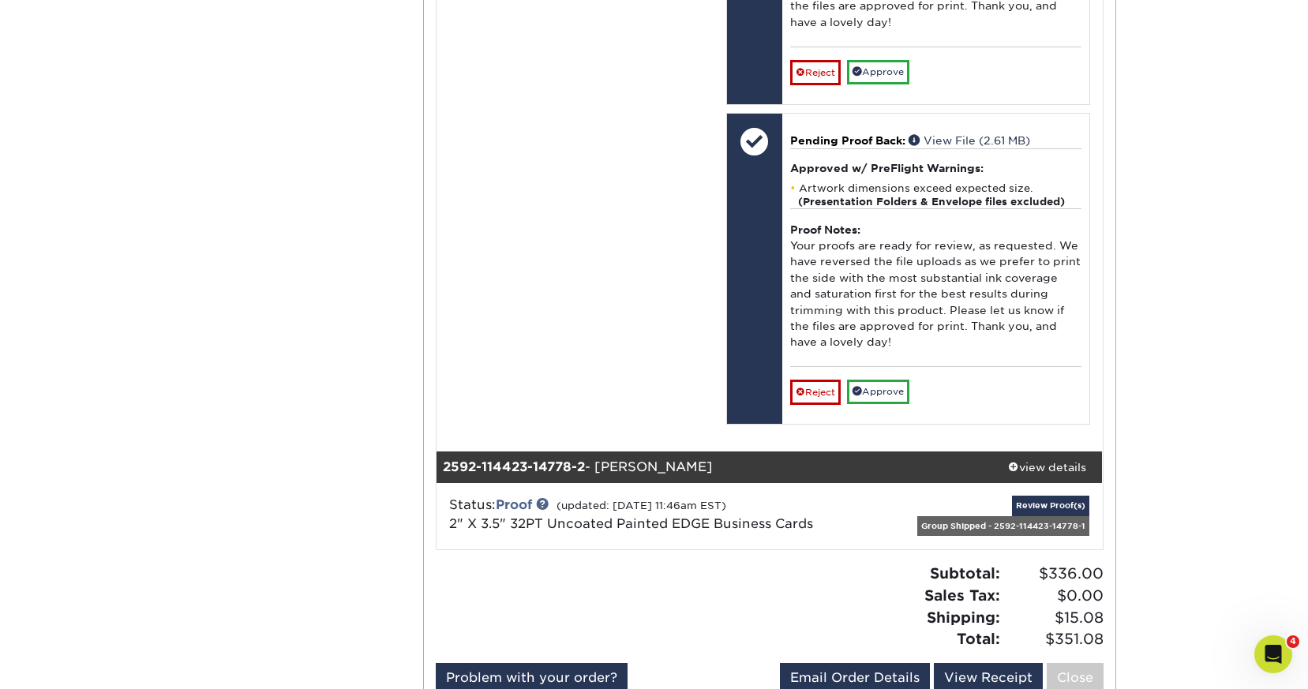
scroll to position [1069, 0]
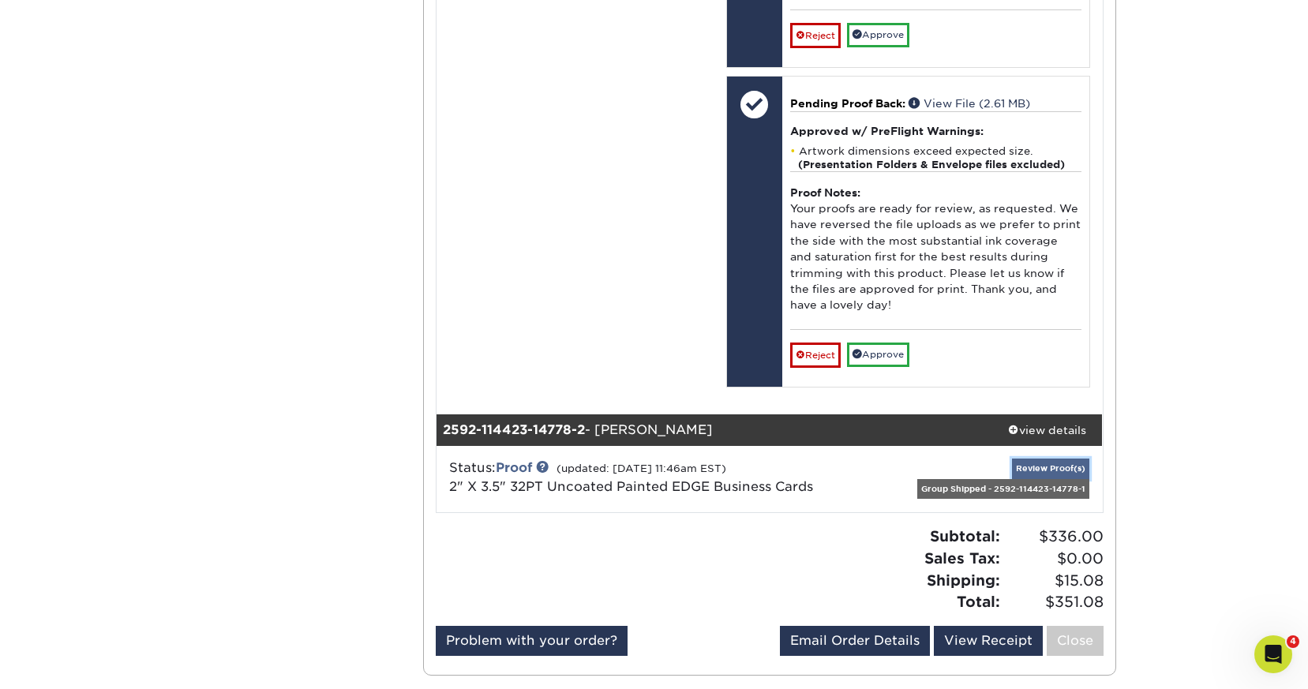
click at [1025, 468] on link "Review Proof(s)" at bounding box center [1050, 469] width 77 height 20
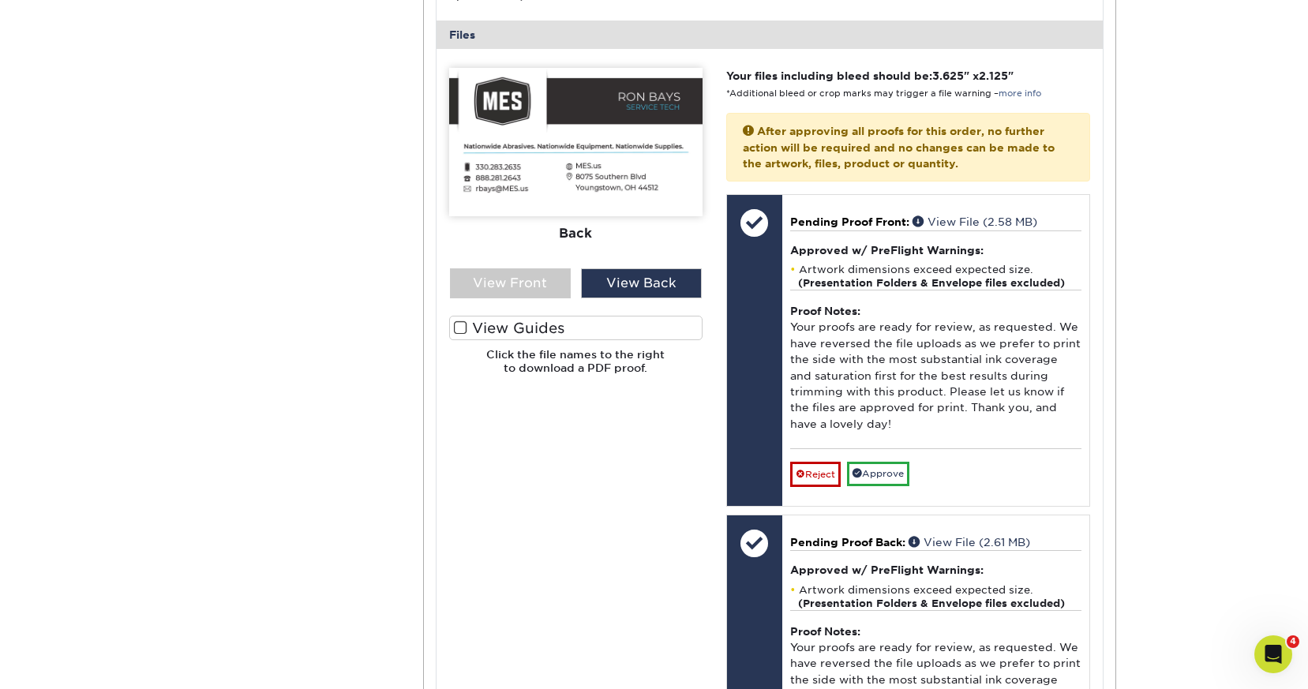
scroll to position [622, 0]
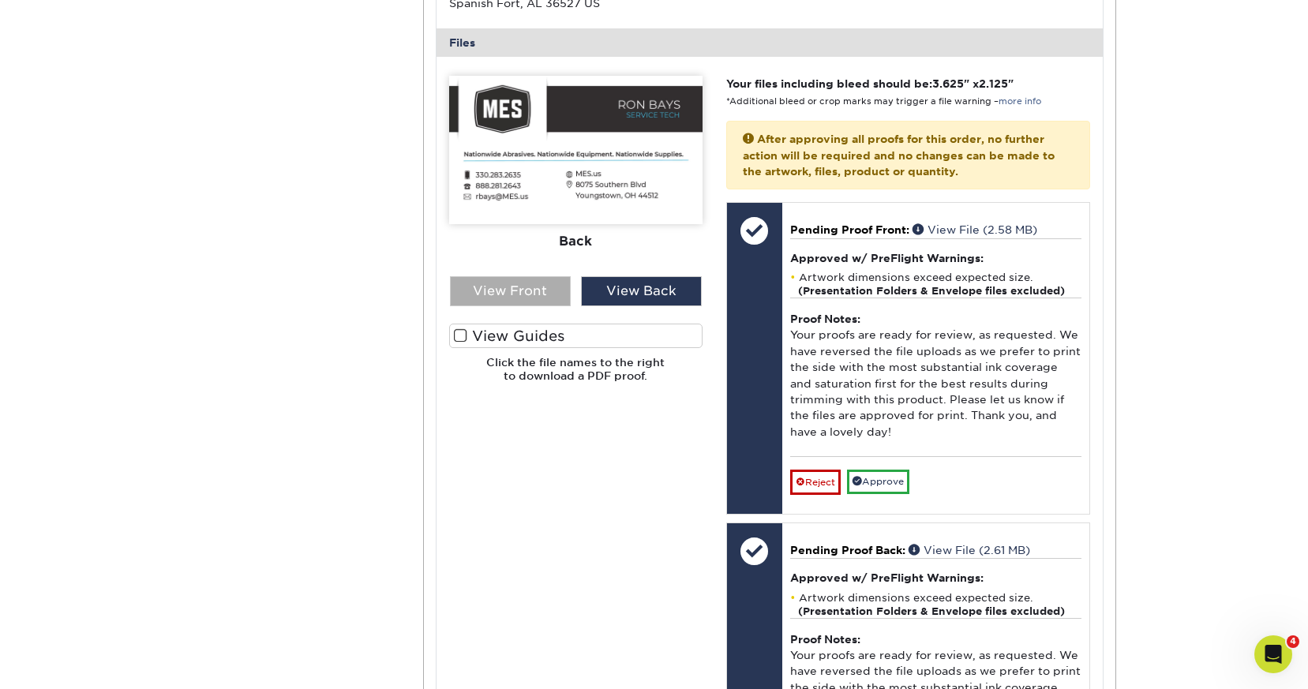
click at [503, 290] on div "View Front" at bounding box center [510, 291] width 121 height 30
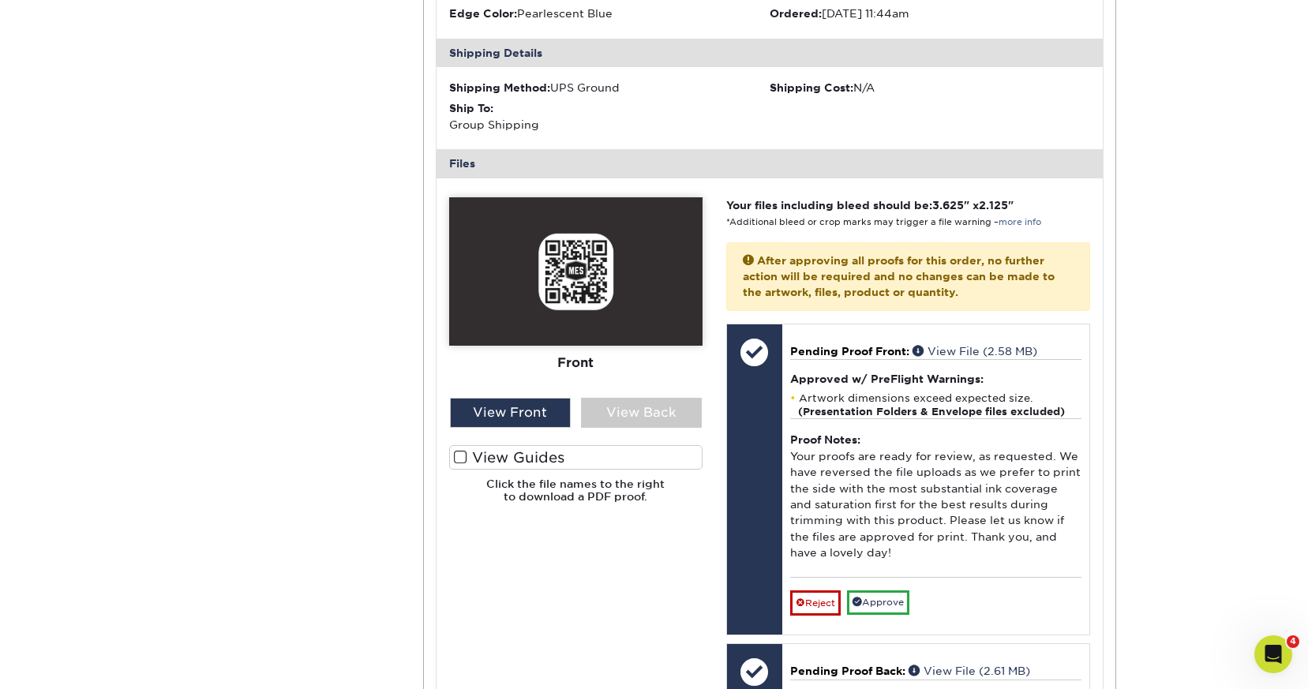
scroll to position [1711, 0]
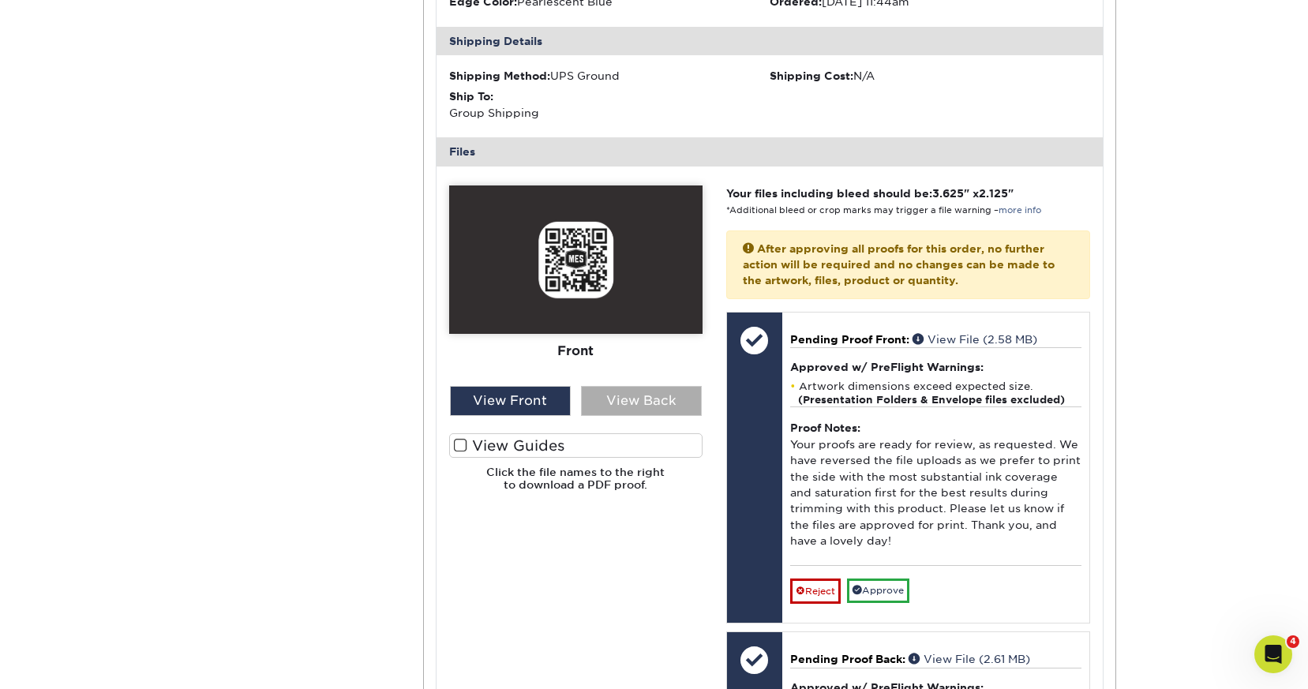
click at [652, 402] on div "View Back" at bounding box center [641, 401] width 121 height 30
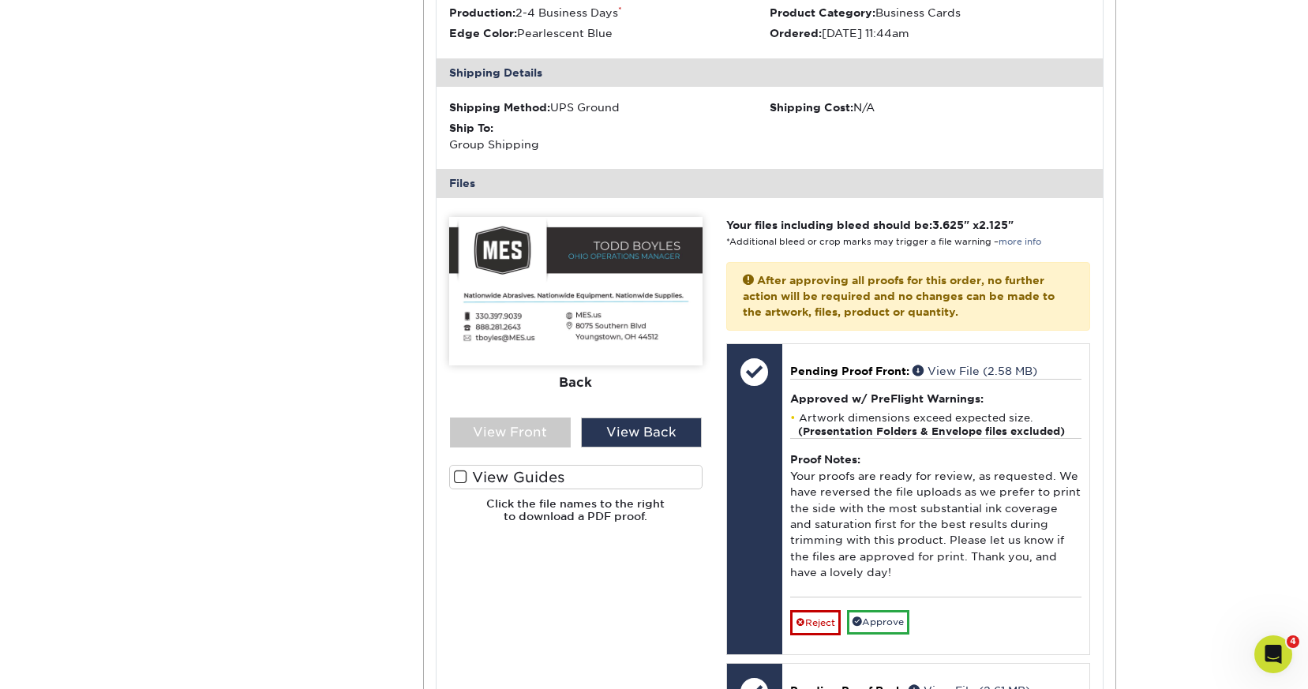
scroll to position [1678, 0]
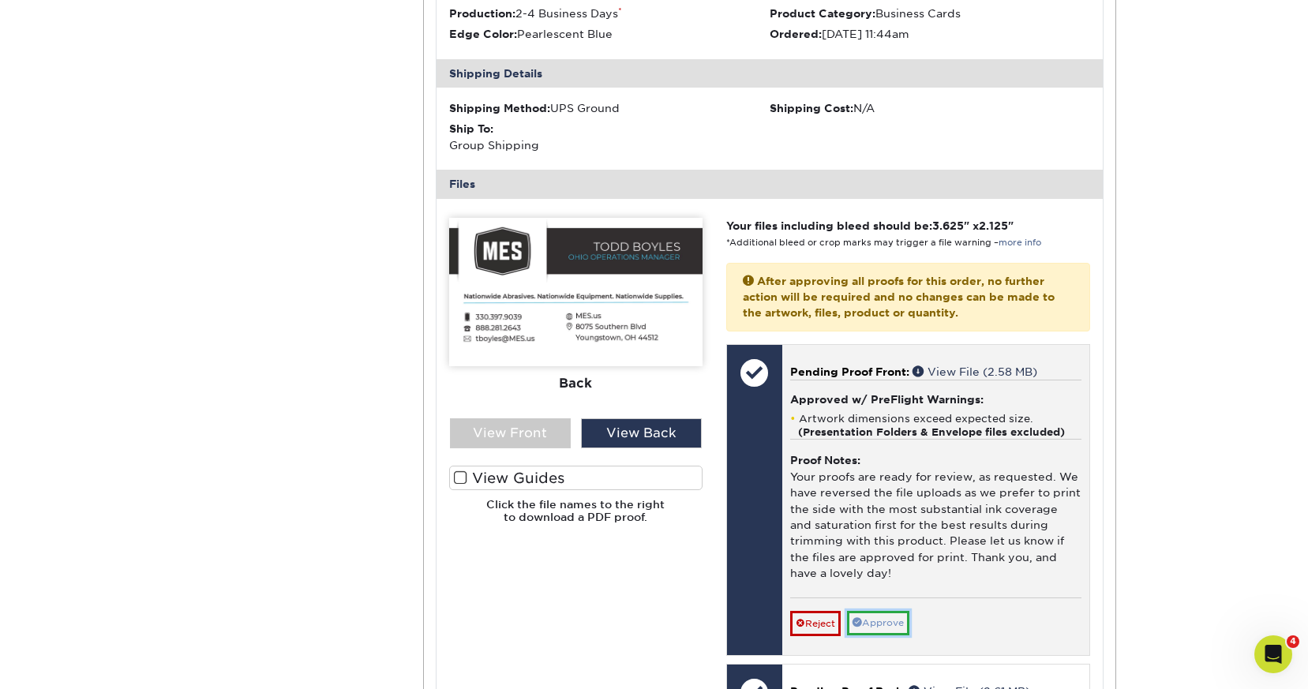
click at [884, 627] on link "Approve" at bounding box center [878, 623] width 62 height 24
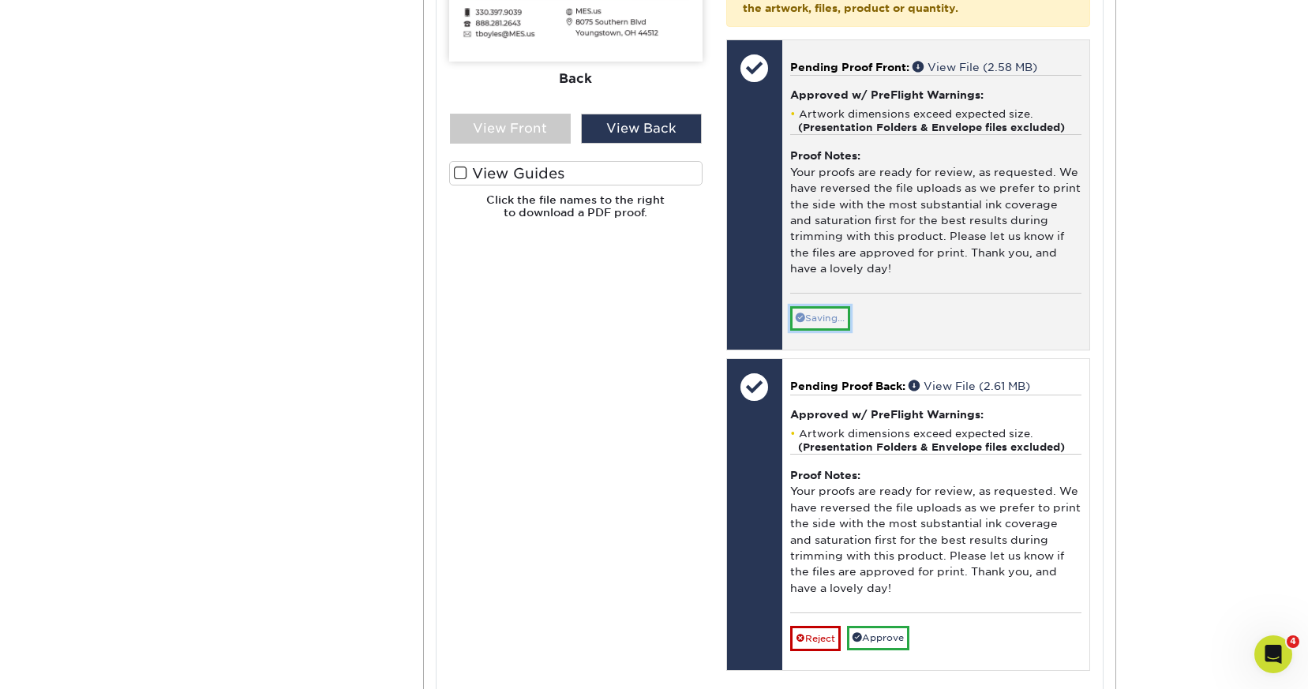
scroll to position [2076, 0]
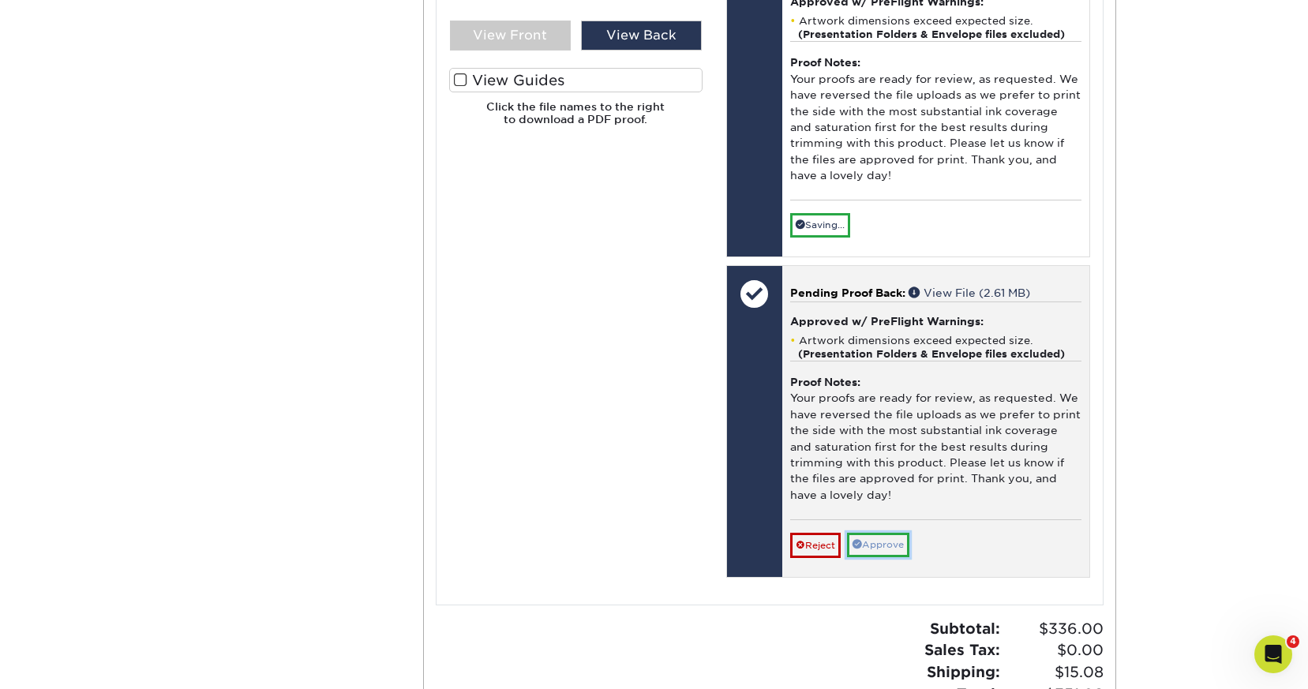
click at [875, 538] on link "Approve" at bounding box center [878, 545] width 62 height 24
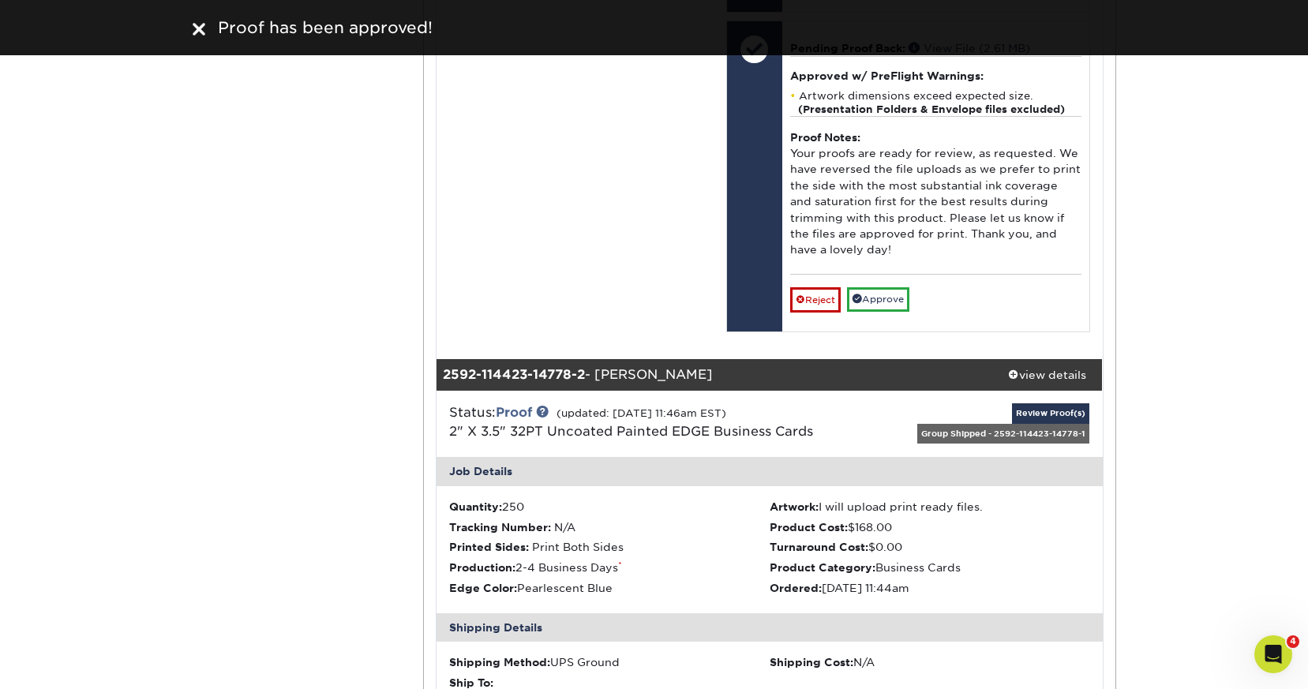
scroll to position [1071, 0]
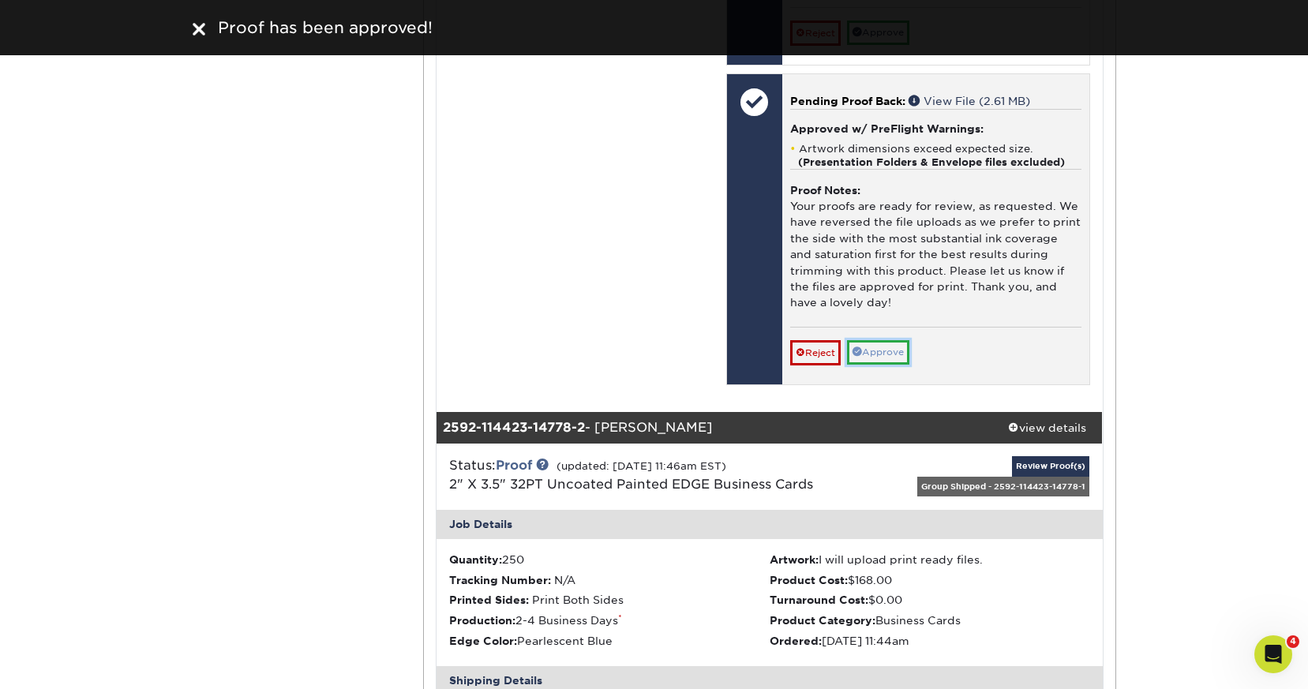
click at [883, 354] on link "Approve" at bounding box center [878, 352] width 62 height 24
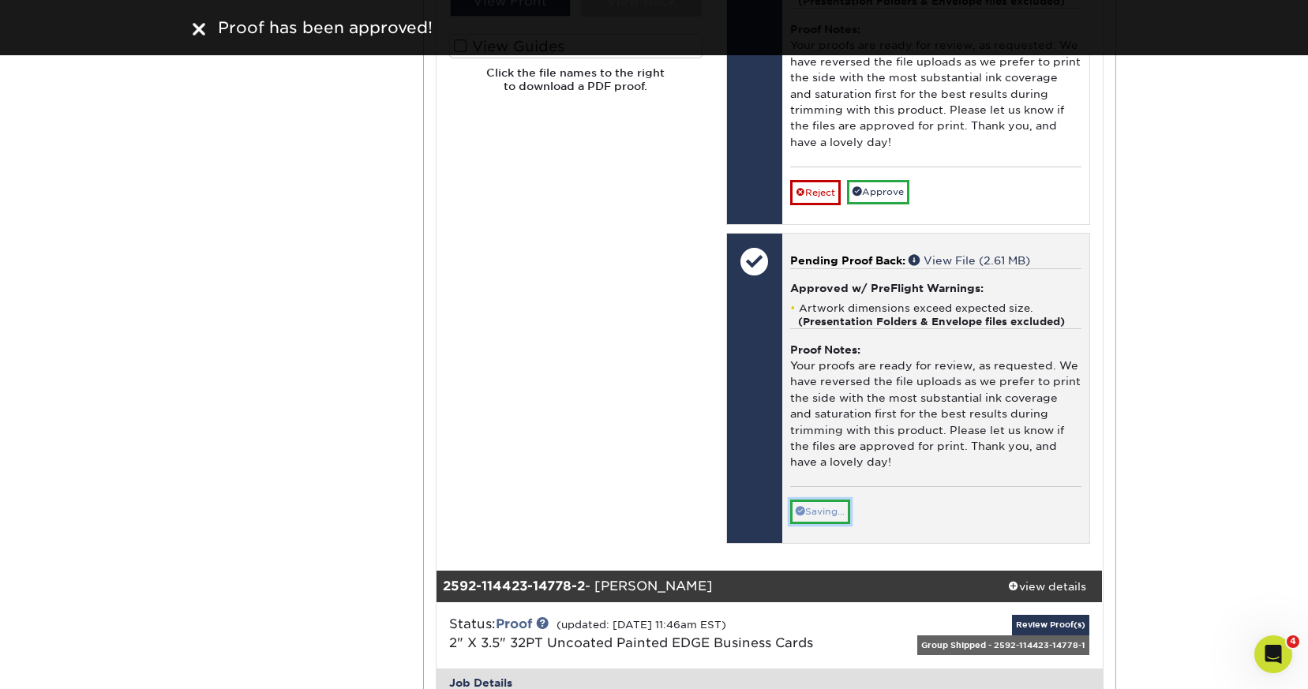
scroll to position [784, 0]
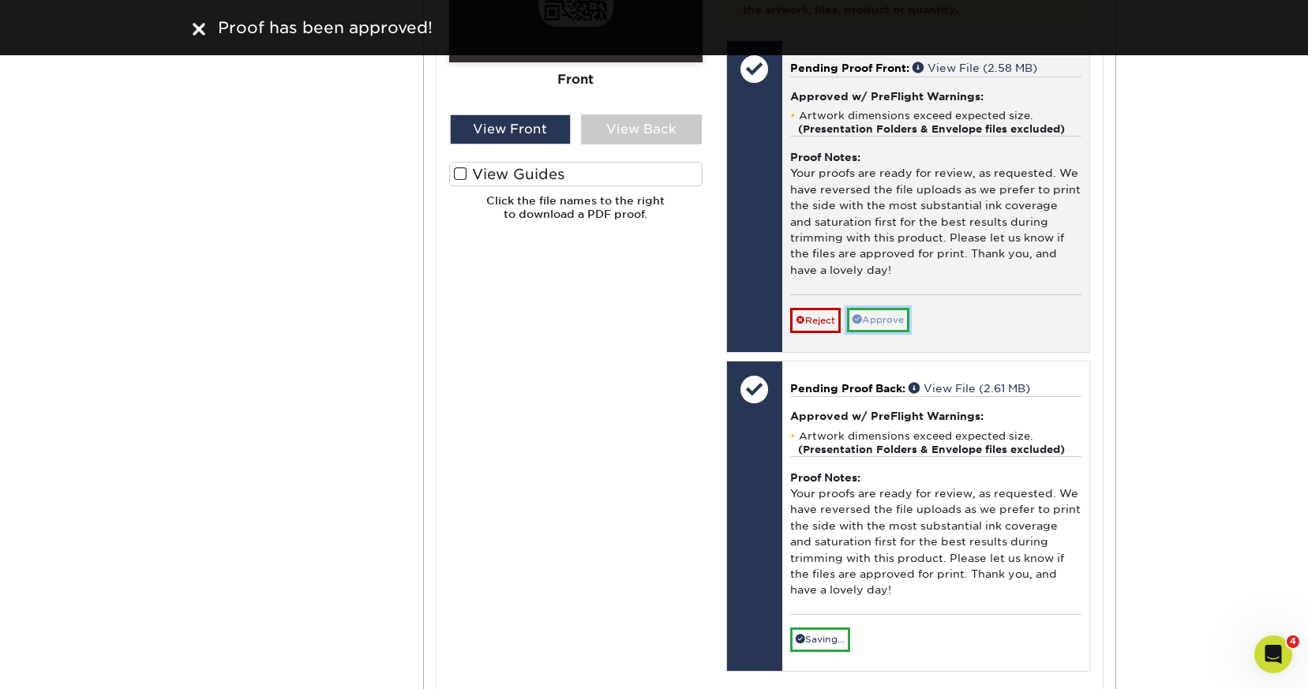
click at [889, 315] on link "Approve" at bounding box center [878, 320] width 62 height 24
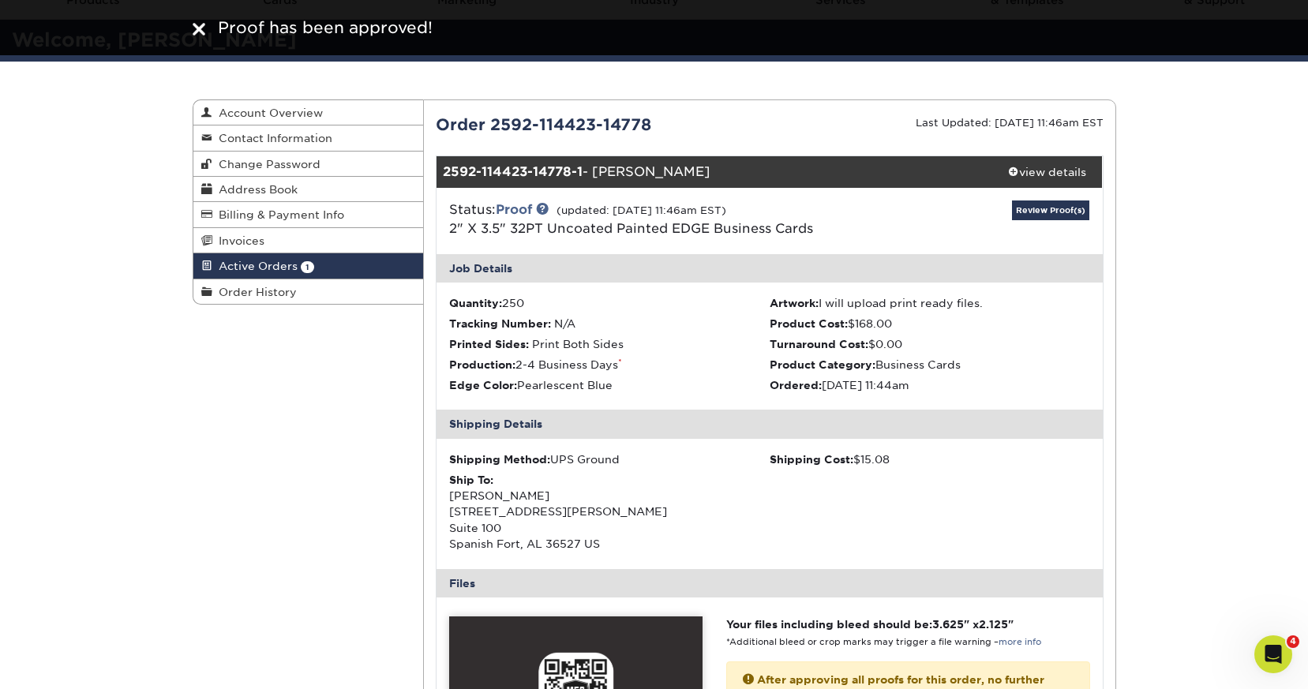
scroll to position [0, 0]
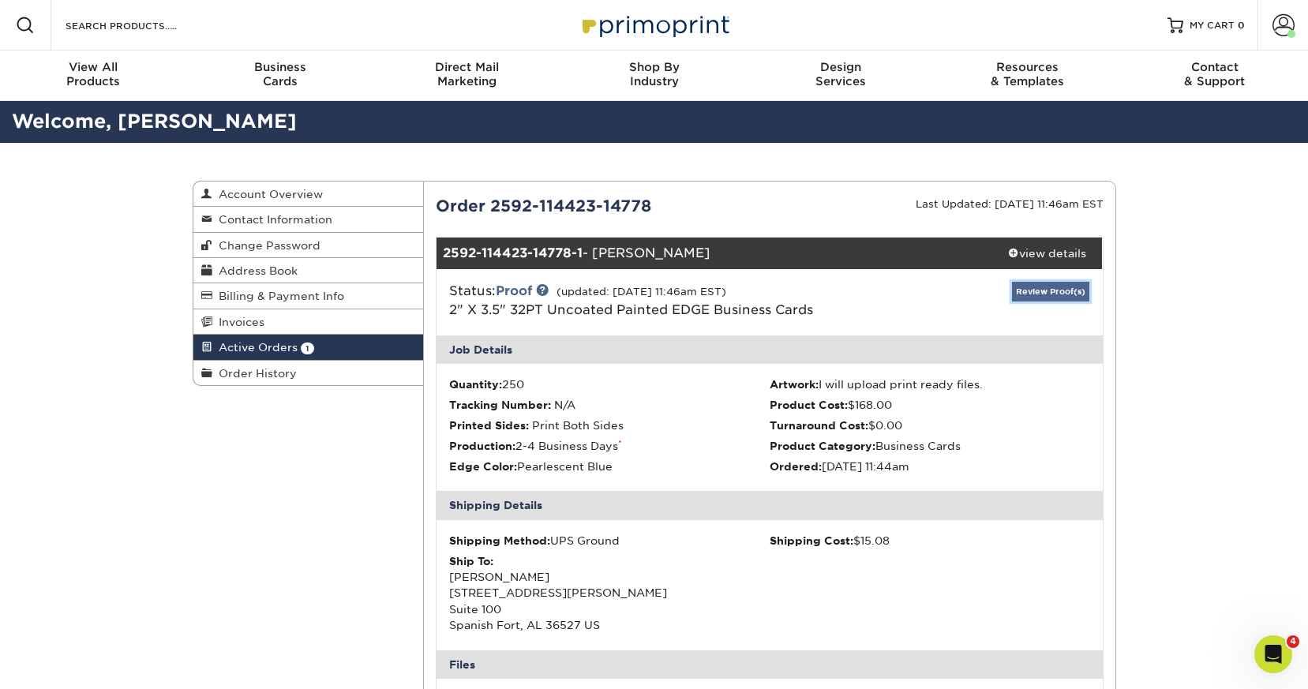
click at [1044, 290] on link "Review Proof(s)" at bounding box center [1050, 292] width 77 height 20
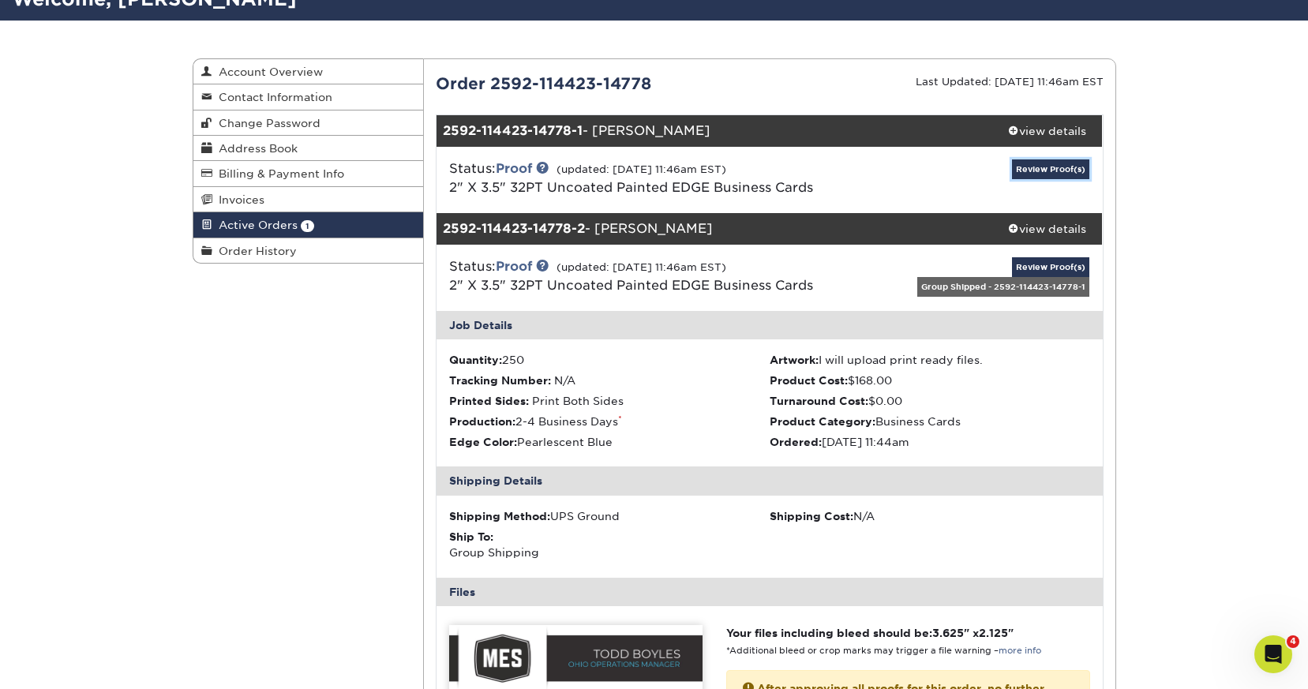
scroll to position [108, 0]
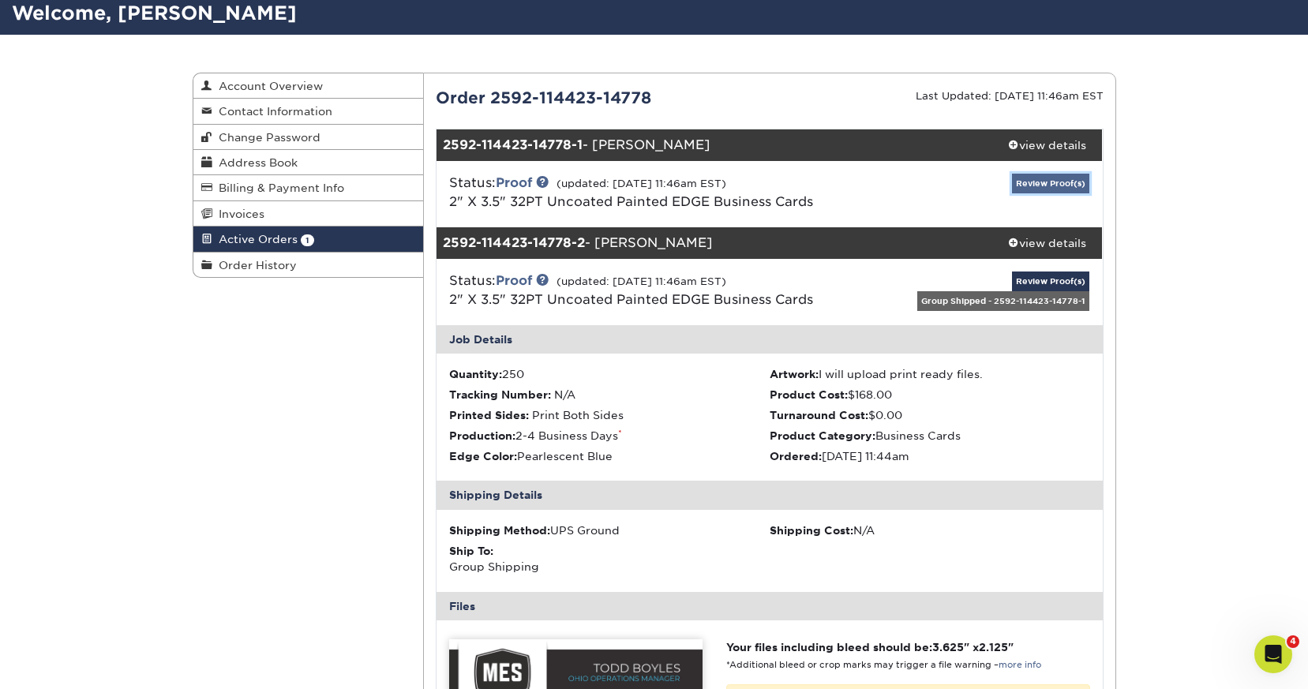
click at [1044, 182] on link "Review Proof(s)" at bounding box center [1050, 184] width 77 height 20
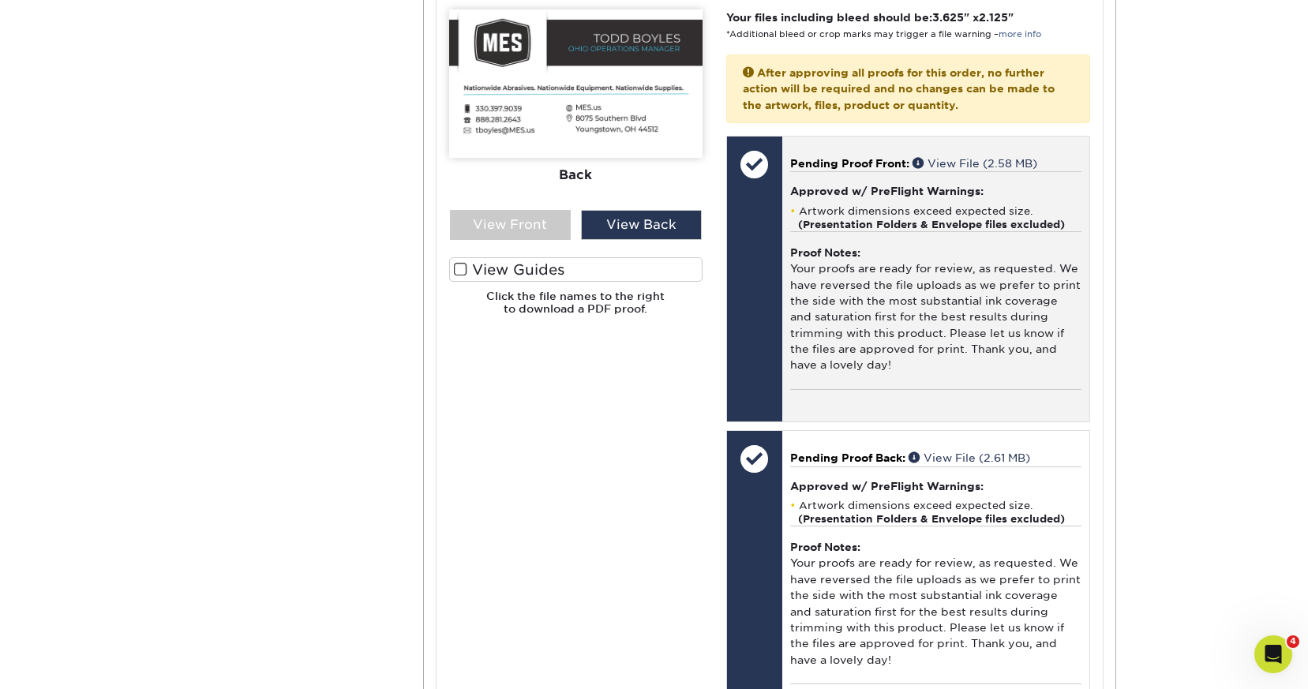
scroll to position [1893, 0]
